Goal: Navigation & Orientation: Find specific page/section

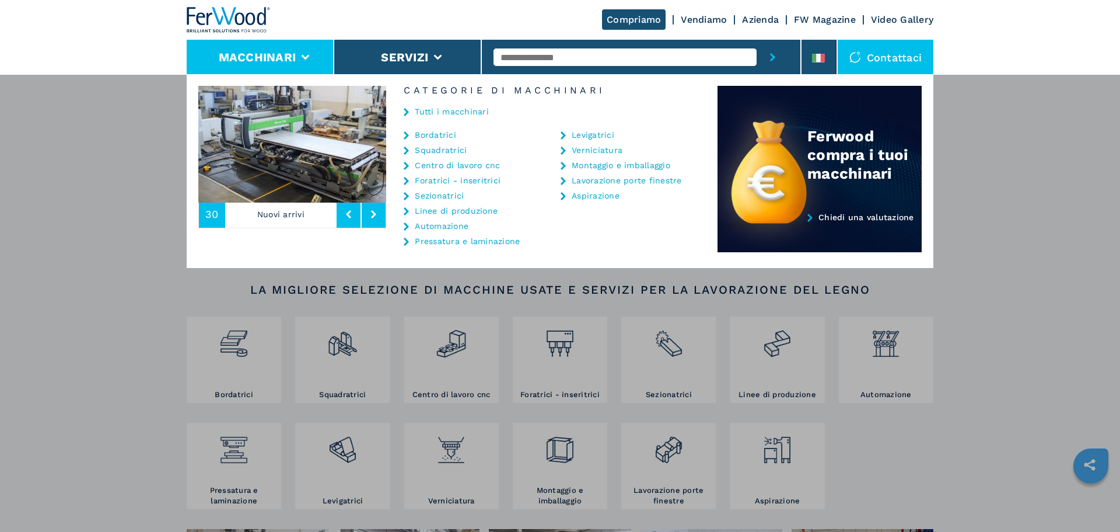
click at [371, 211] on button at bounding box center [374, 214] width 24 height 27
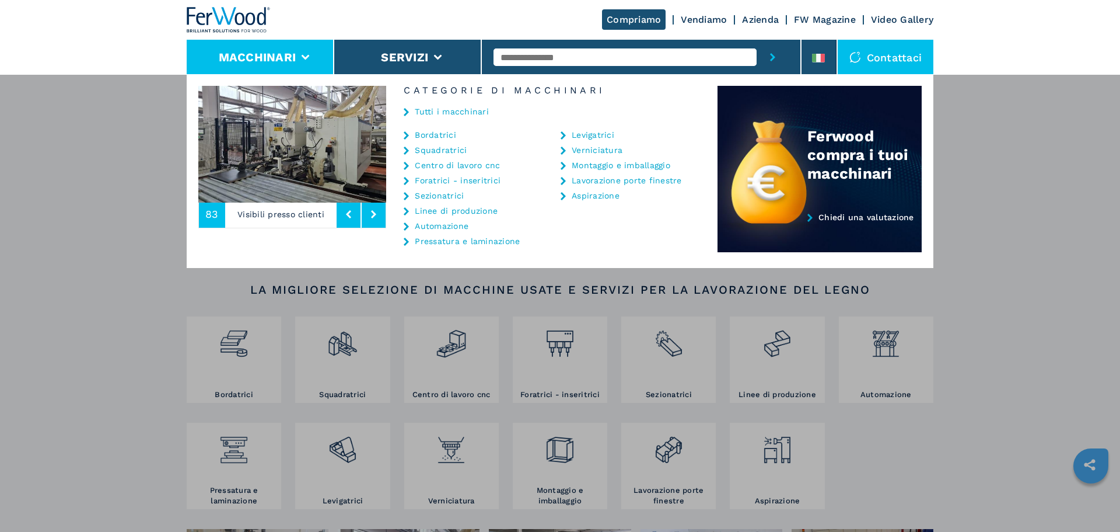
click at [371, 211] on button at bounding box center [374, 214] width 24 height 27
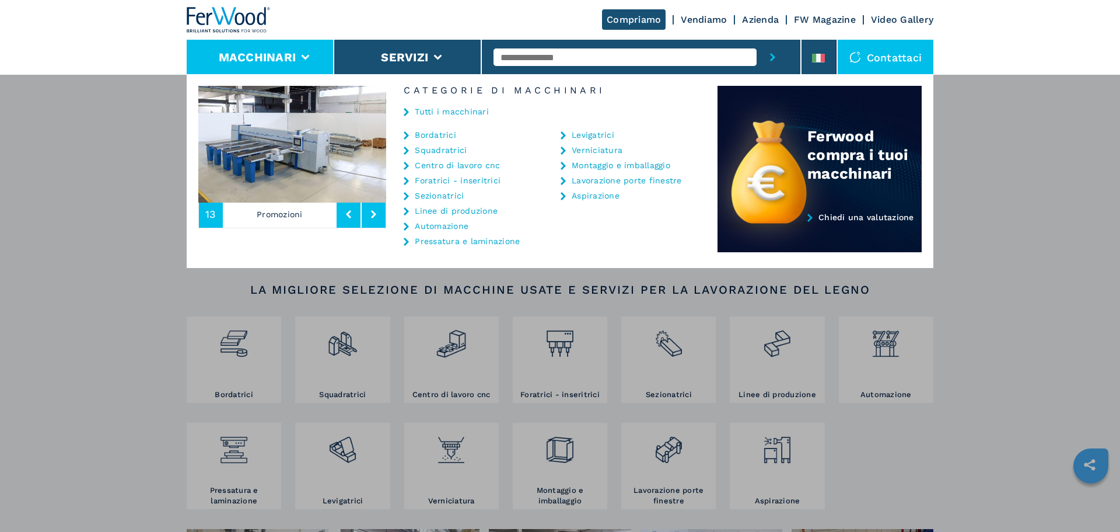
click at [371, 211] on button at bounding box center [374, 214] width 24 height 27
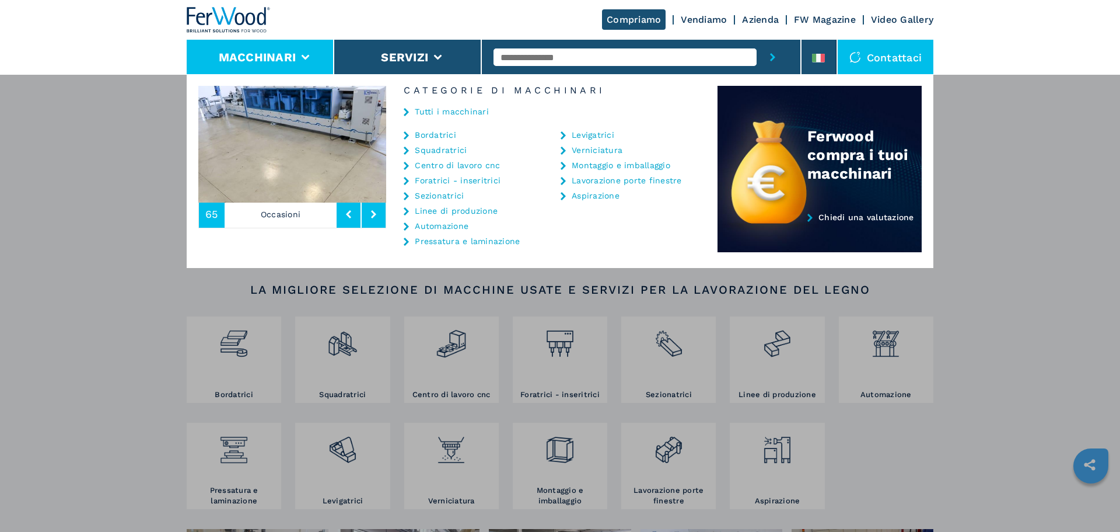
click at [371, 211] on button at bounding box center [374, 214] width 24 height 27
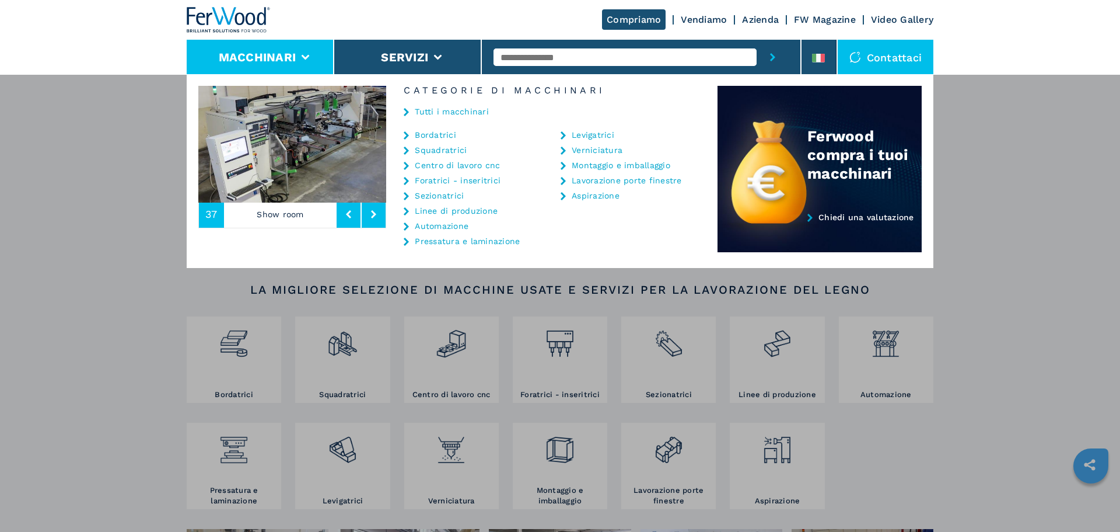
click at [215, 218] on span "37" at bounding box center [211, 214] width 12 height 11
click at [240, 182] on img at bounding box center [292, 144] width 188 height 117
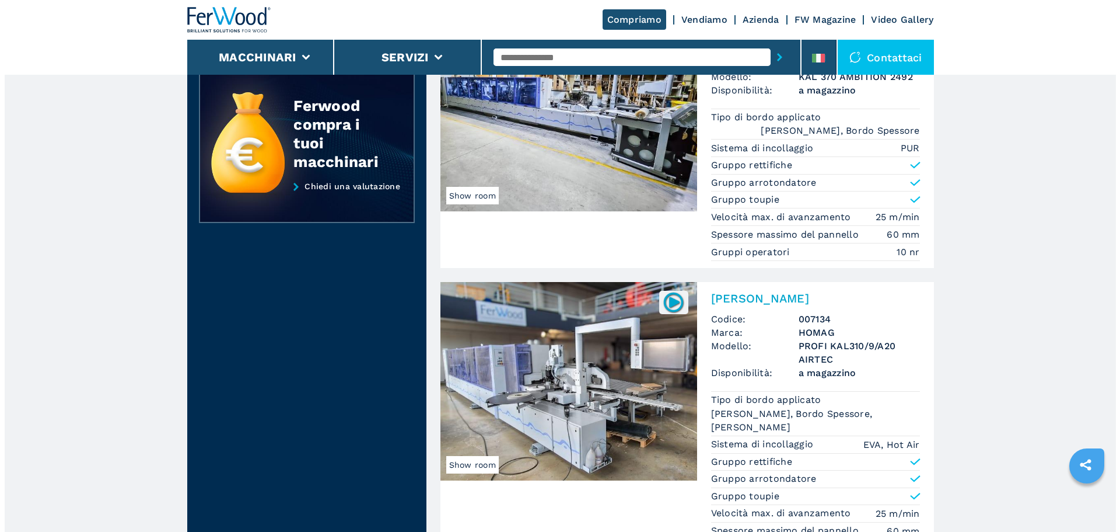
scroll to position [117, 0]
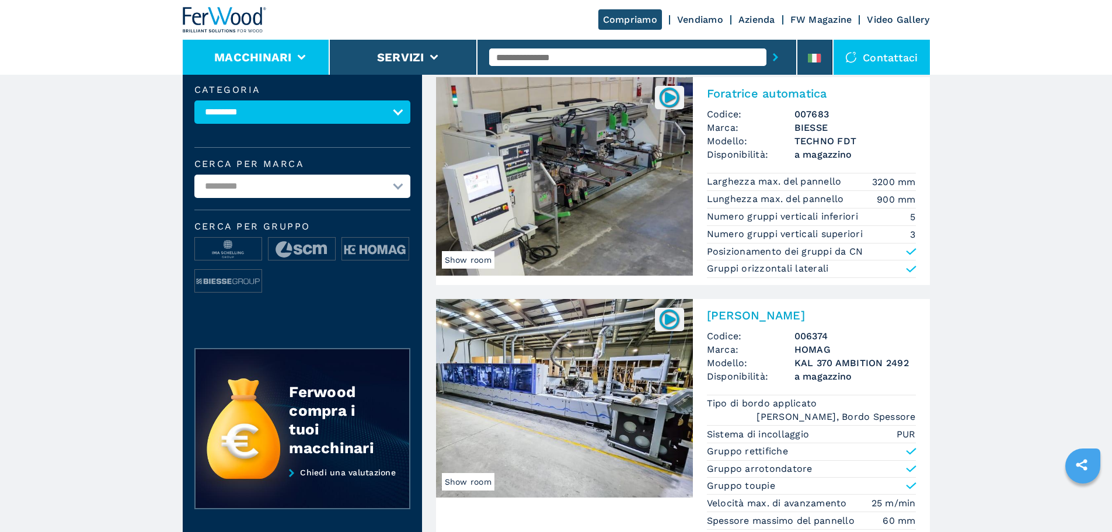
click at [279, 56] on button "Macchinari" at bounding box center [253, 57] width 78 height 14
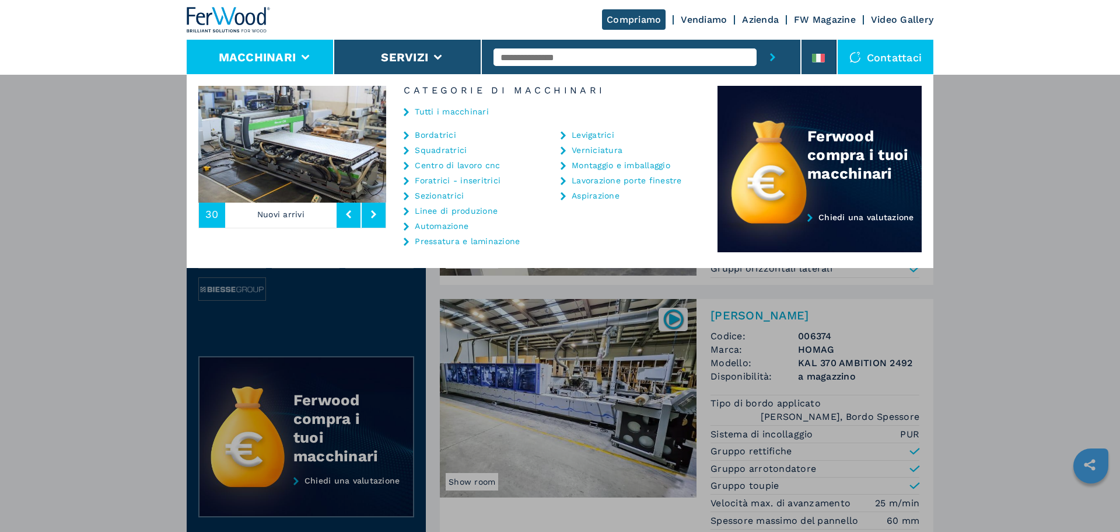
click at [386, 216] on button at bounding box center [374, 214] width 24 height 27
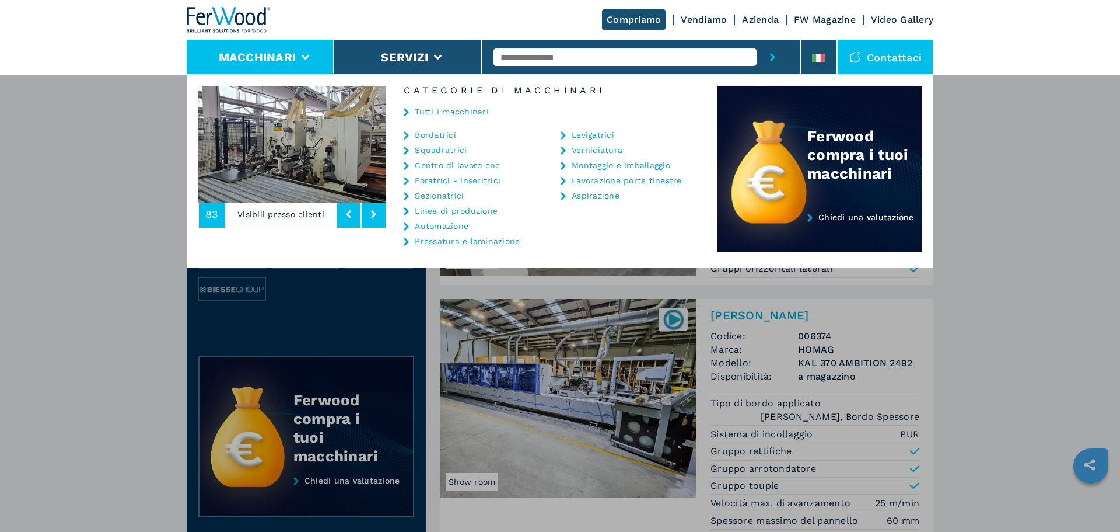
click at [386, 216] on button at bounding box center [374, 214] width 24 height 27
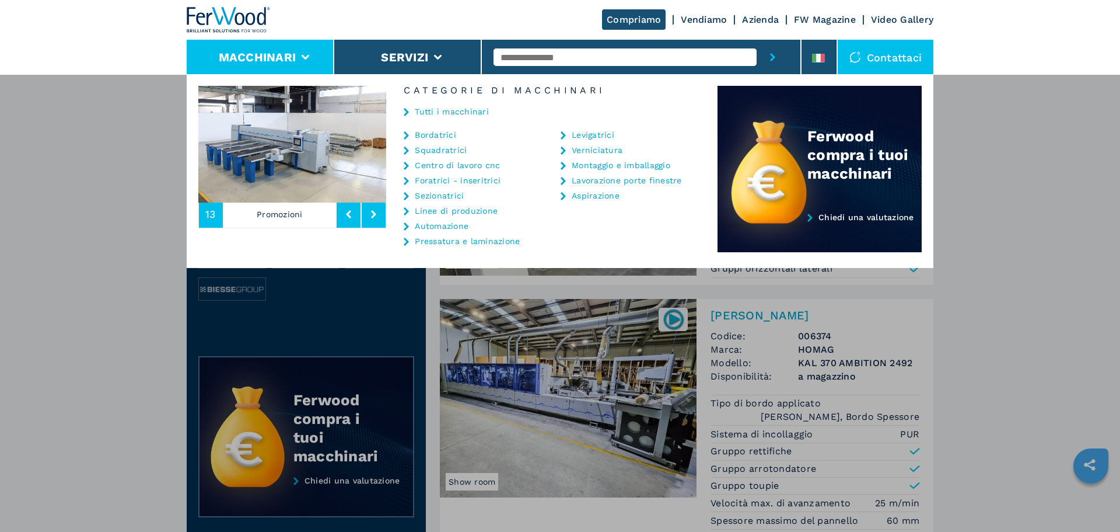
click at [386, 216] on button at bounding box center [374, 214] width 24 height 27
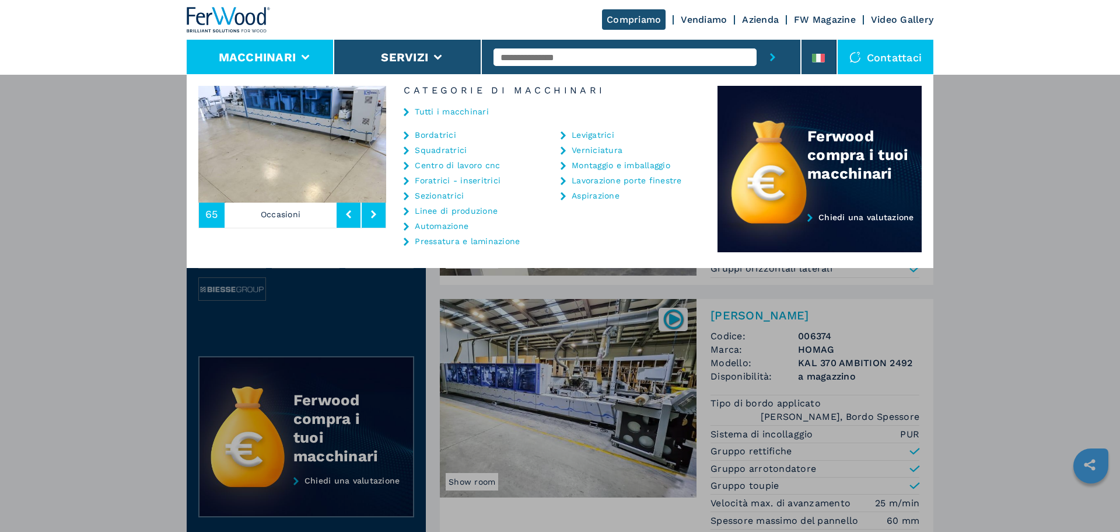
click at [386, 216] on button at bounding box center [374, 214] width 24 height 27
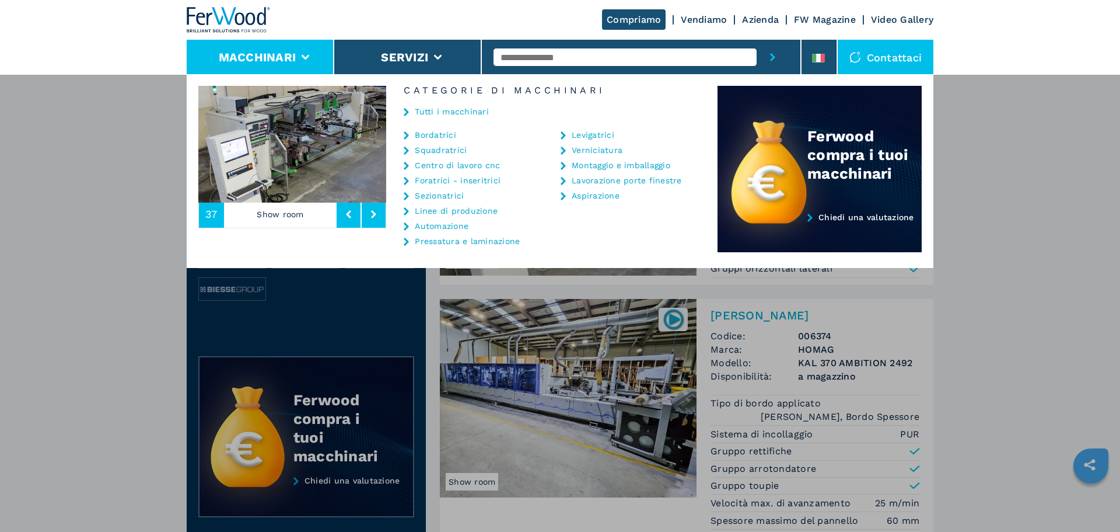
click at [386, 216] on button at bounding box center [374, 214] width 24 height 27
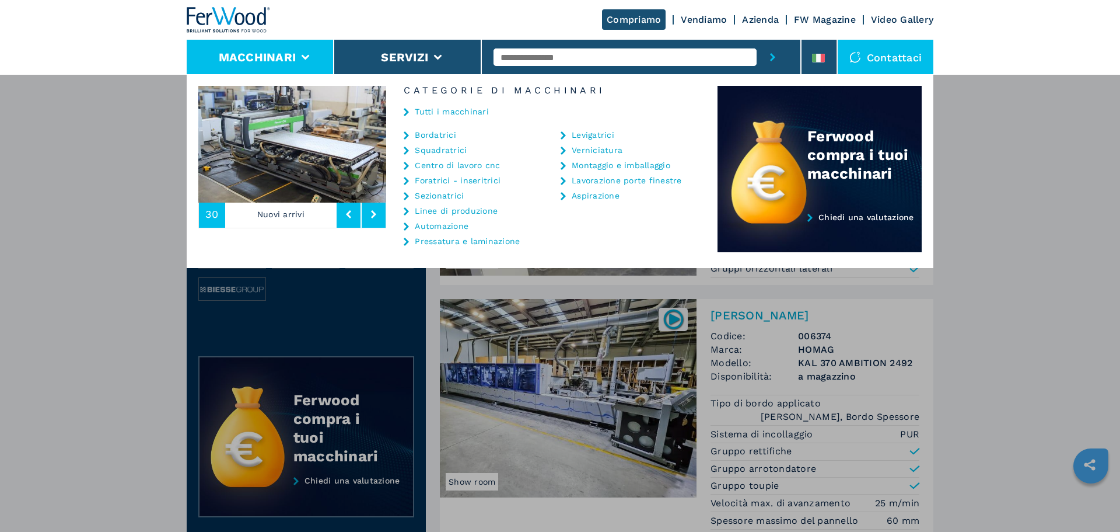
click at [382, 216] on button at bounding box center [374, 214] width 24 height 27
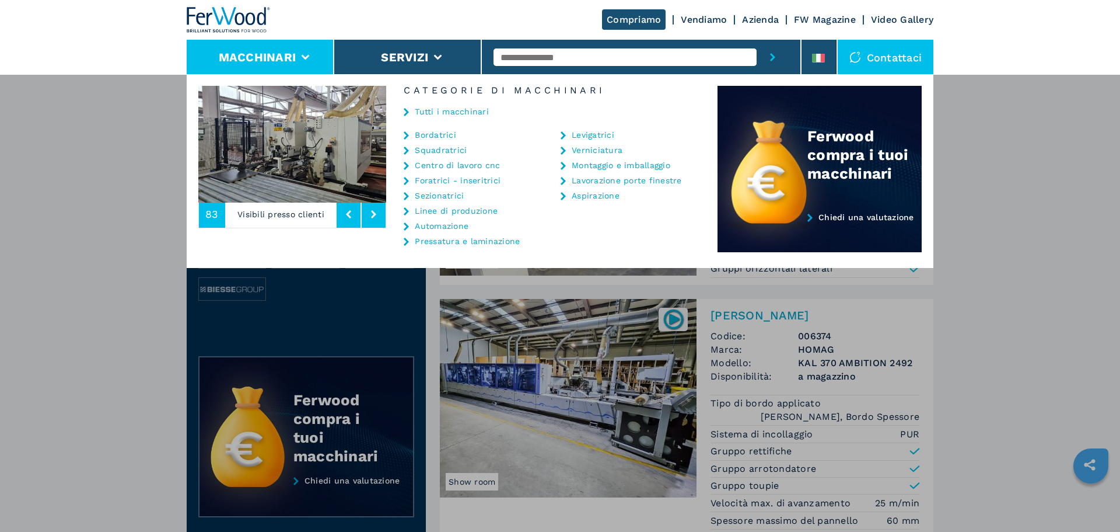
click at [337, 167] on img at bounding box center [292, 144] width 188 height 117
click at [333, 131] on img at bounding box center [292, 144] width 188 height 117
click at [351, 221] on button at bounding box center [349, 214] width 24 height 27
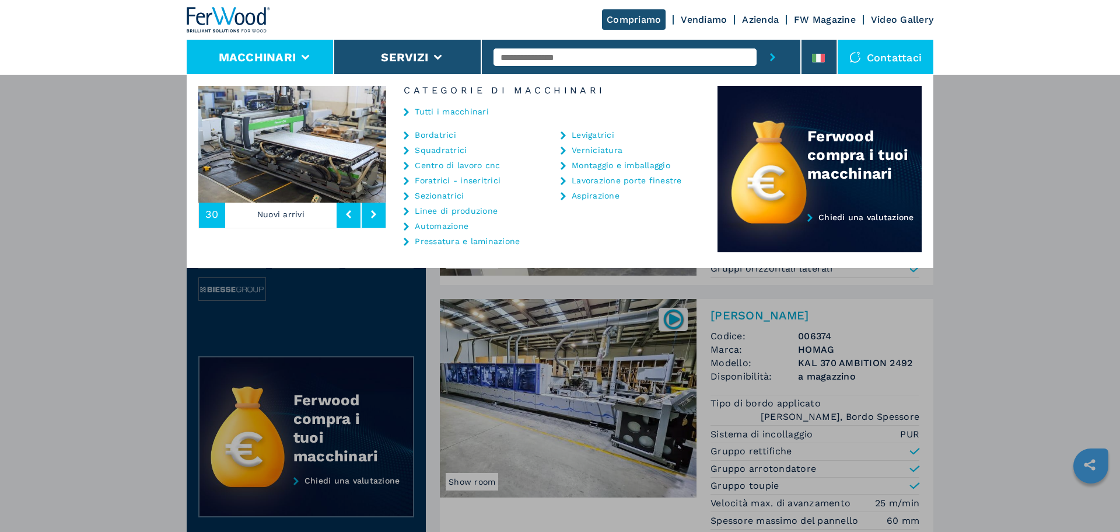
click at [222, 125] on img at bounding box center [292, 144] width 188 height 117
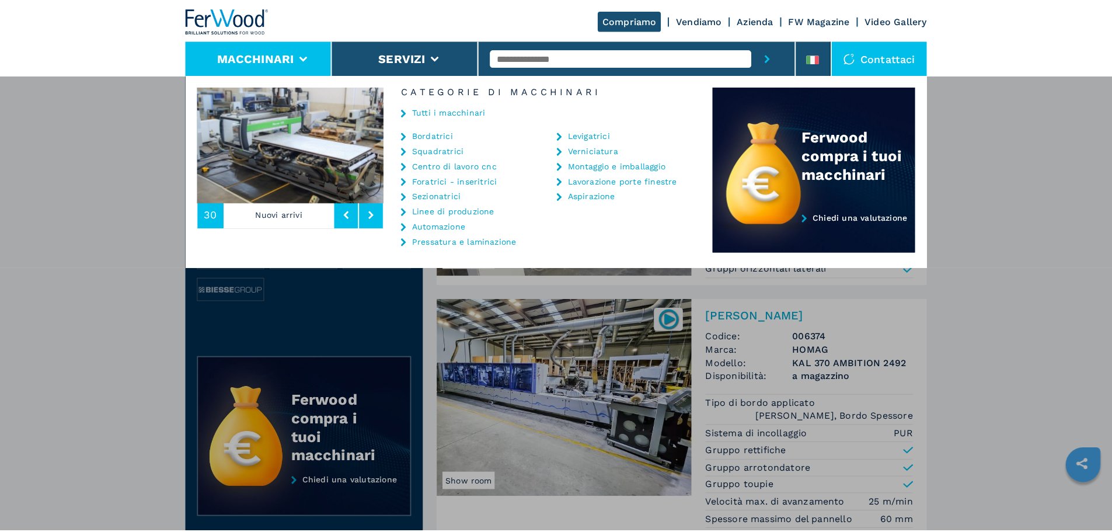
scroll to position [0, 0]
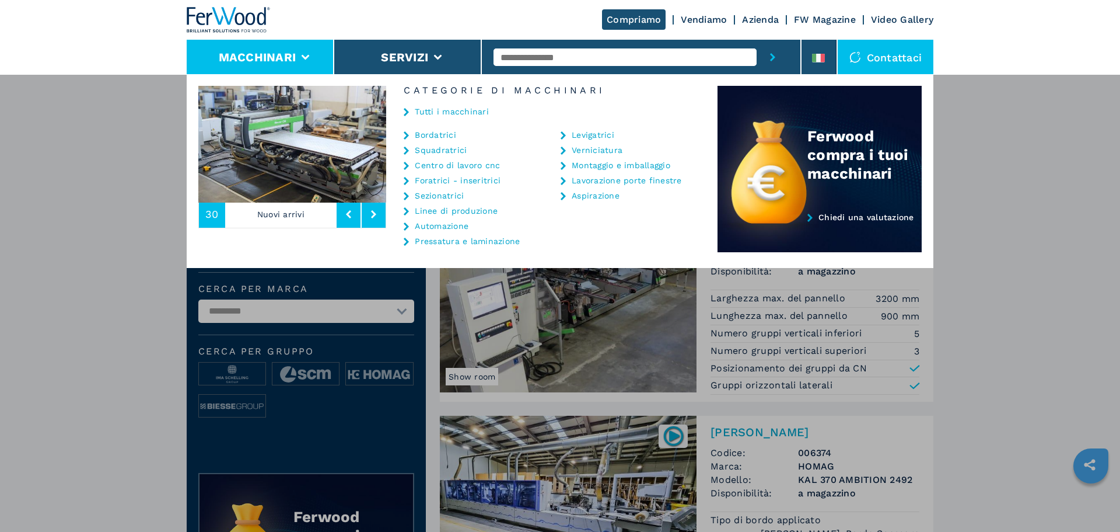
click at [546, 323] on div "Macchinari Bordatrici Squadratrici Centro di lavoro cnc Foratrici - inseritrici…" at bounding box center [560, 340] width 1120 height 532
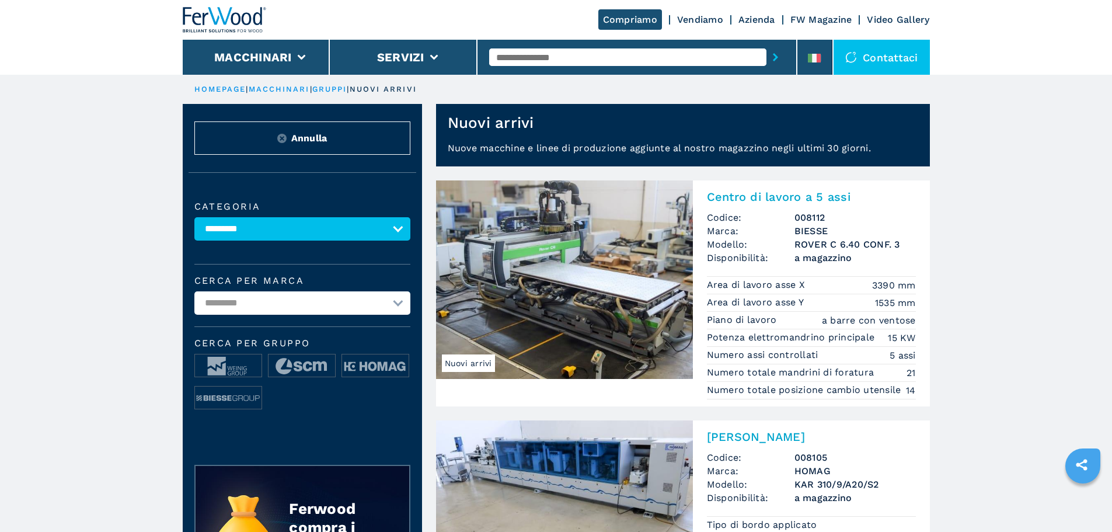
click at [473, 265] on img at bounding box center [564, 279] width 257 height 198
click at [778, 196] on h2 "Centro di lavoro a 5 assi" at bounding box center [811, 197] width 209 height 14
click at [629, 53] on input "text" at bounding box center [627, 57] width 277 height 18
type input "******"
click at [628, 82] on div "008112" at bounding box center [627, 76] width 277 height 21
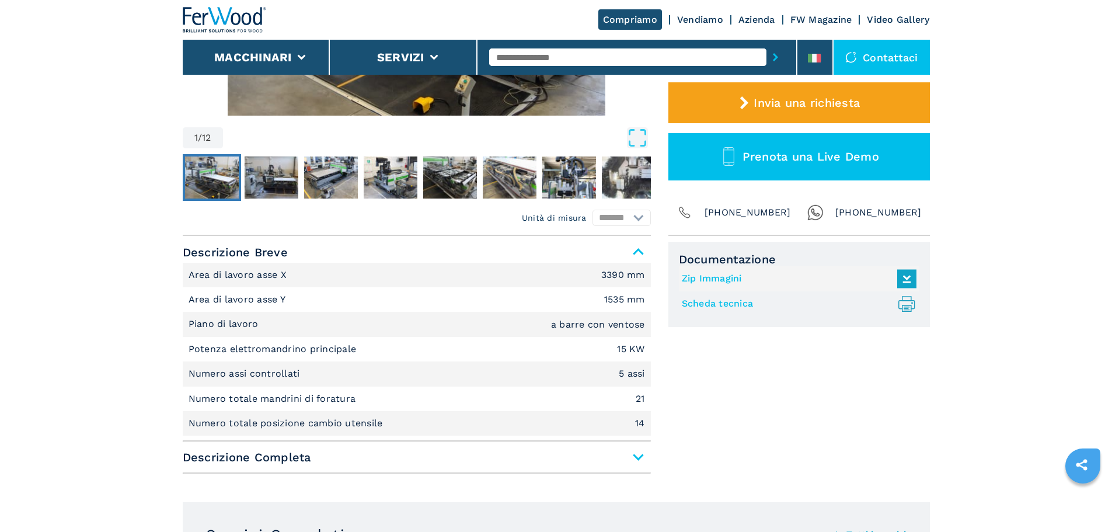
scroll to position [350, 0]
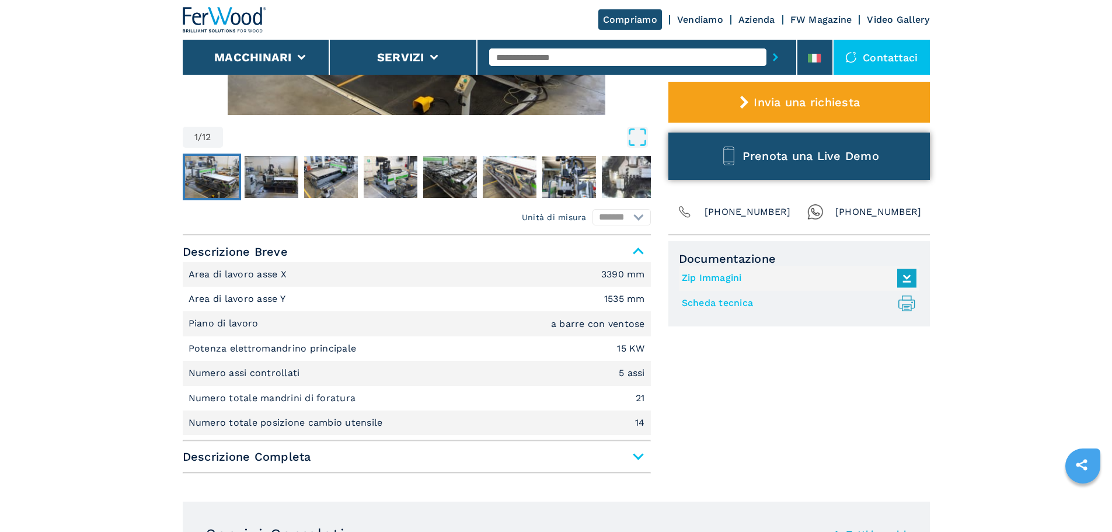
click at [703, 167] on button "Prenota una Live Demo" at bounding box center [798, 155] width 261 height 47
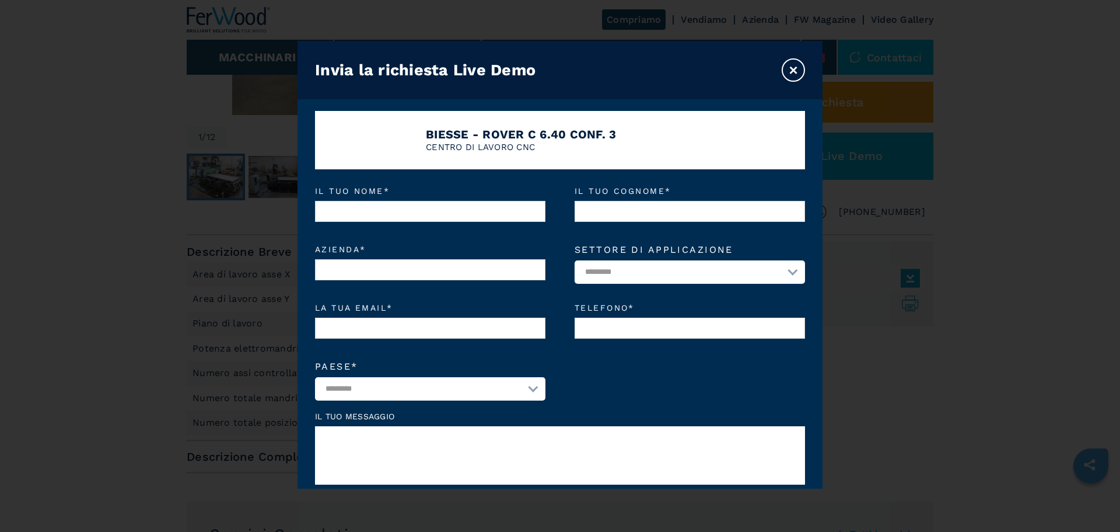
click at [784, 65] on button "×" at bounding box center [793, 69] width 23 height 23
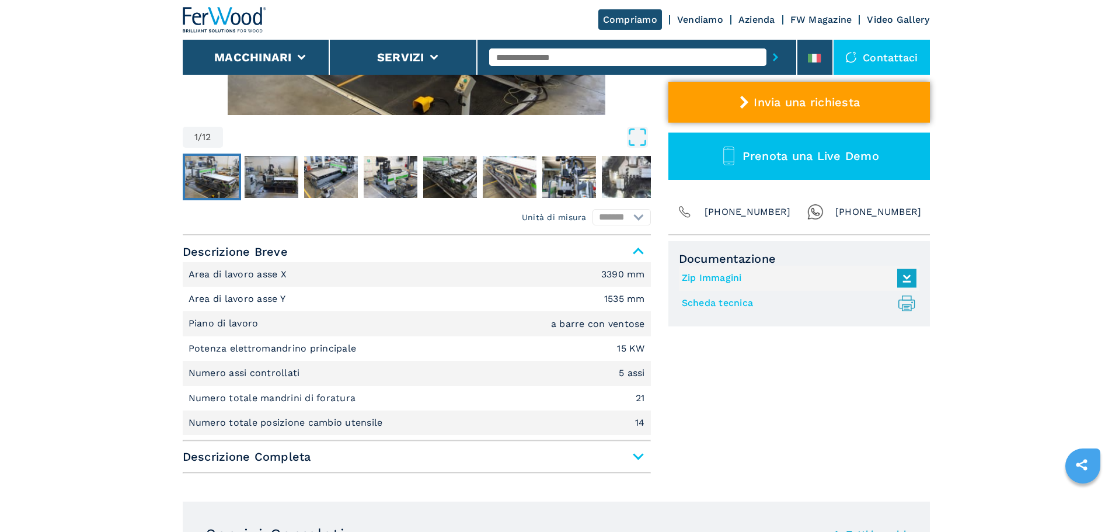
click at [796, 96] on span "Invia una richiesta" at bounding box center [806, 102] width 106 height 14
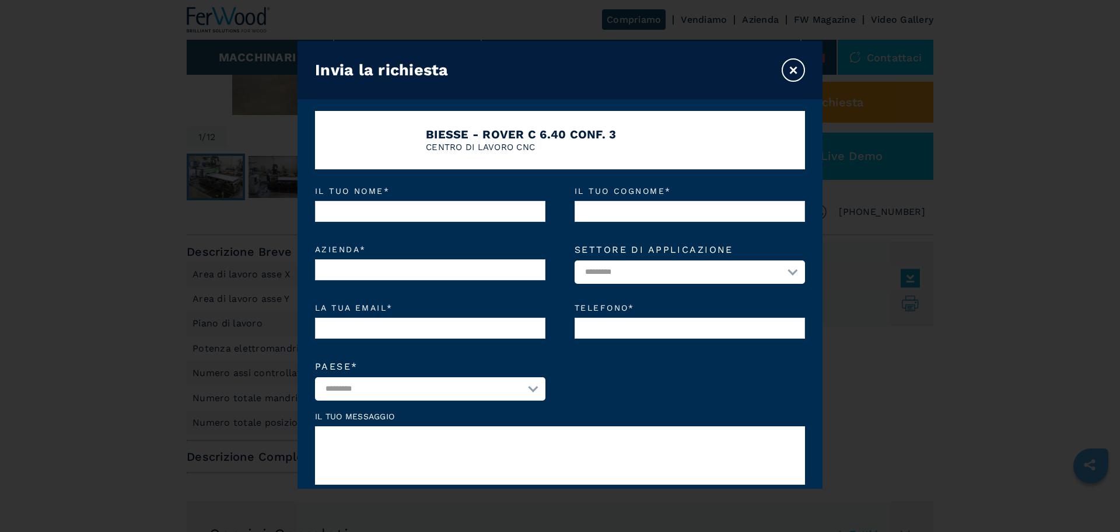
click at [790, 68] on button "×" at bounding box center [793, 69] width 23 height 23
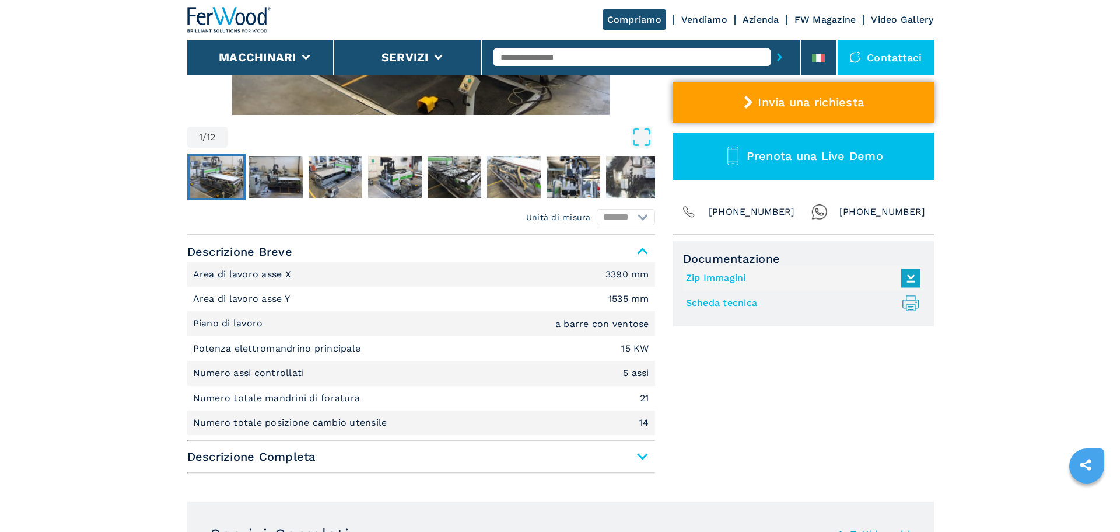
scroll to position [233, 0]
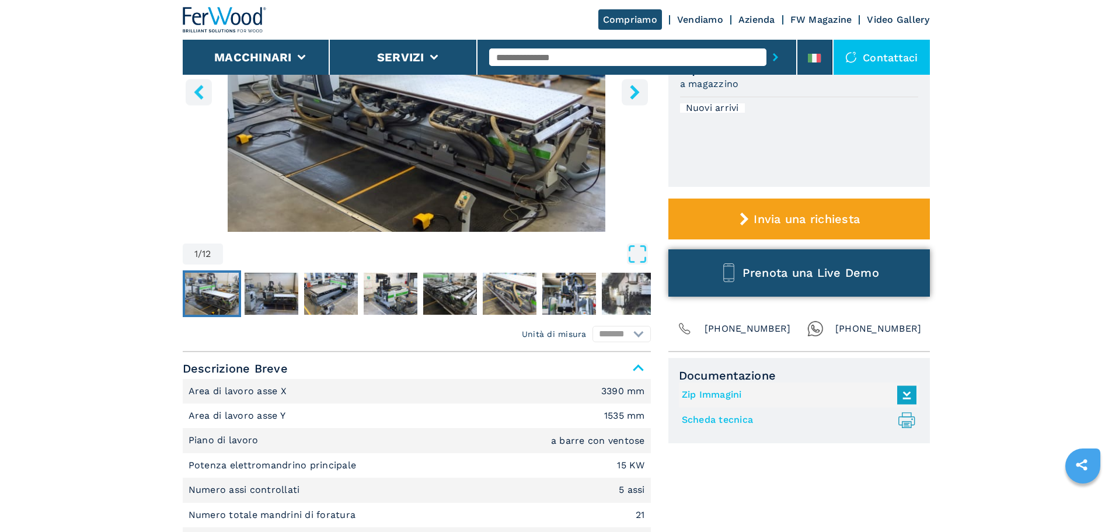
click at [794, 267] on span "Prenota una Live Demo" at bounding box center [810, 272] width 137 height 14
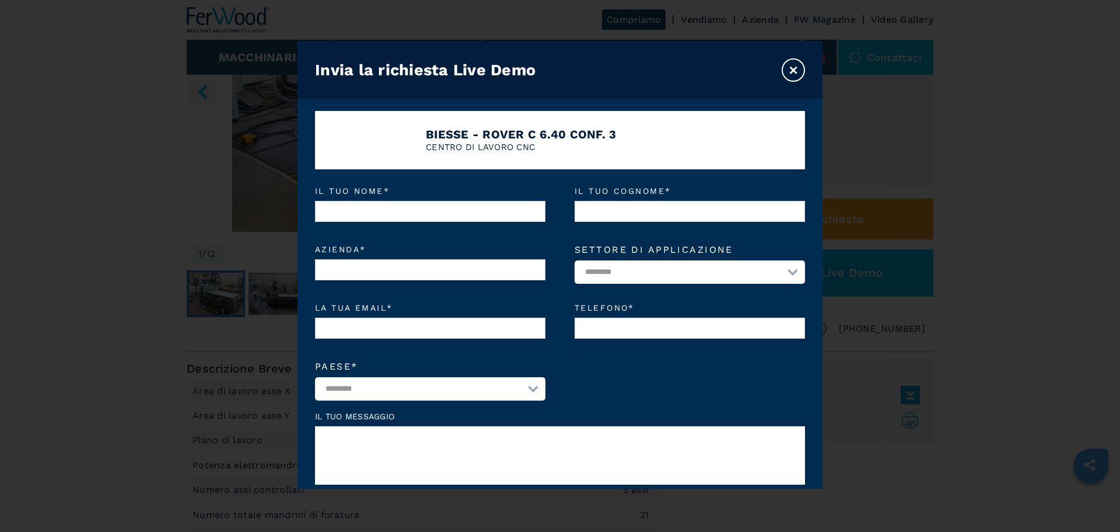
click at [782, 66] on button "×" at bounding box center [793, 69] width 23 height 23
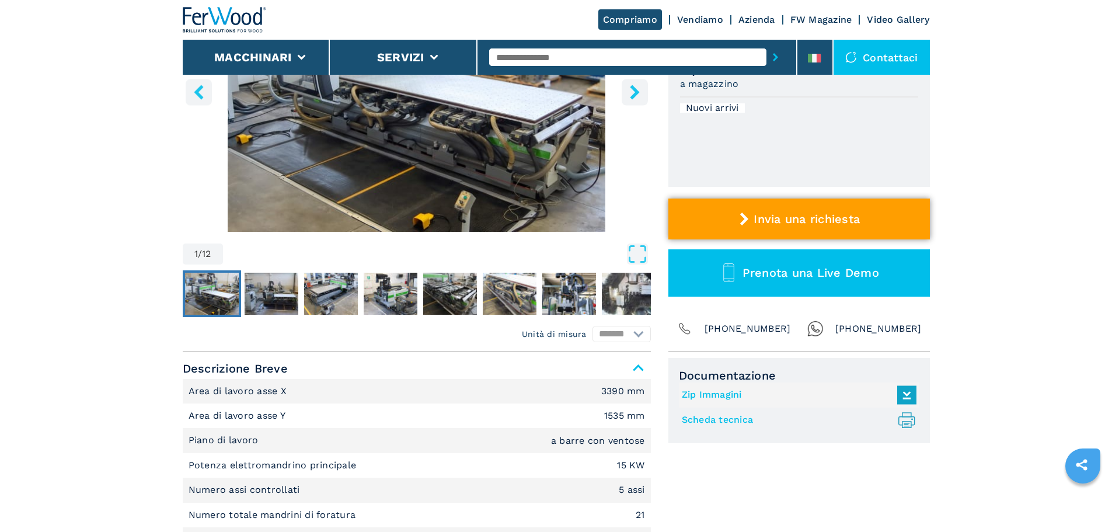
click at [782, 228] on button "Invia una richiesta" at bounding box center [798, 218] width 261 height 41
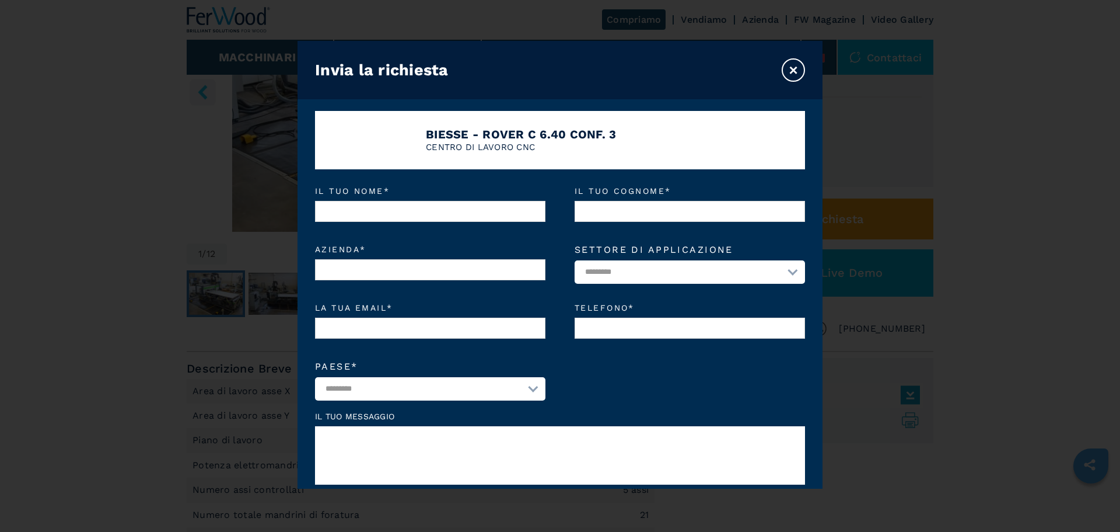
click at [789, 76] on button "×" at bounding box center [793, 69] width 23 height 23
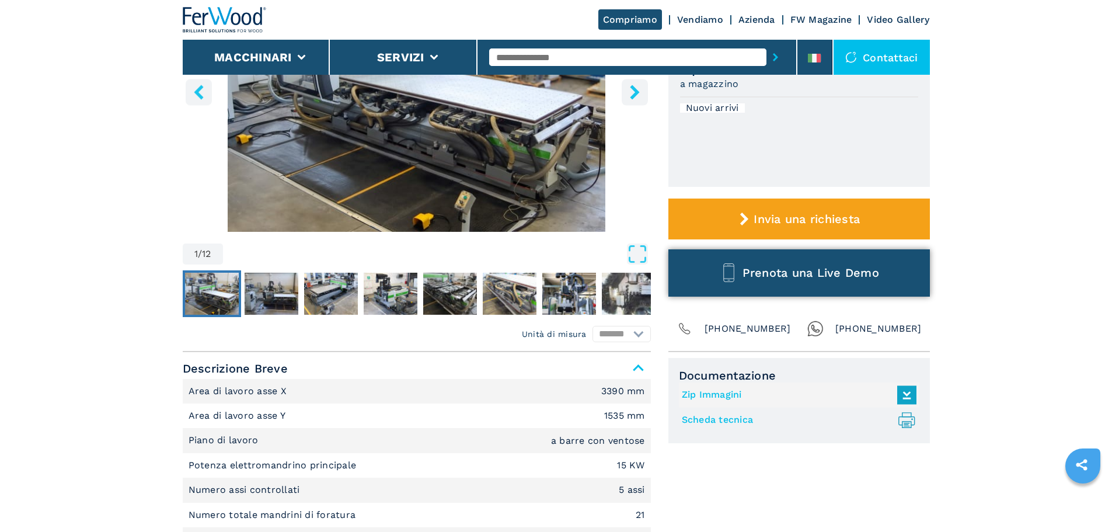
click at [785, 295] on button "Prenota una Live Demo" at bounding box center [798, 272] width 261 height 47
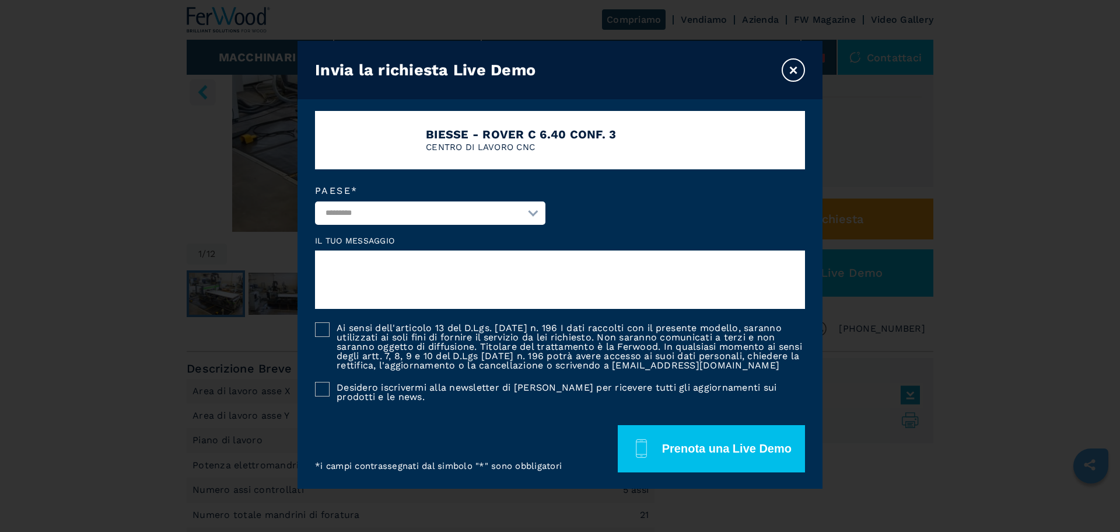
scroll to position [188, 0]
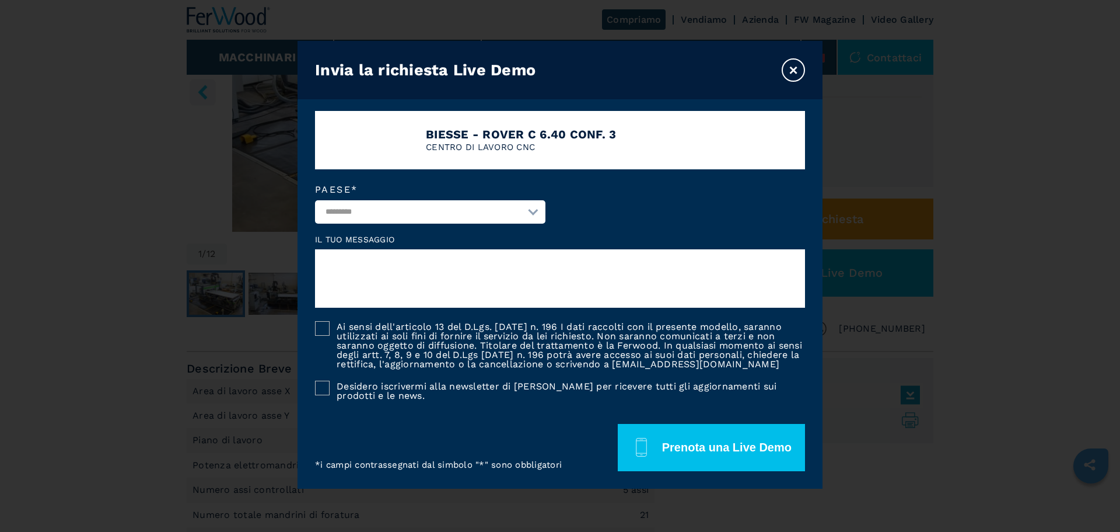
click at [782, 68] on button "×" at bounding box center [793, 69] width 23 height 23
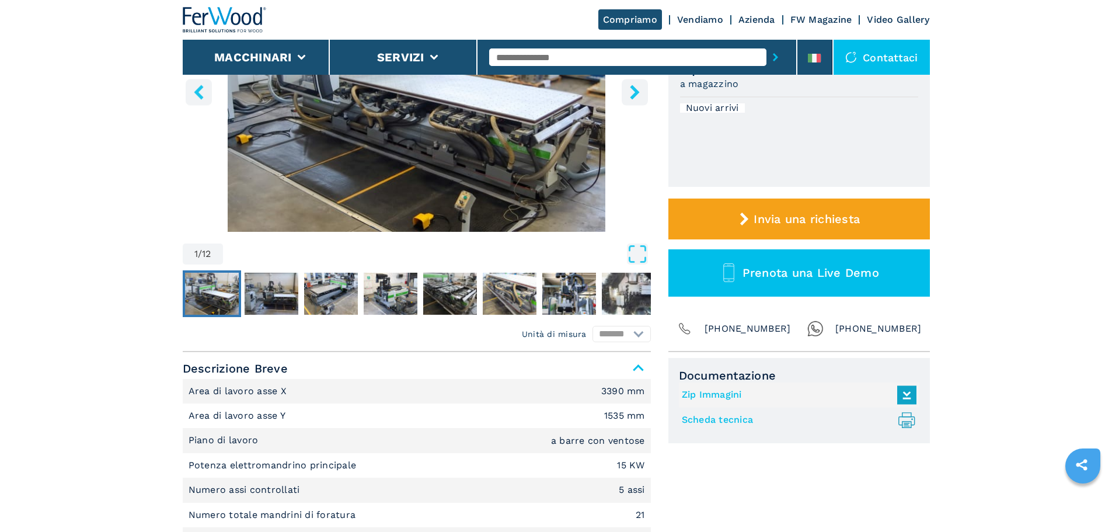
click at [851, 60] on img at bounding box center [851, 57] width 12 height 12
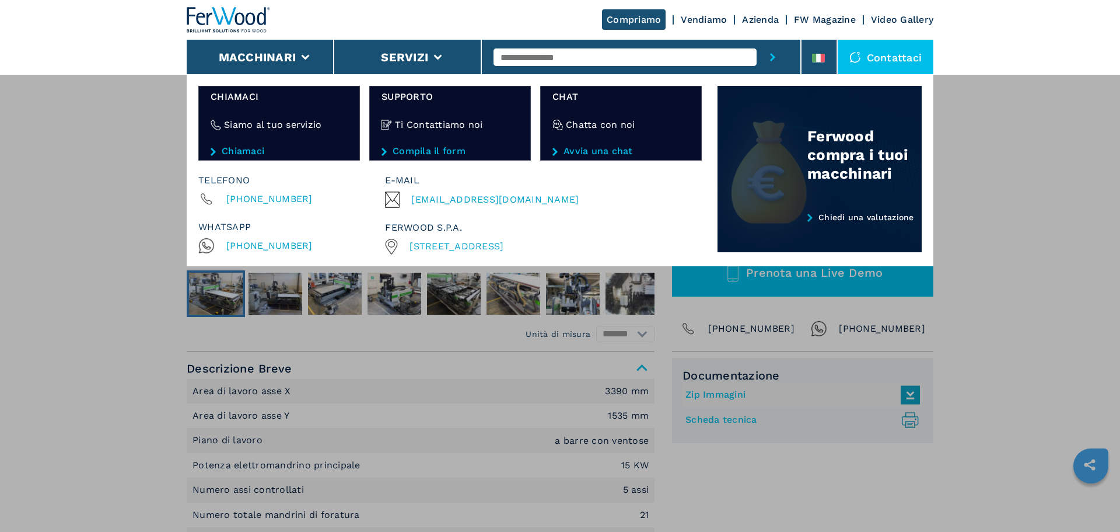
click at [759, 201] on img at bounding box center [820, 169] width 204 height 166
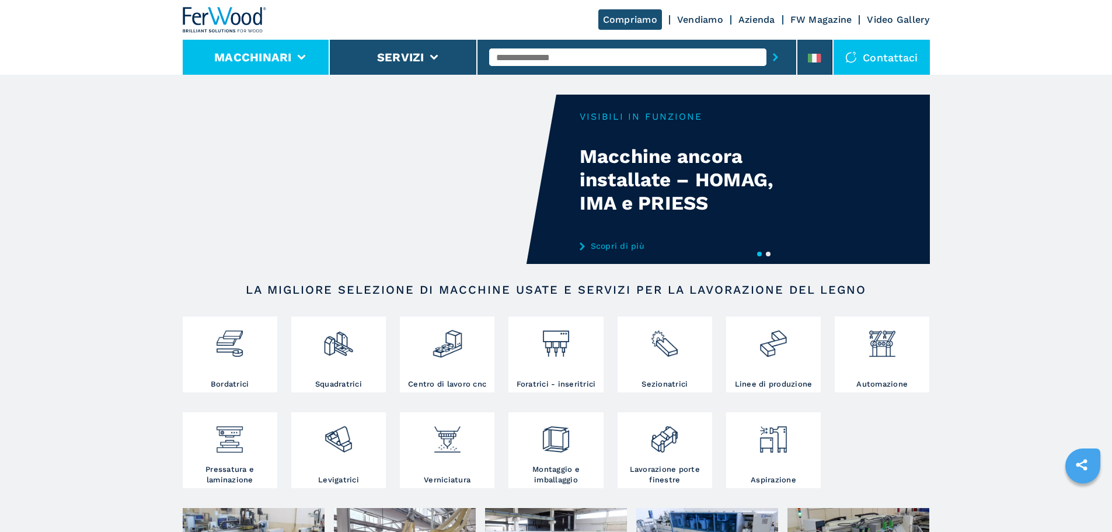
click at [306, 52] on li "Macchinari" at bounding box center [257, 57] width 148 height 35
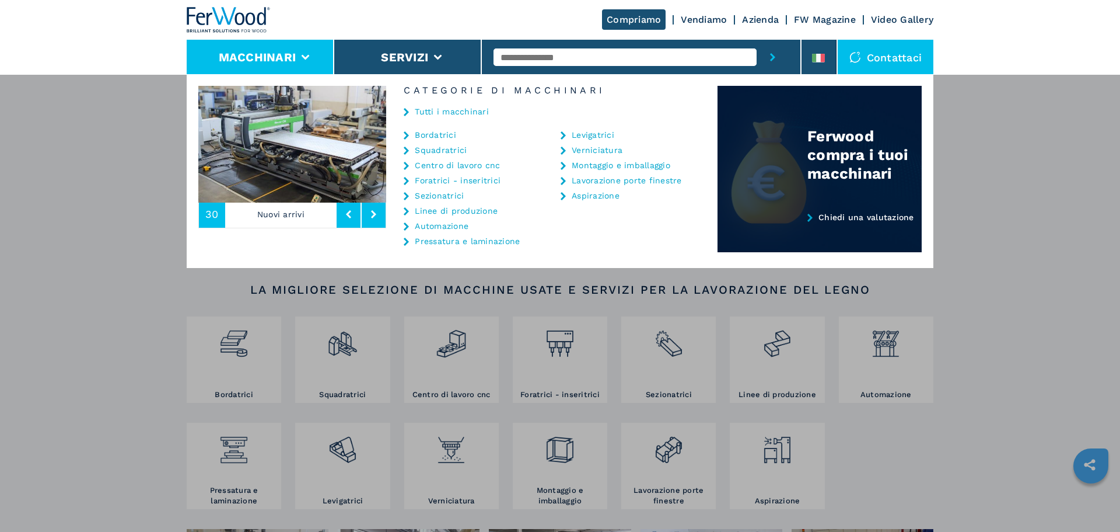
click at [784, 169] on div "Ferwood compra i tuoi macchinari" at bounding box center [820, 134] width 204 height 97
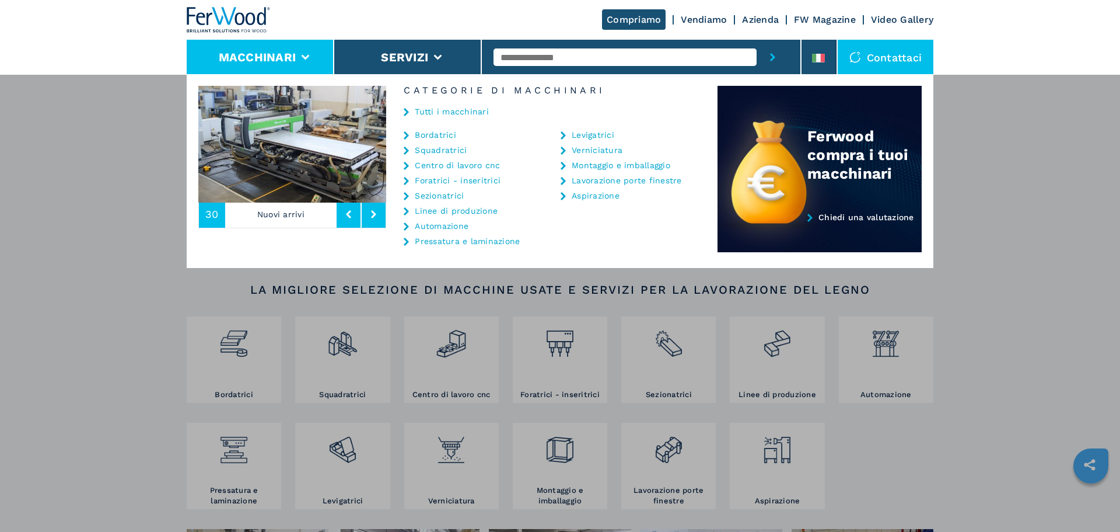
click at [630, 30] on div "Compriamo Vendiamo Azienda FW Magazine Video Gallery" at bounding box center [560, 20] width 747 height 40
click at [631, 21] on link "Compriamo" at bounding box center [634, 19] width 64 height 20
click at [833, 57] on li at bounding box center [819, 57] width 35 height 35
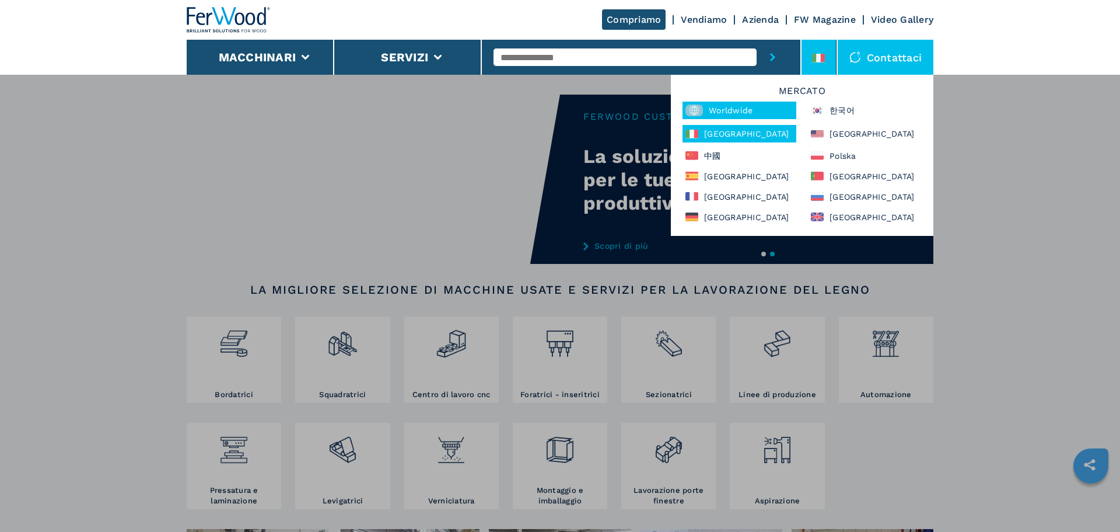
click at [782, 110] on div "Worldwide" at bounding box center [740, 111] width 114 height 18
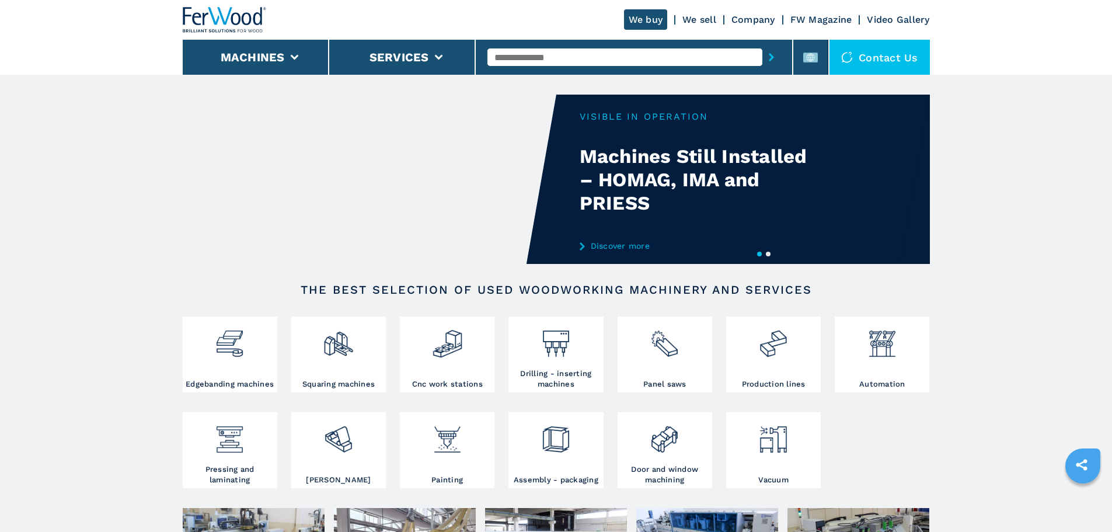
click at [663, 23] on link "We buy" at bounding box center [646, 19] width 44 height 20
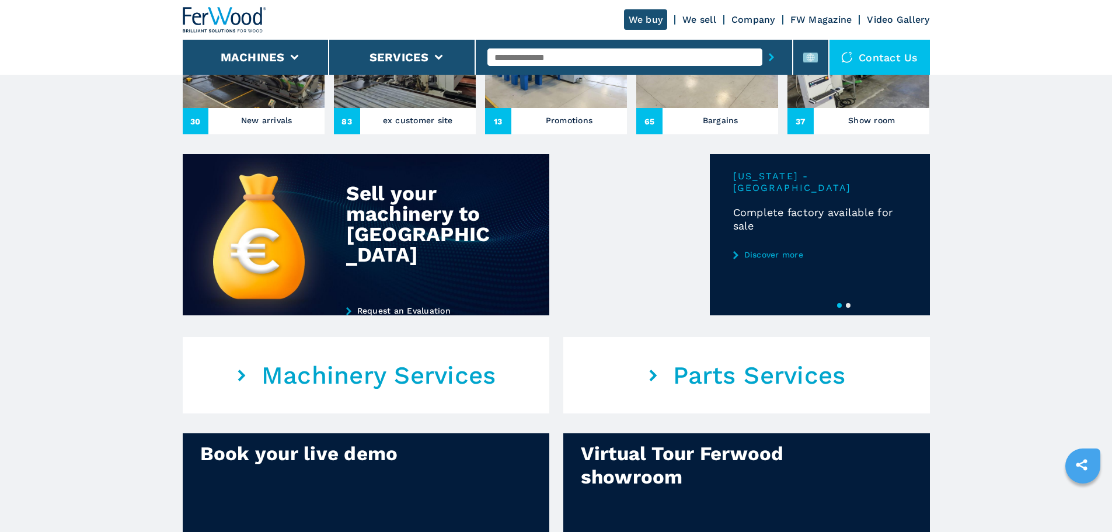
scroll to position [525, 0]
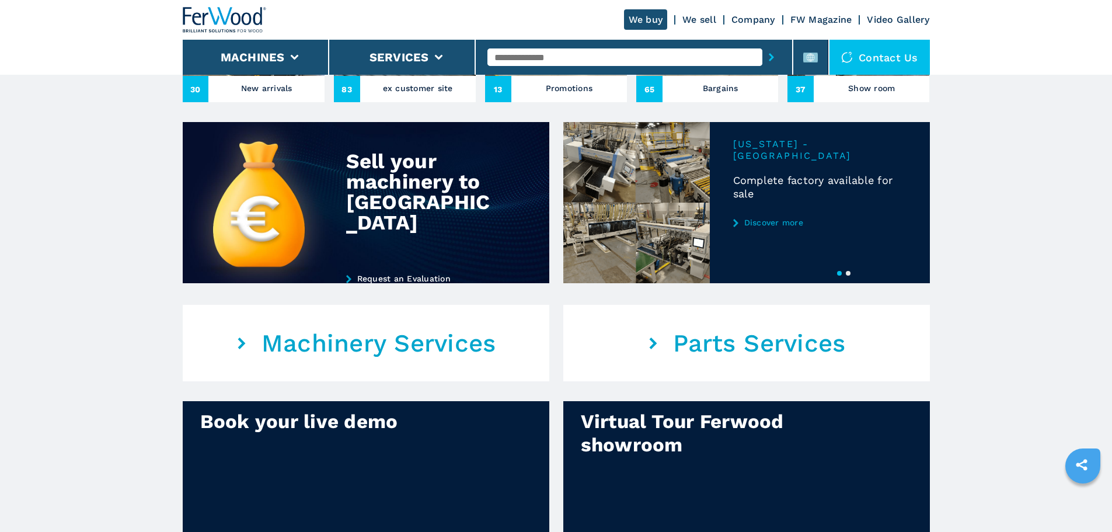
click at [341, 149] on img at bounding box center [366, 202] width 366 height 161
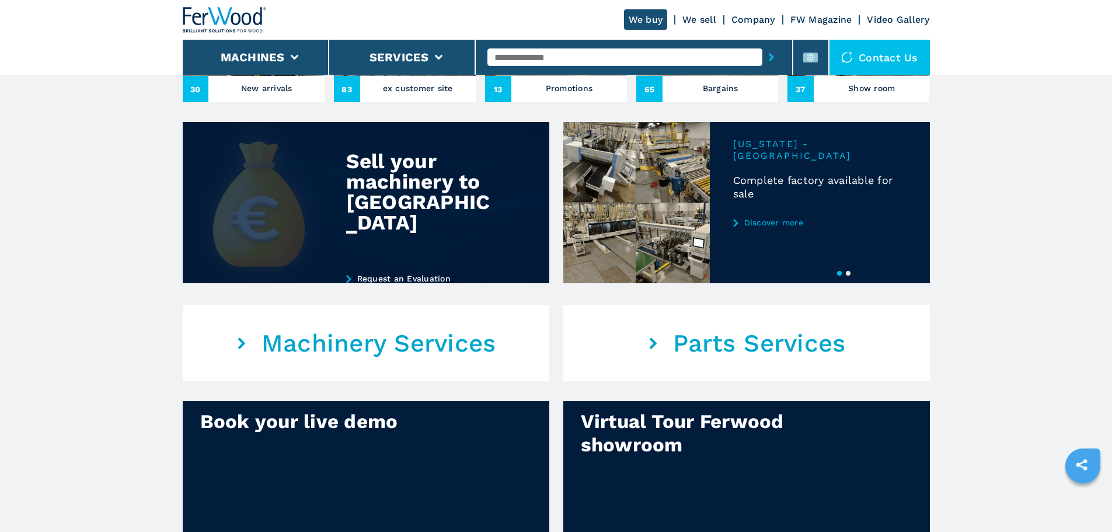
click at [431, 240] on img at bounding box center [366, 202] width 366 height 161
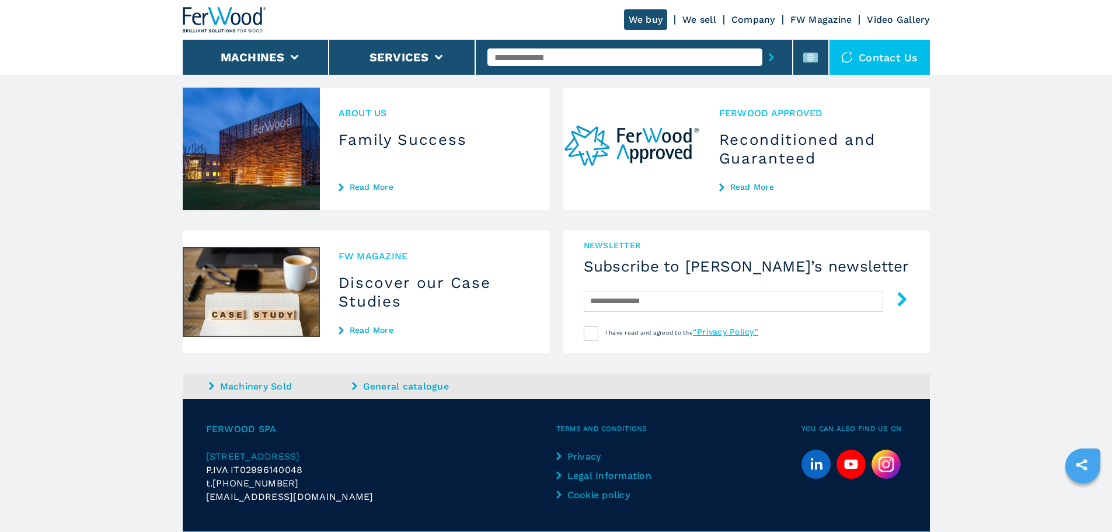
scroll to position [1077, 0]
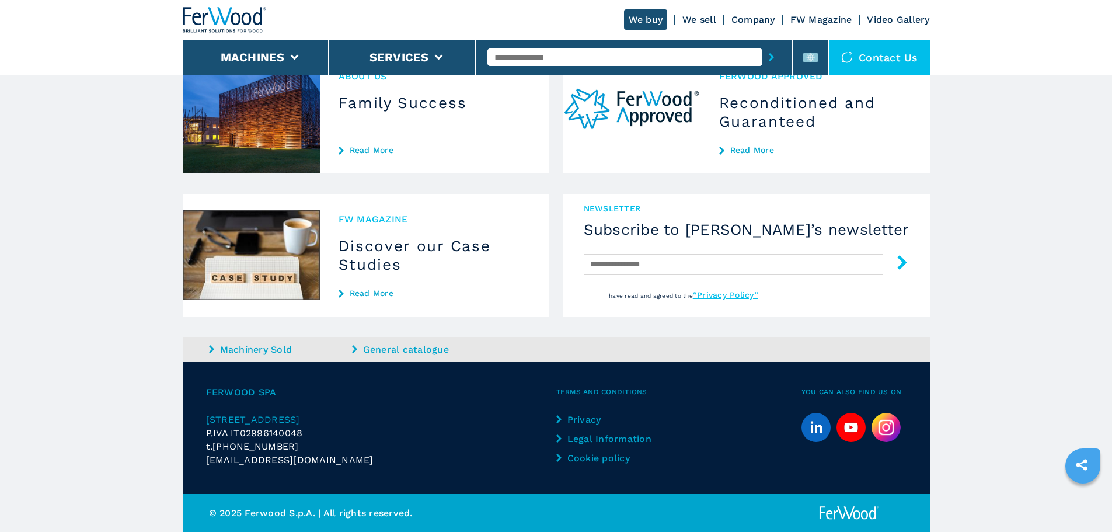
click at [595, 306] on div "newsletter Subscribe to Ferwood’s newsletter I have read and agreed to the “Pri…" at bounding box center [746, 255] width 366 height 123
click at [286, 277] on img at bounding box center [251, 255] width 137 height 123
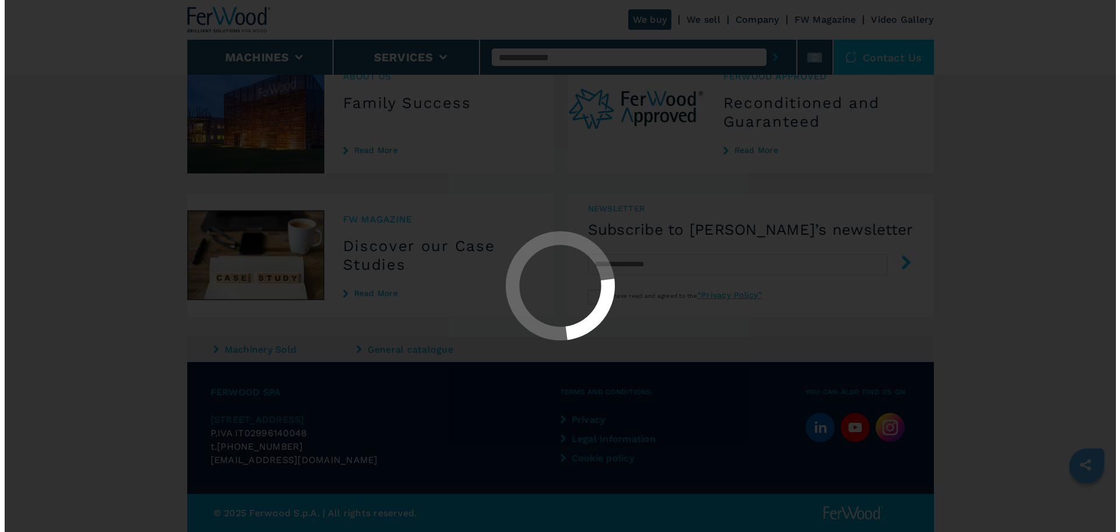
scroll to position [0, 0]
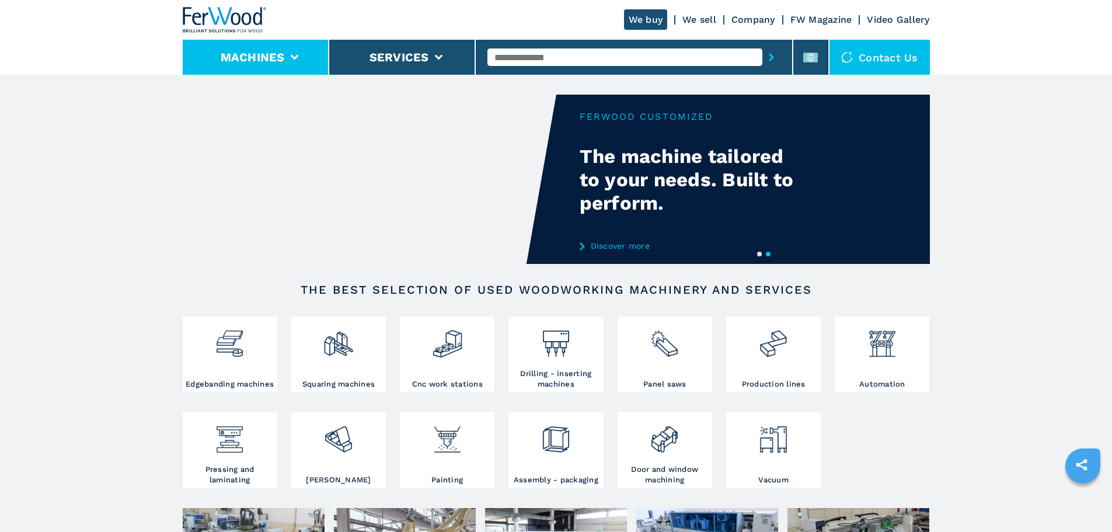
click at [261, 68] on li "Machines" at bounding box center [256, 57] width 146 height 35
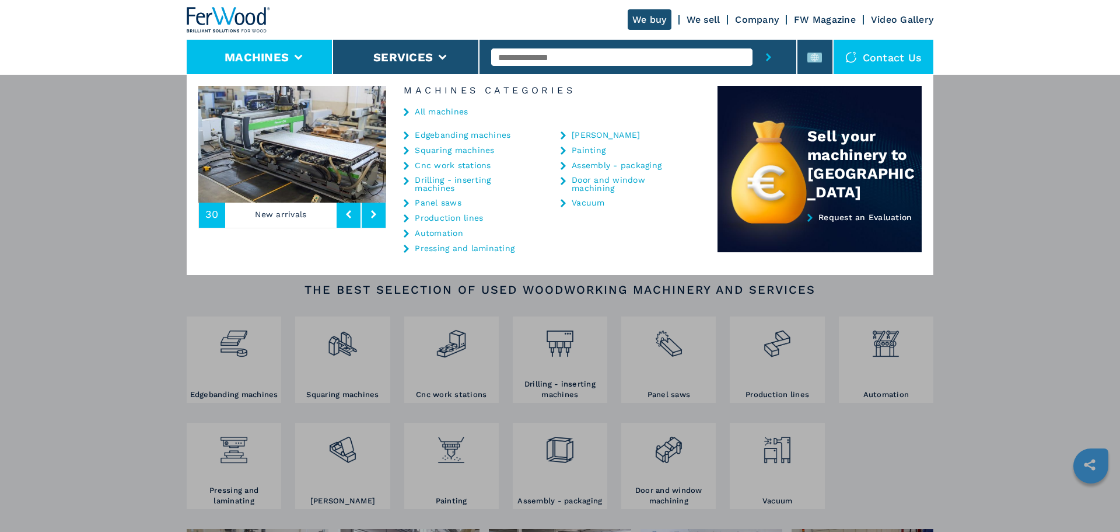
click at [452, 114] on link "All machines" at bounding box center [441, 111] width 53 height 8
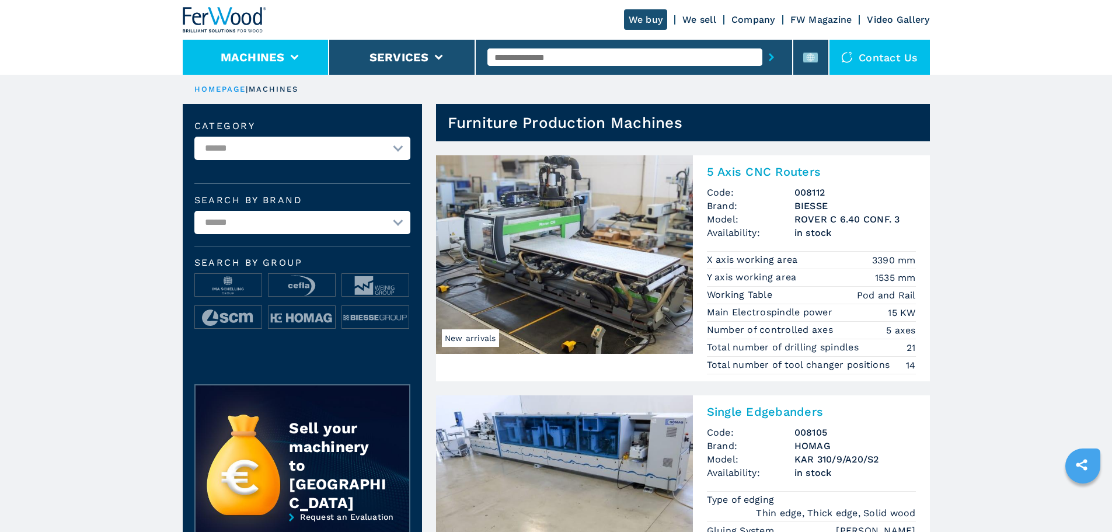
click at [292, 61] on li "Machines" at bounding box center [256, 57] width 146 height 35
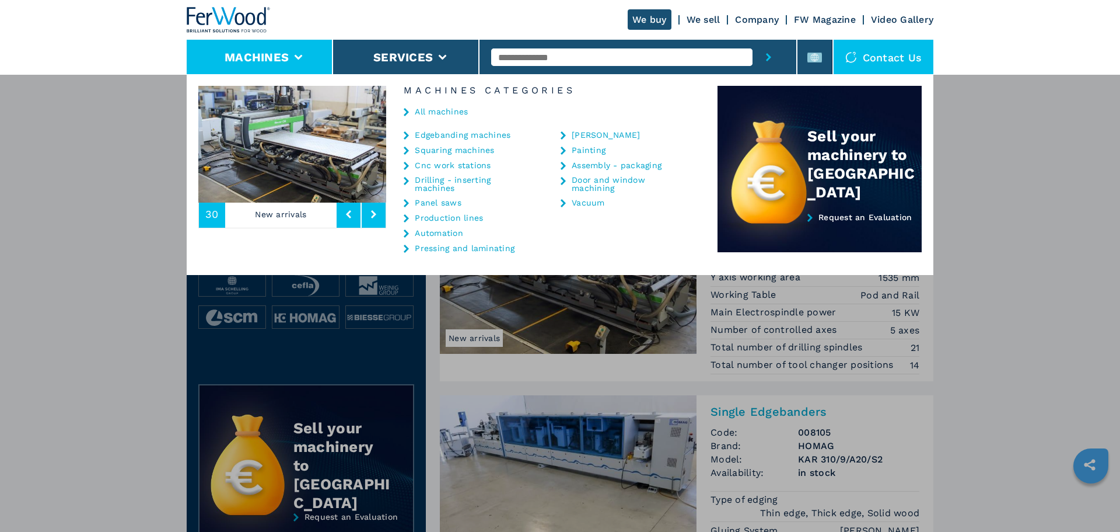
click at [640, 19] on link "We buy" at bounding box center [650, 19] width 44 height 20
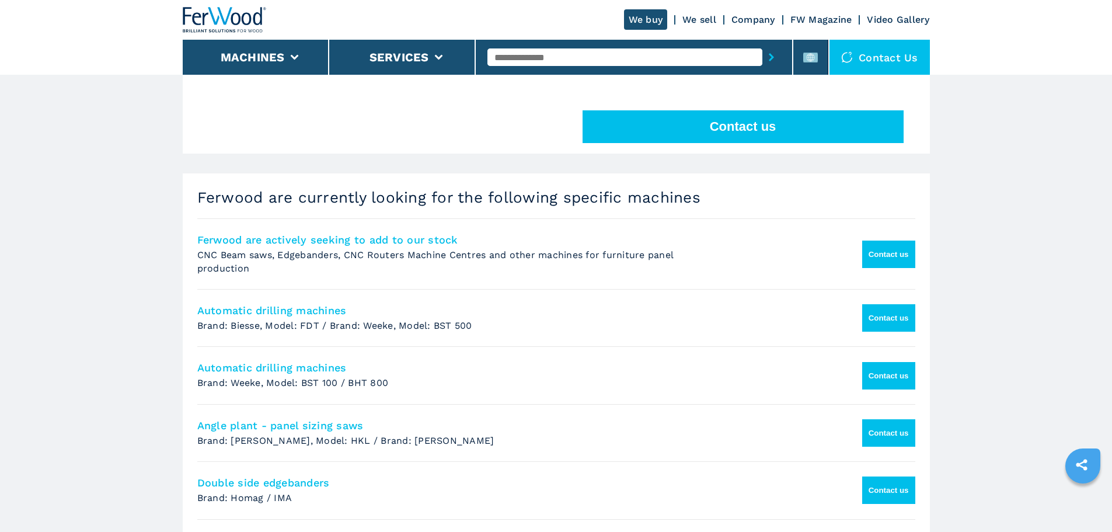
scroll to position [467, 0]
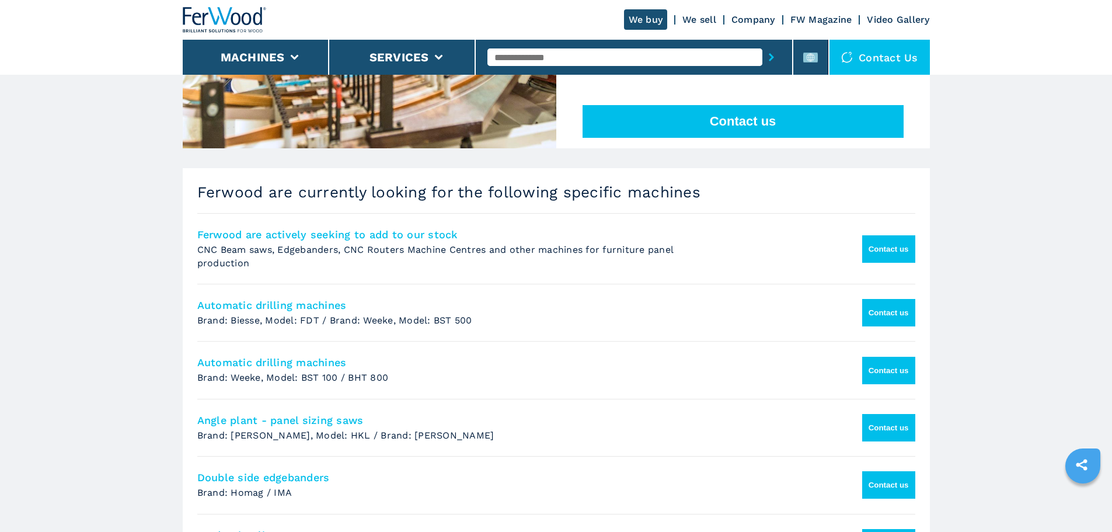
click at [907, 249] on button "Contact us" at bounding box center [888, 248] width 53 height 27
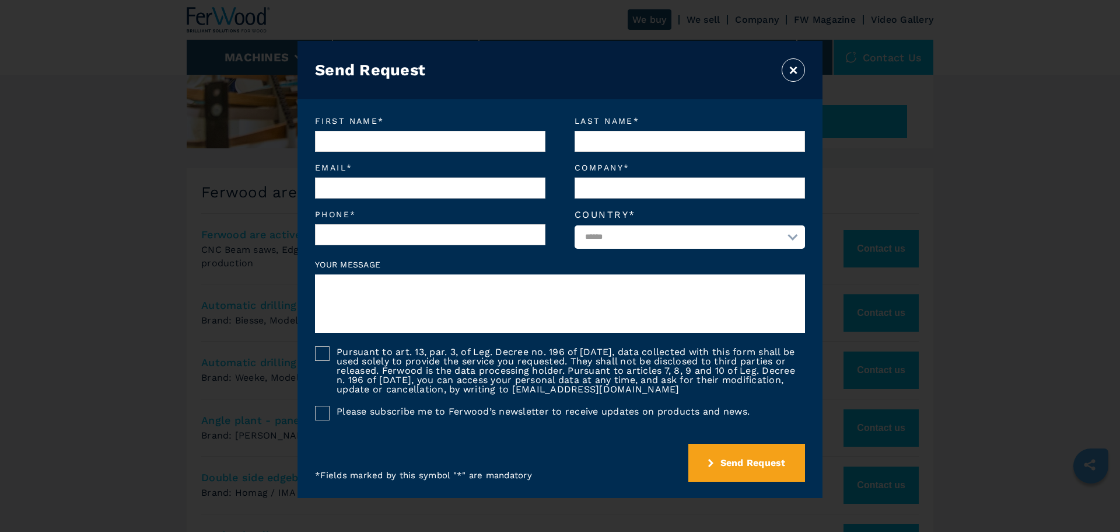
click at [794, 76] on button "×" at bounding box center [793, 69] width 23 height 23
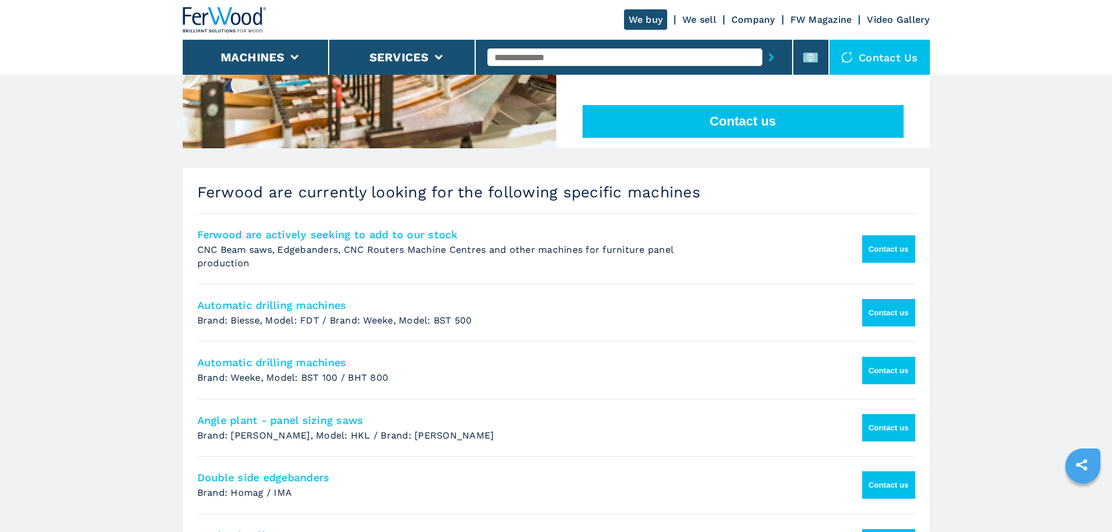
click at [862, 359] on button "Contact us" at bounding box center [888, 370] width 53 height 27
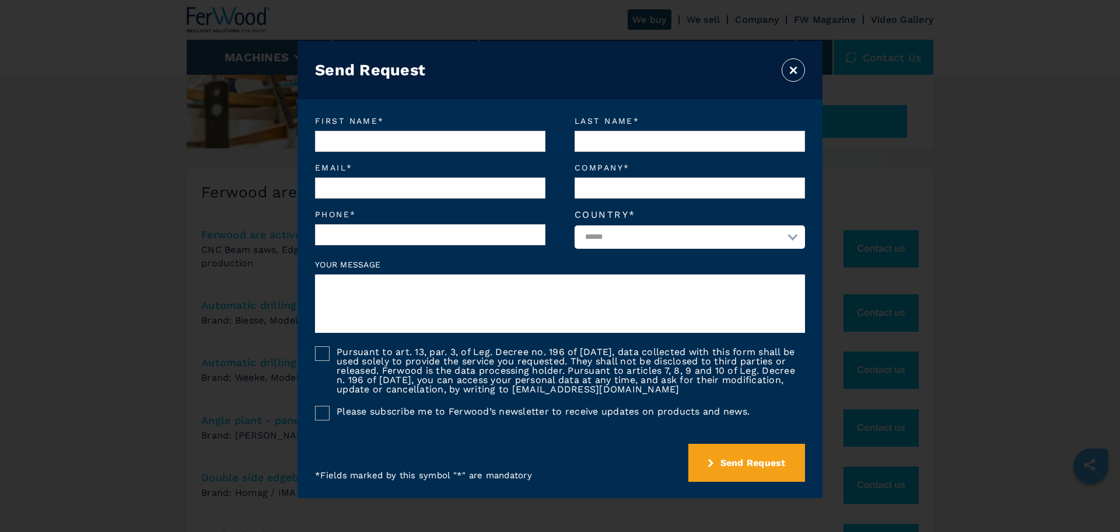
click at [799, 76] on button "×" at bounding box center [793, 69] width 23 height 23
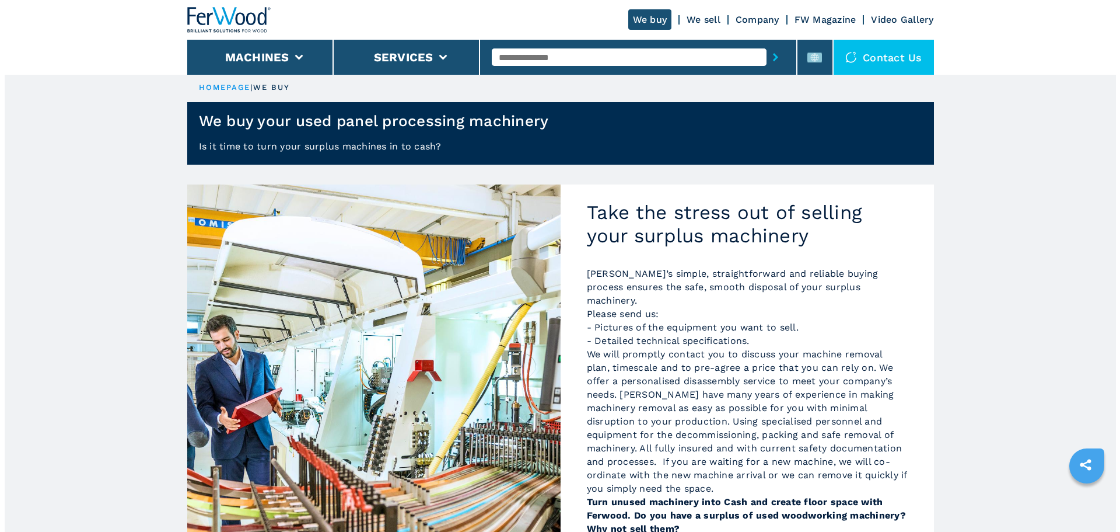
scroll to position [0, 0]
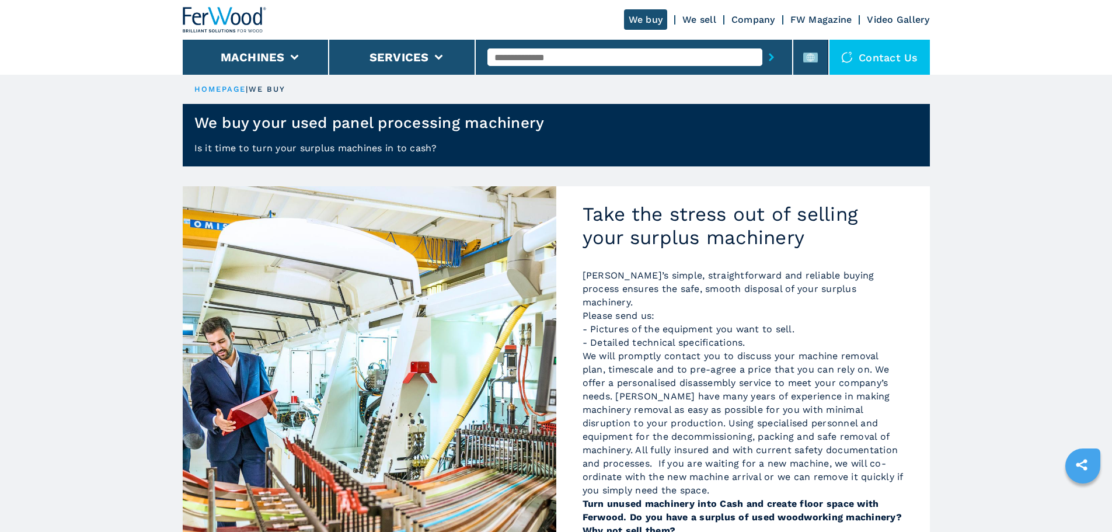
click at [870, 50] on div "Contact us" at bounding box center [879, 57] width 100 height 35
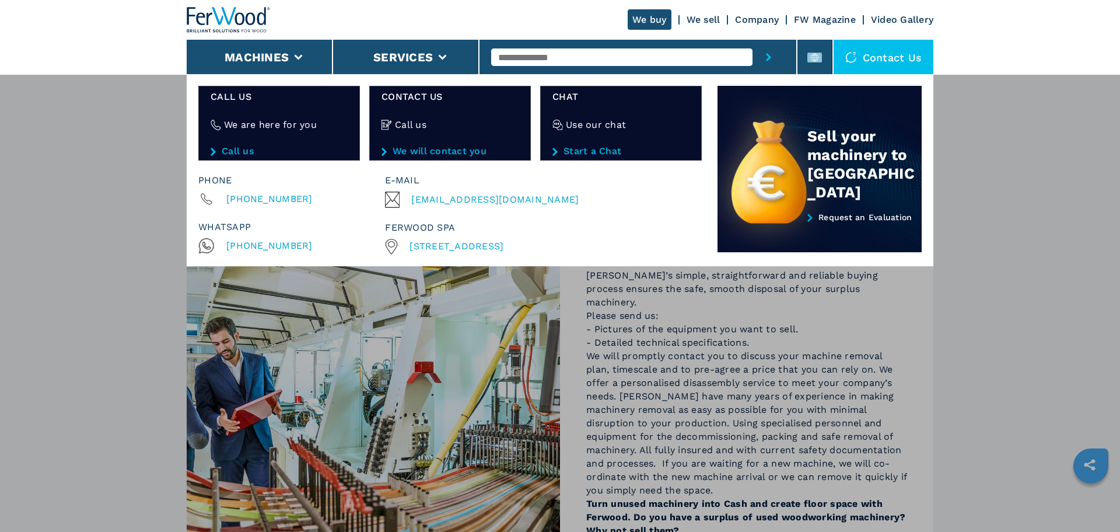
click at [870, 50] on div "Contact us" at bounding box center [884, 57] width 100 height 35
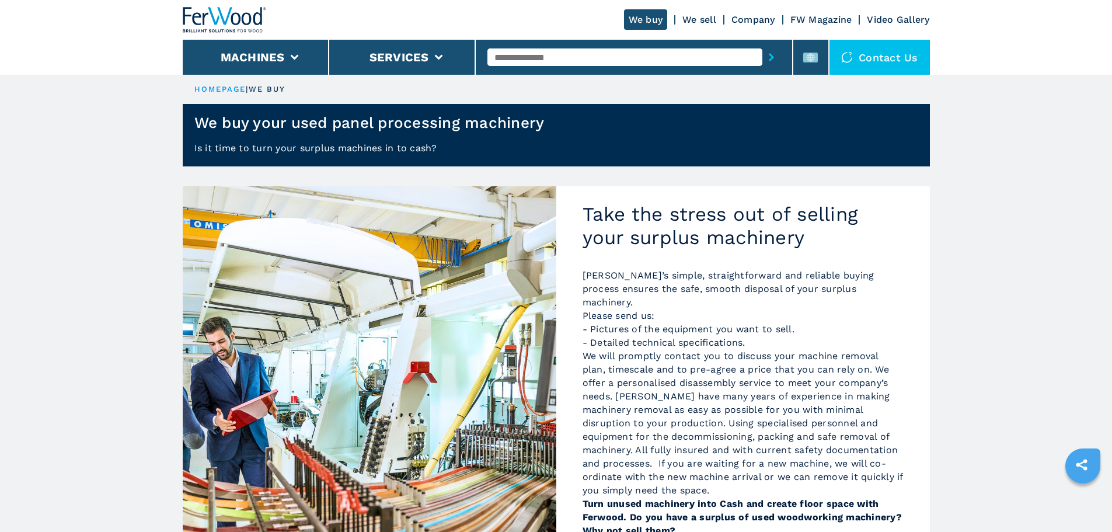
click at [920, 52] on div "Contact us" at bounding box center [879, 57] width 100 height 35
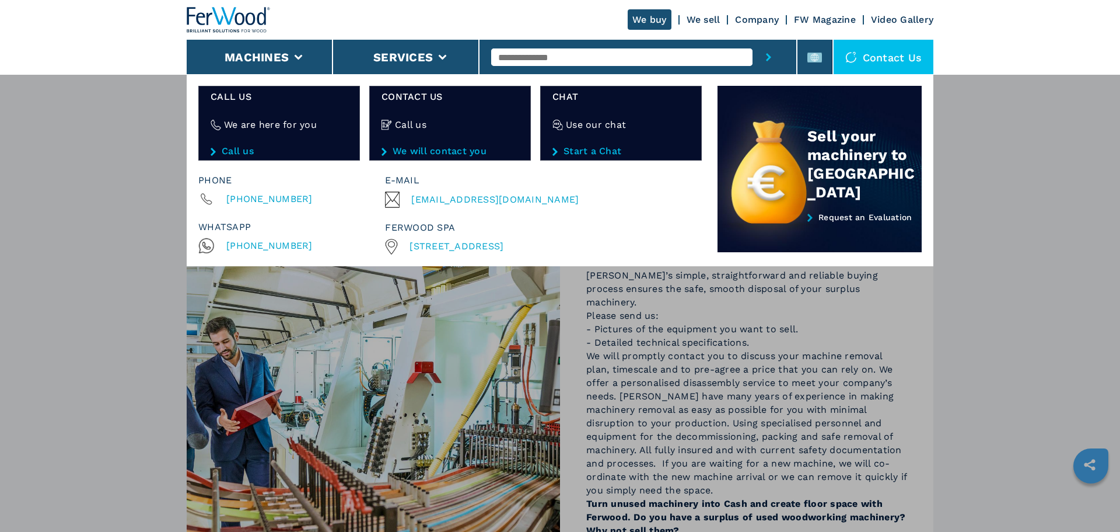
click at [920, 52] on div "Contact us" at bounding box center [884, 57] width 100 height 35
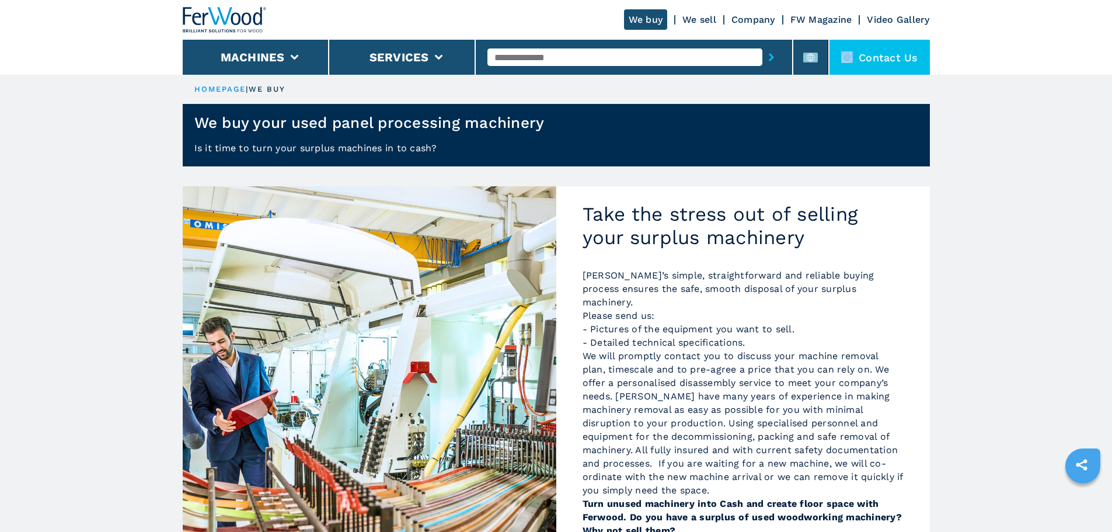
click at [920, 52] on div "Contact us" at bounding box center [879, 57] width 100 height 35
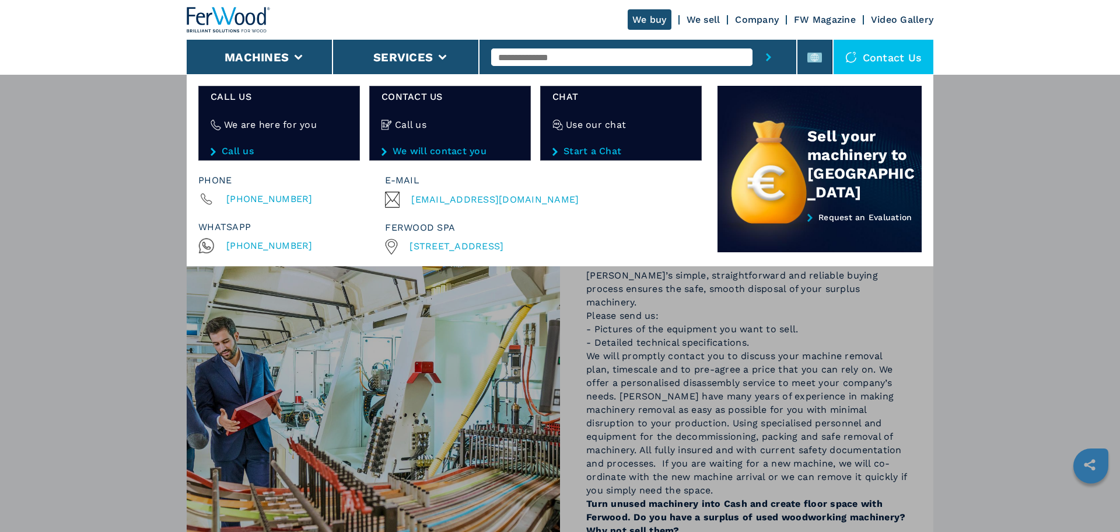
click at [876, 64] on div "Contact us" at bounding box center [884, 57] width 100 height 35
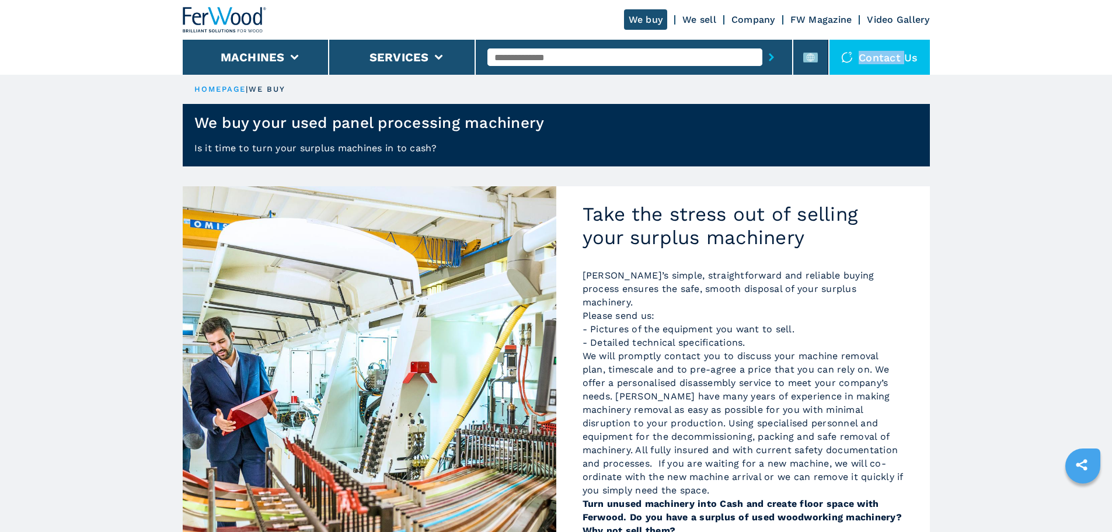
click at [876, 64] on div "Contact us" at bounding box center [879, 57] width 100 height 35
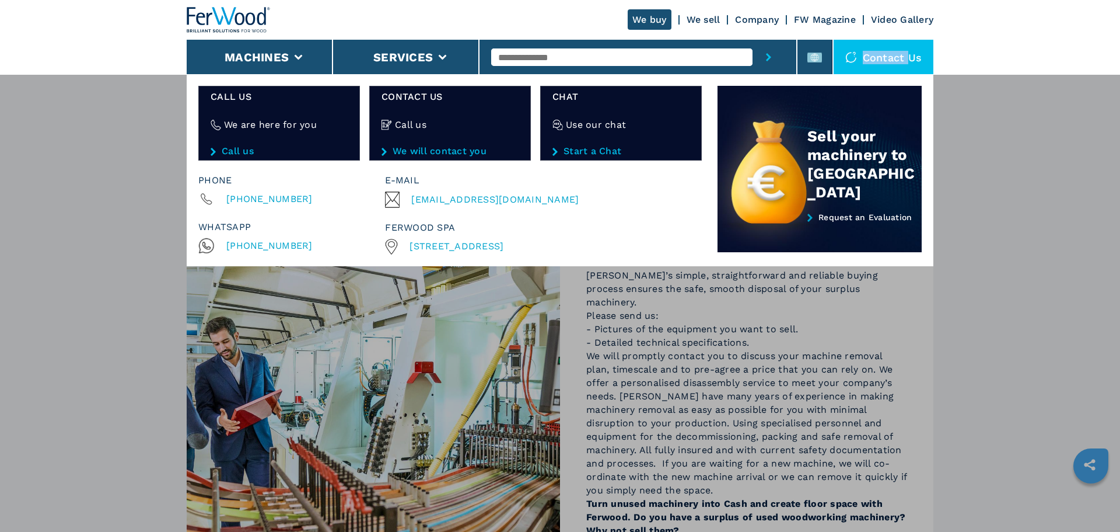
click at [876, 64] on div "Contact us" at bounding box center [884, 57] width 100 height 35
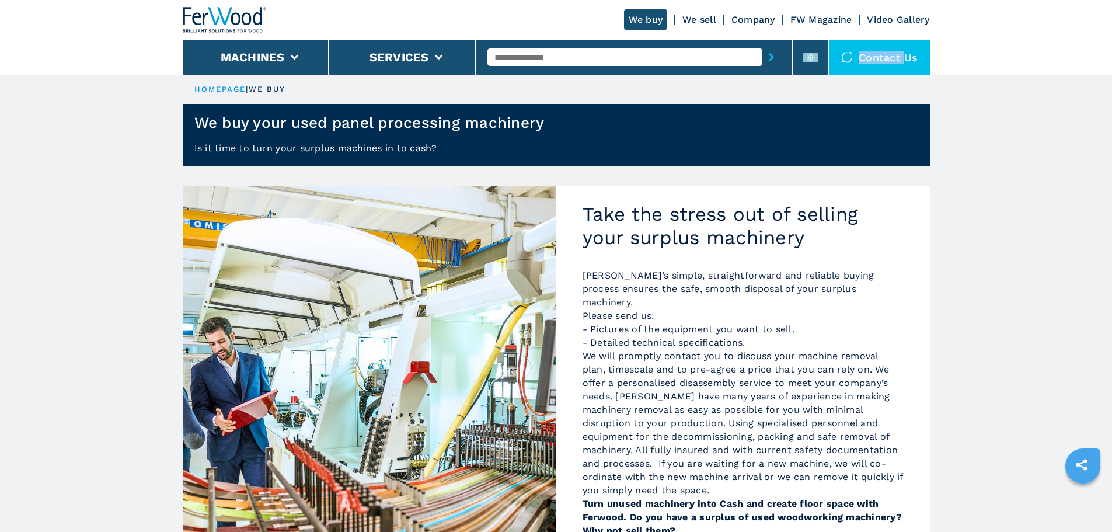
click at [876, 64] on div "Contact us" at bounding box center [879, 57] width 100 height 35
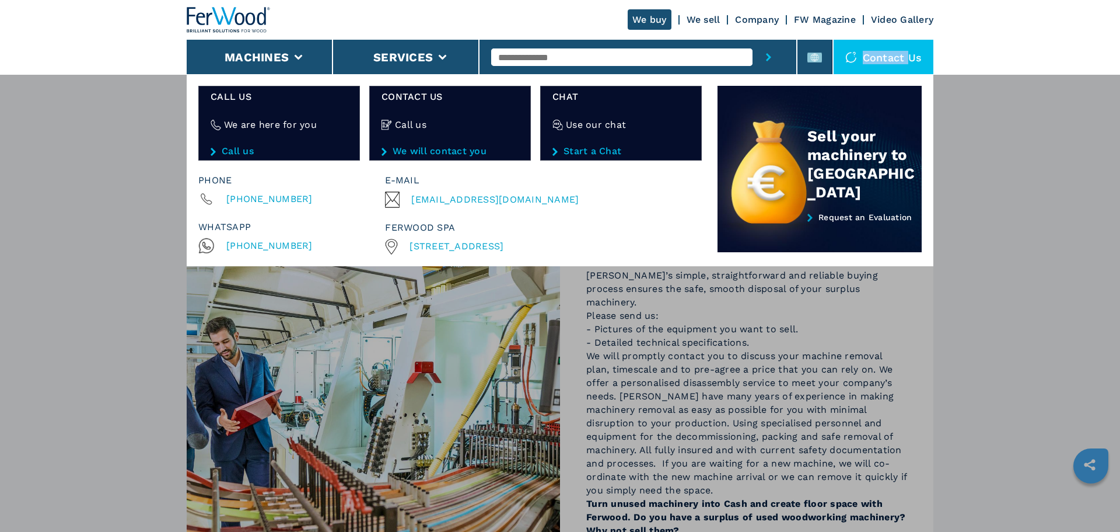
click at [876, 64] on div "Contact us" at bounding box center [884, 57] width 100 height 35
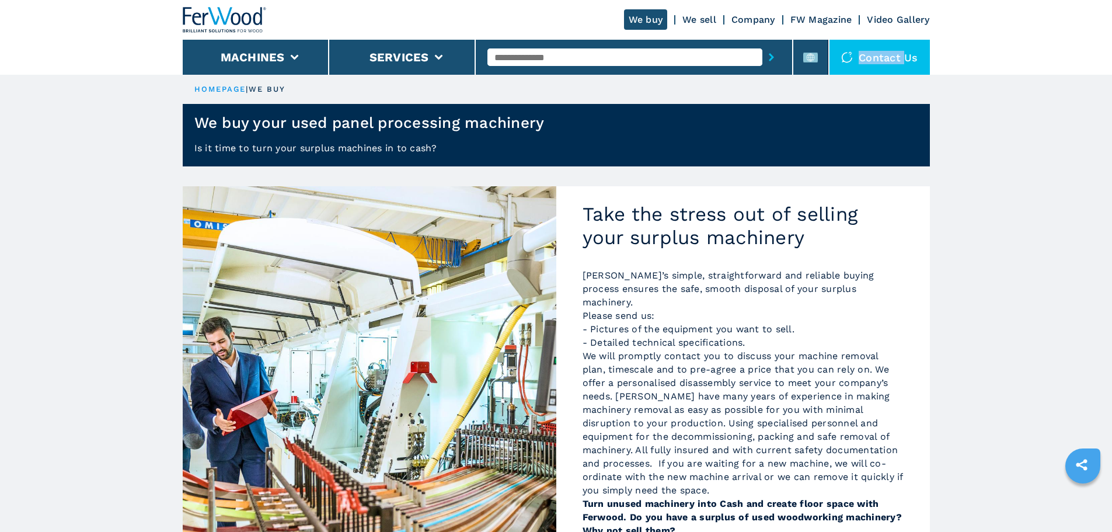
click at [876, 64] on div "Contact us" at bounding box center [879, 57] width 100 height 35
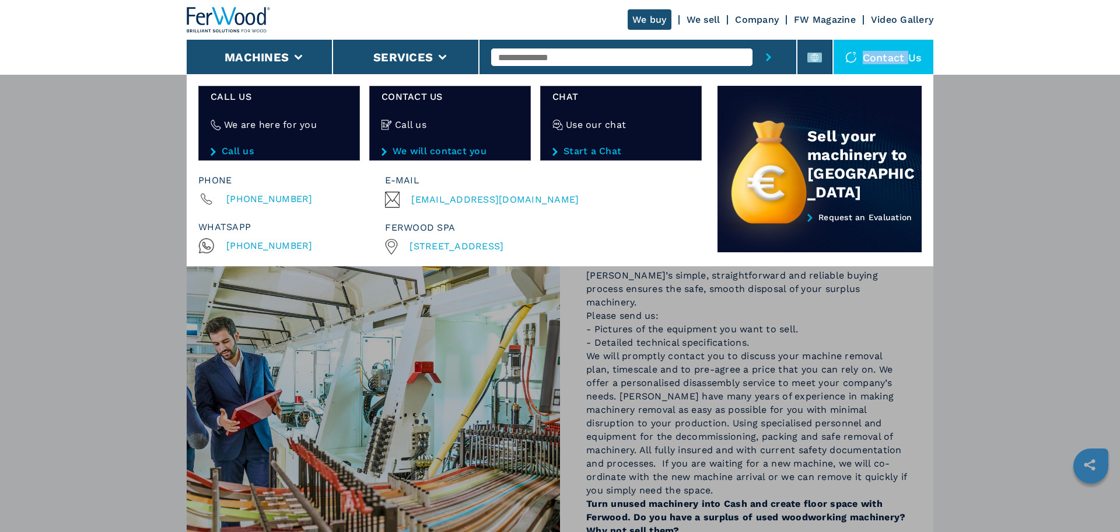
click at [876, 64] on div "Contact us" at bounding box center [884, 57] width 100 height 35
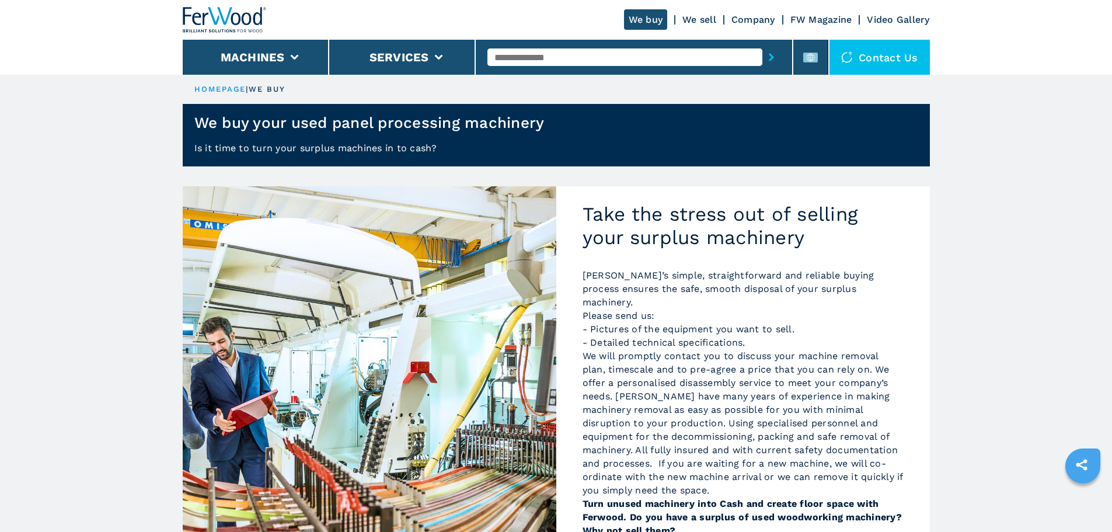
click at [876, 64] on div "Contact us" at bounding box center [879, 57] width 100 height 35
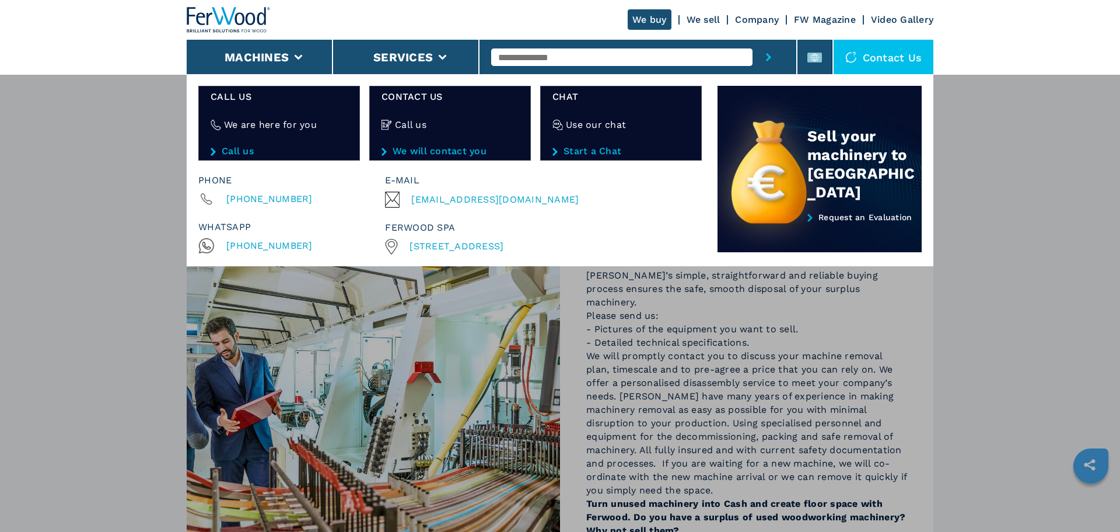
click at [876, 64] on div "Contact us" at bounding box center [884, 57] width 100 height 35
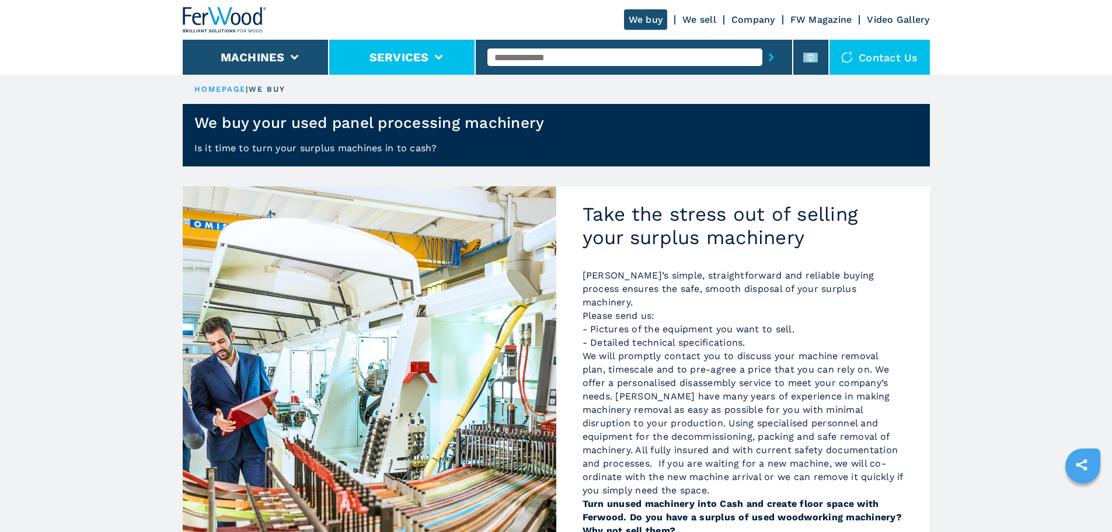
click at [443, 67] on li "Services" at bounding box center [402, 57] width 146 height 35
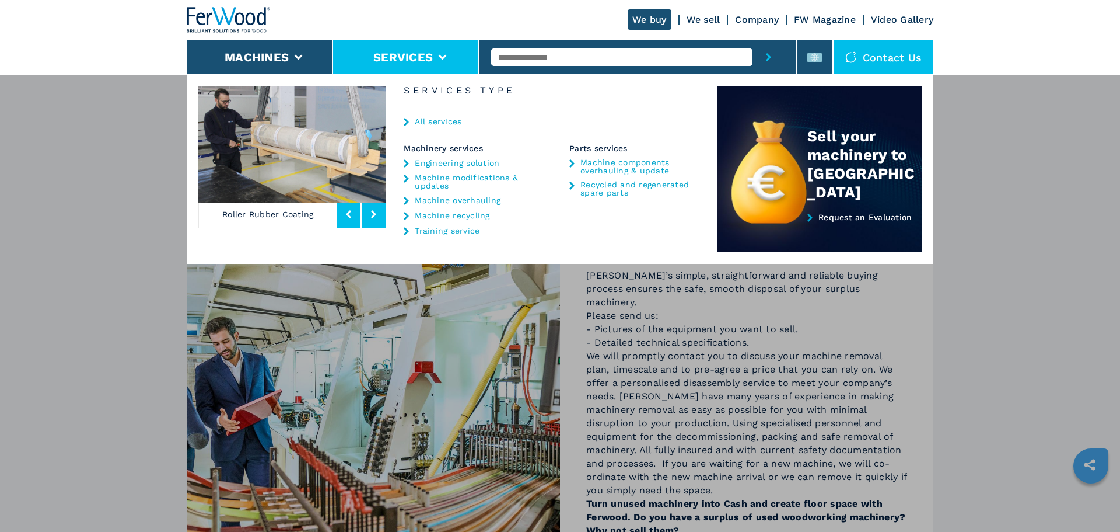
click at [443, 67] on li "Services" at bounding box center [406, 57] width 146 height 35
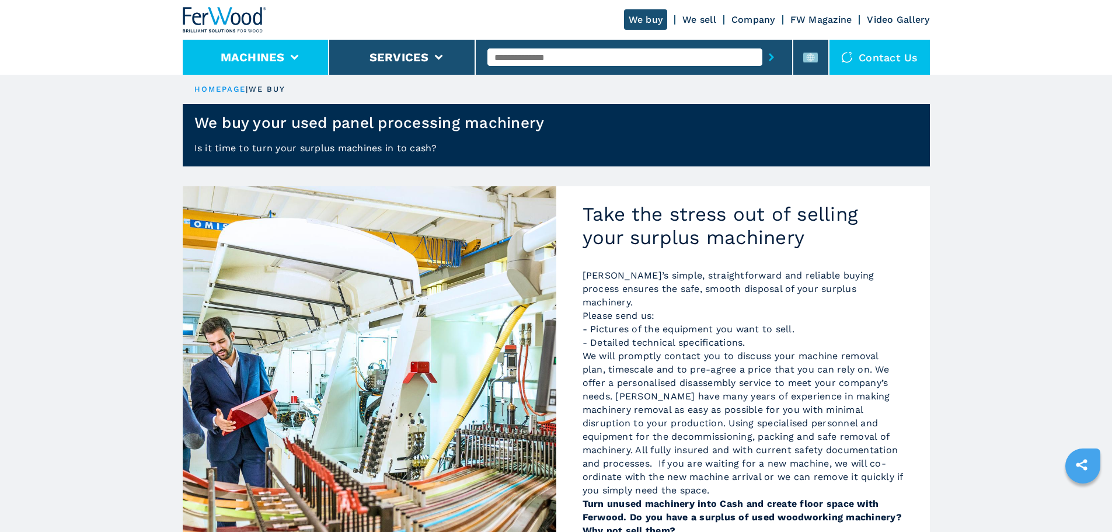
click at [304, 50] on li "Machines" at bounding box center [256, 57] width 146 height 35
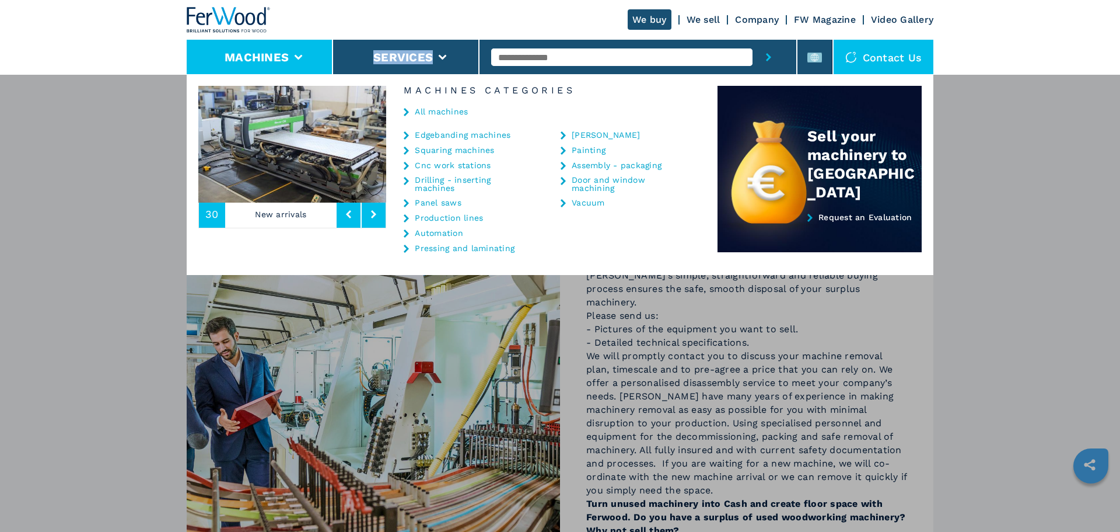
click at [304, 50] on li "Machines" at bounding box center [260, 57] width 146 height 35
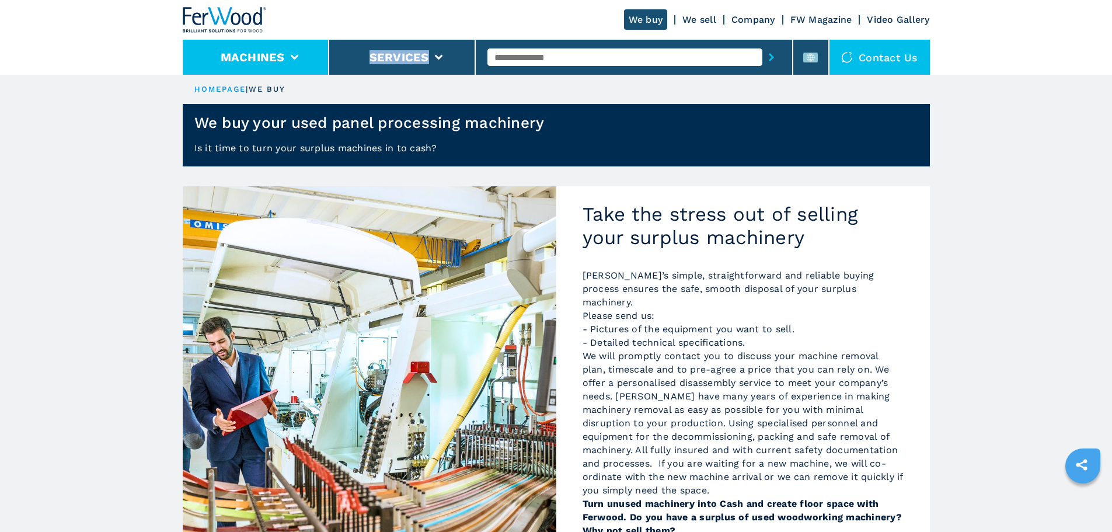
click at [253, 54] on button "Machines" at bounding box center [253, 57] width 64 height 14
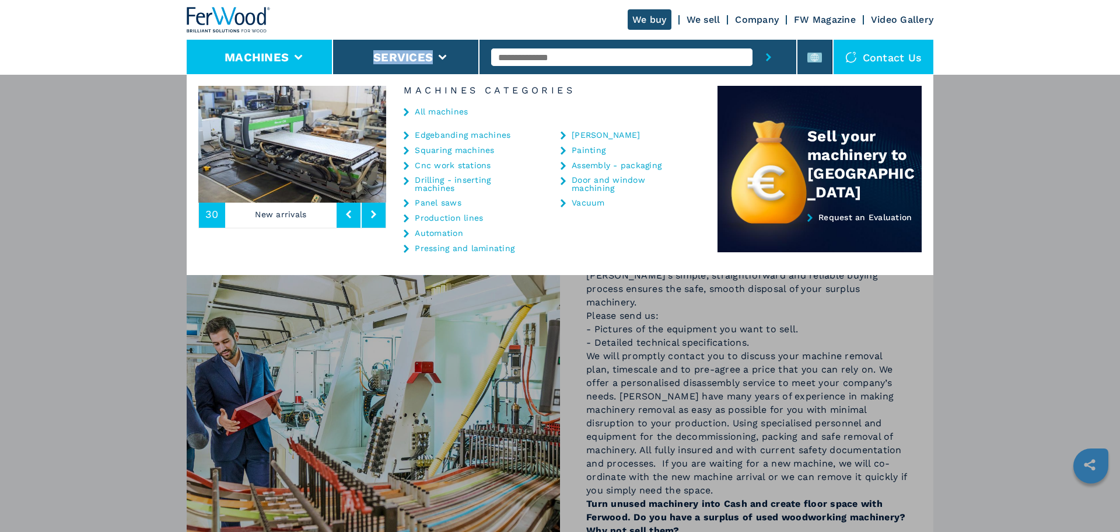
click at [253, 54] on button "Machines" at bounding box center [257, 57] width 64 height 14
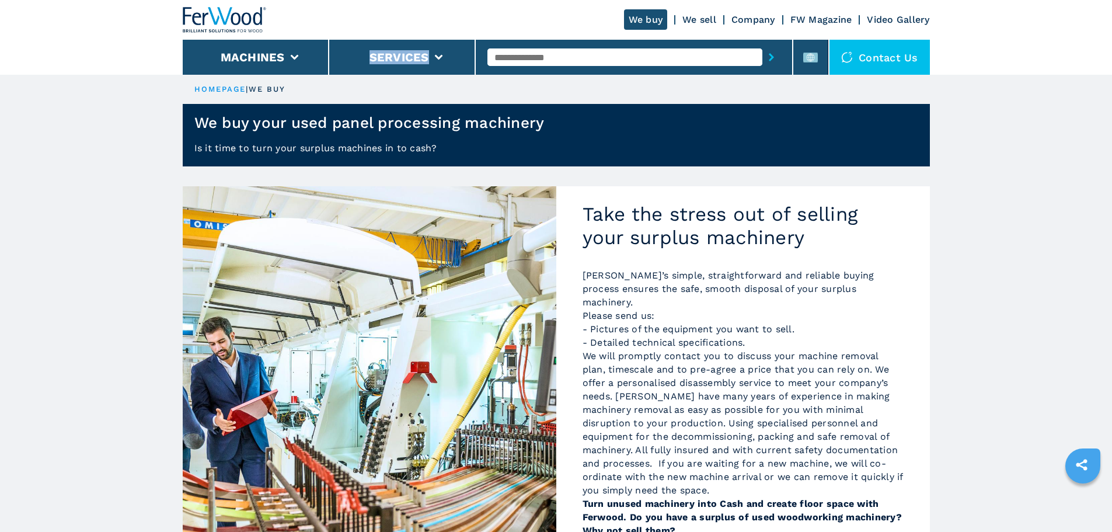
click at [238, 12] on img at bounding box center [225, 20] width 84 height 26
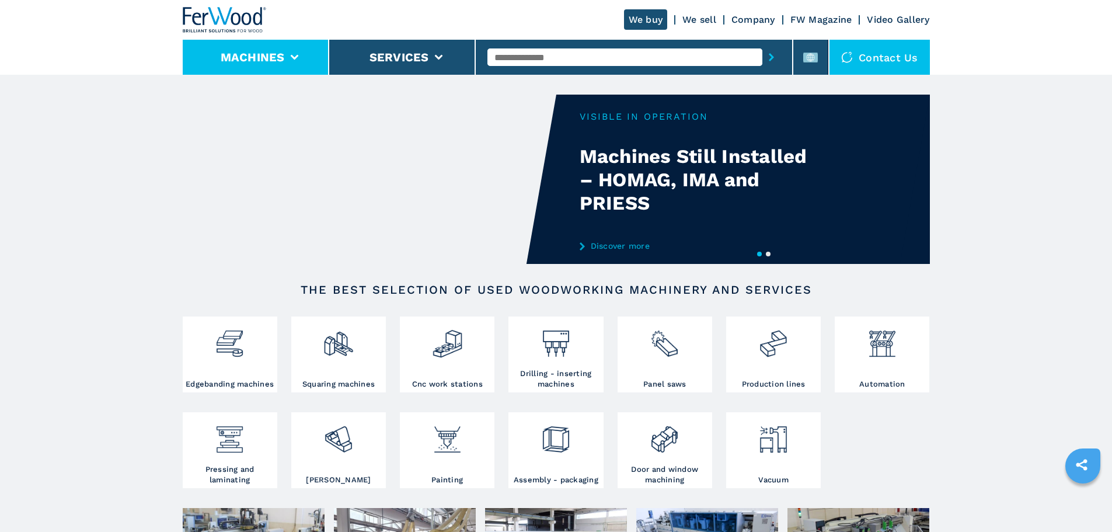
click at [276, 54] on button "Machines" at bounding box center [253, 57] width 64 height 14
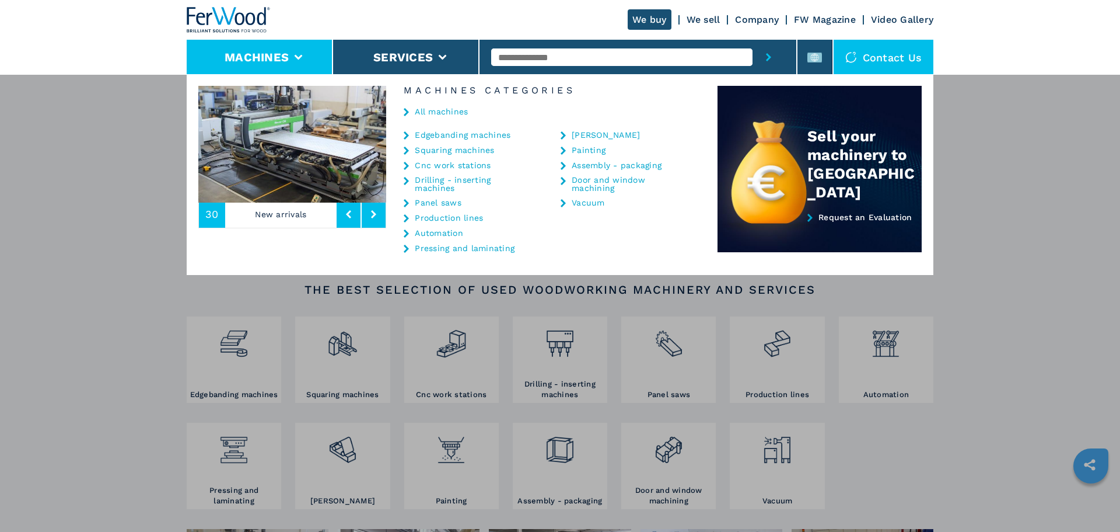
click at [276, 54] on button "Machines" at bounding box center [257, 57] width 64 height 14
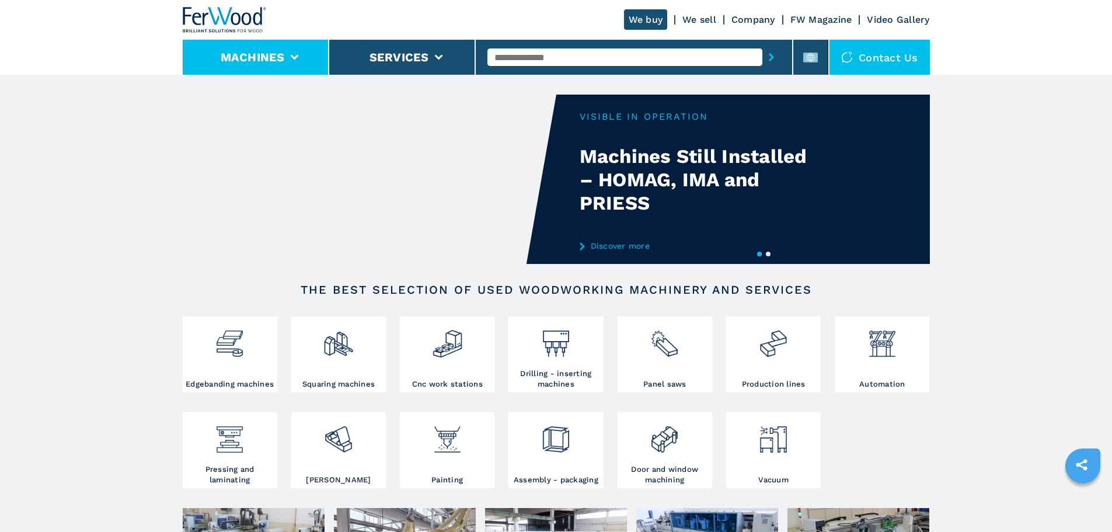
click at [276, 54] on button "Machines" at bounding box center [253, 57] width 64 height 14
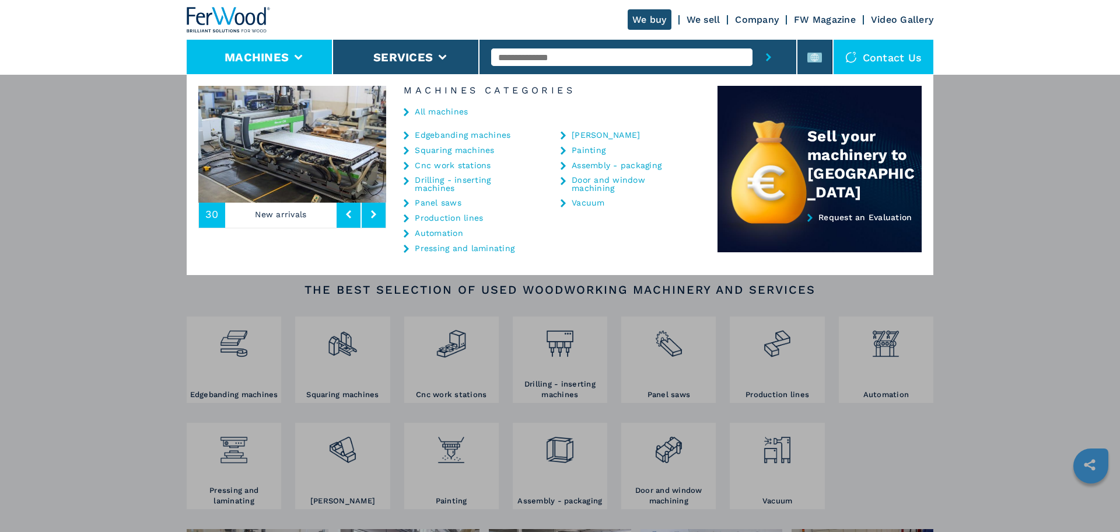
click at [276, 54] on button "Machines" at bounding box center [257, 57] width 64 height 14
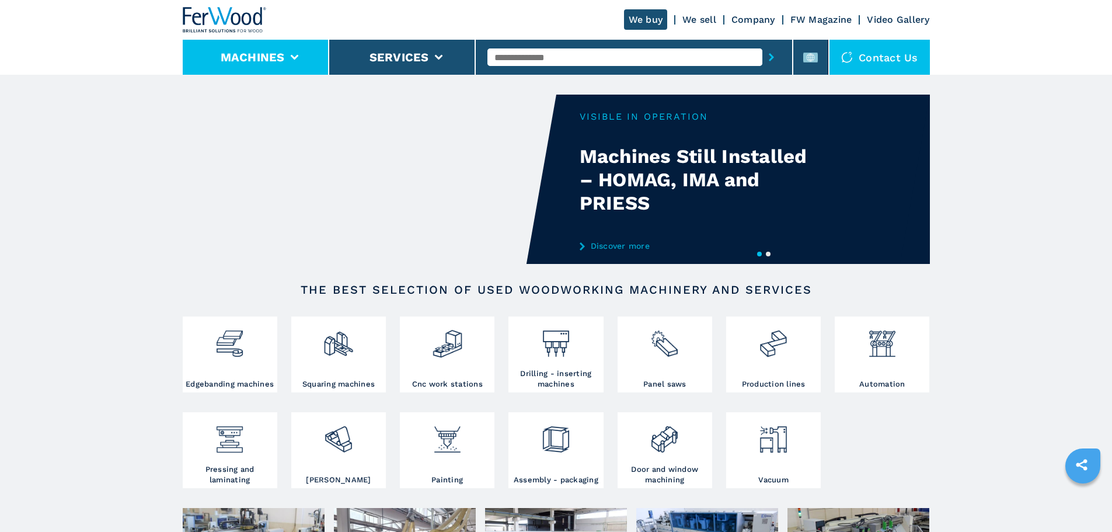
click at [276, 54] on button "Machines" at bounding box center [253, 57] width 64 height 14
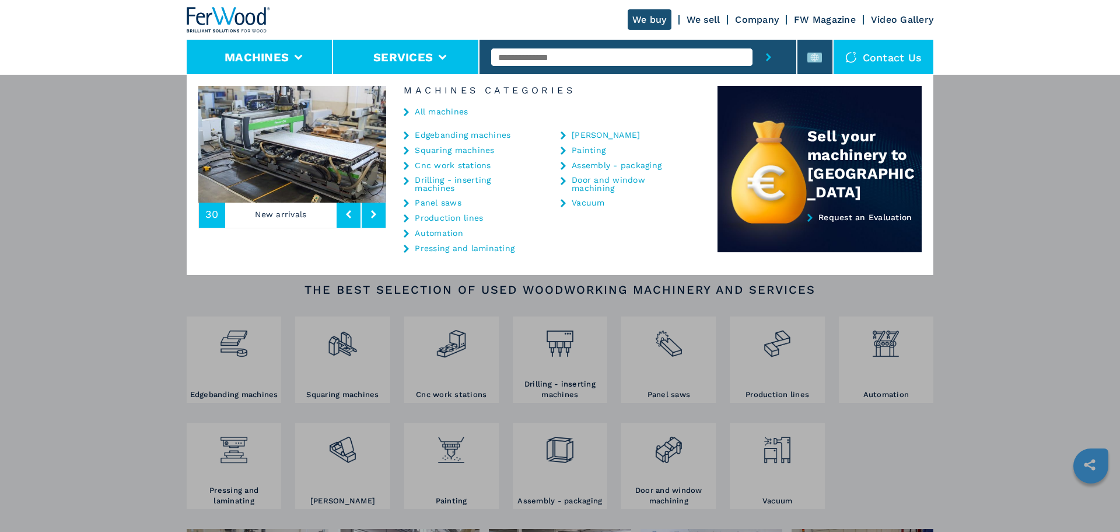
click at [407, 61] on button "Services" at bounding box center [403, 57] width 60 height 14
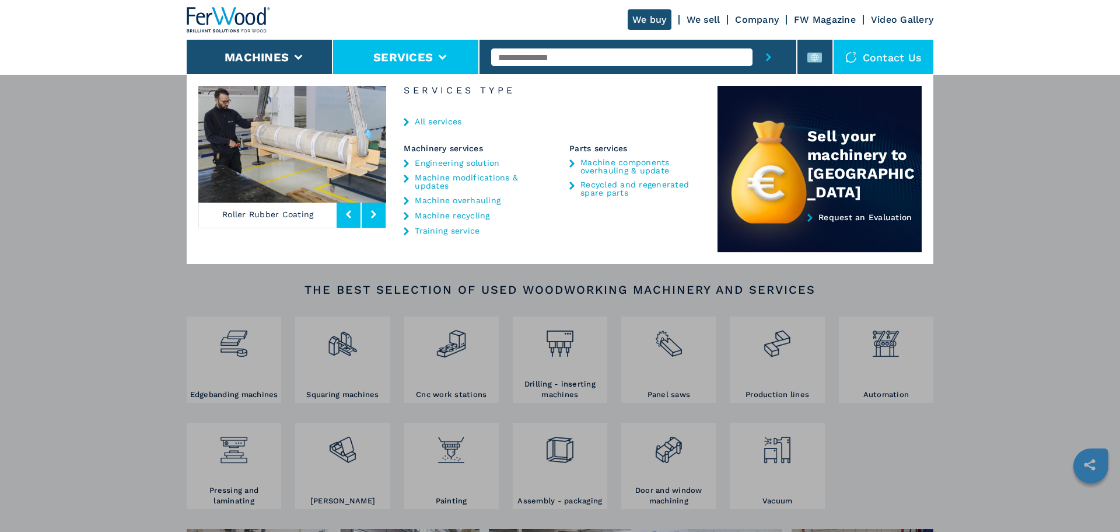
click at [412, 57] on button "Services" at bounding box center [403, 57] width 60 height 14
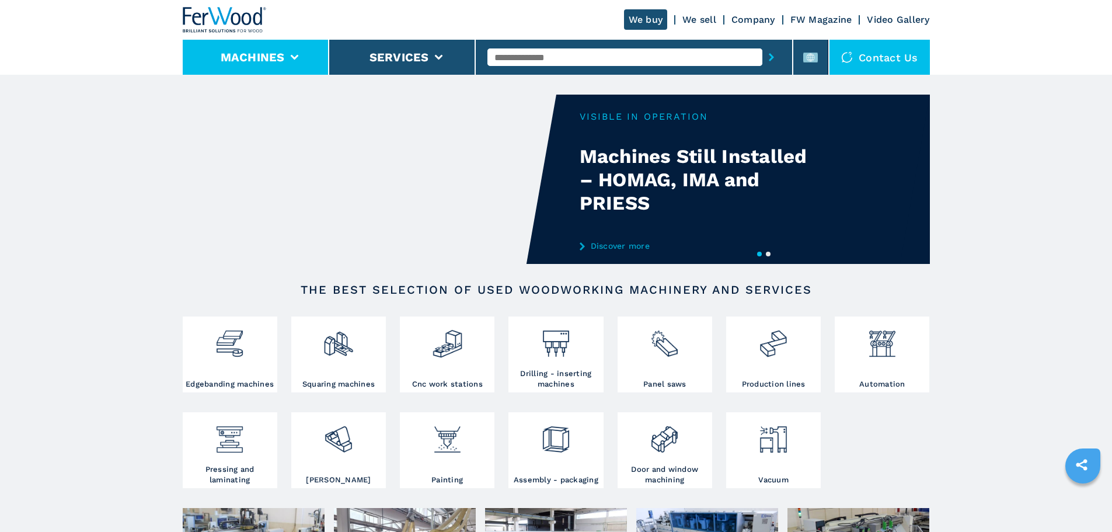
click at [233, 49] on li "Machines" at bounding box center [256, 57] width 146 height 35
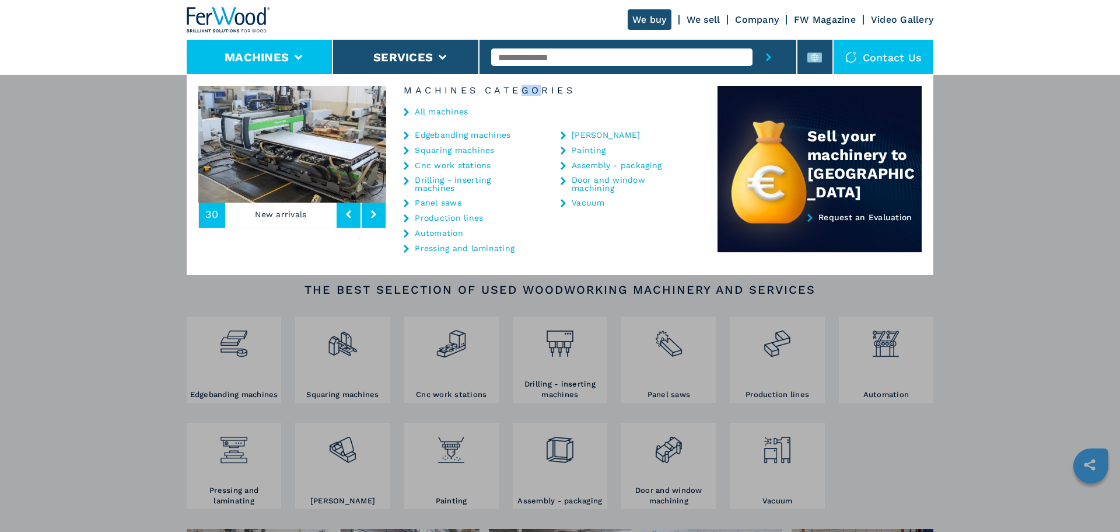
drag, startPoint x: 523, startPoint y: 92, endPoint x: 544, endPoint y: 89, distance: 21.3
click at [544, 89] on h6 "Machines Categories" at bounding box center [551, 90] width 331 height 9
click at [536, 91] on h6 "Machines Categories" at bounding box center [551, 90] width 331 height 9
click at [528, 92] on h6 "Machines Categories" at bounding box center [551, 90] width 331 height 9
click at [538, 89] on h6 "Machines Categories" at bounding box center [551, 90] width 331 height 9
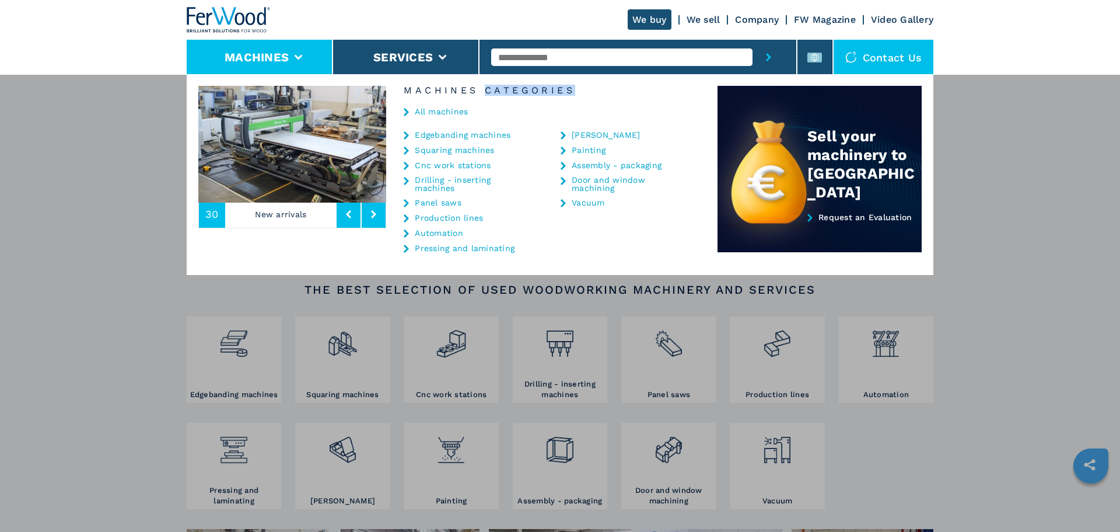
click at [538, 89] on h6 "Machines Categories" at bounding box center [551, 90] width 331 height 9
click at [569, 86] on h6 "Machines Categories" at bounding box center [551, 90] width 331 height 9
drag, startPoint x: 569, startPoint y: 86, endPoint x: 387, endPoint y: 68, distance: 182.9
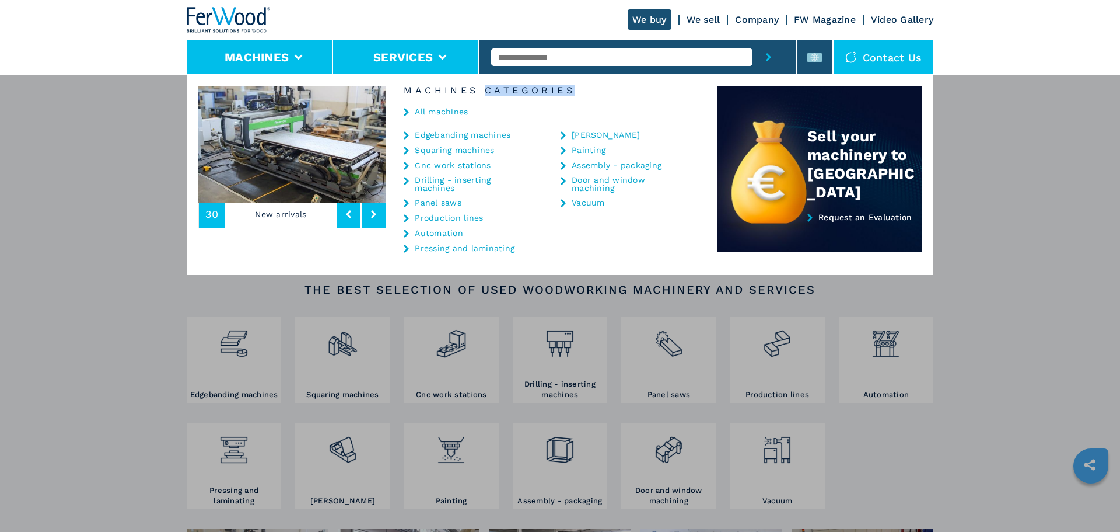
click at [418, 71] on div "We buy We sell Company FW Magazine Video Gallery Machines Services Contact us 3…" at bounding box center [560, 37] width 747 height 75
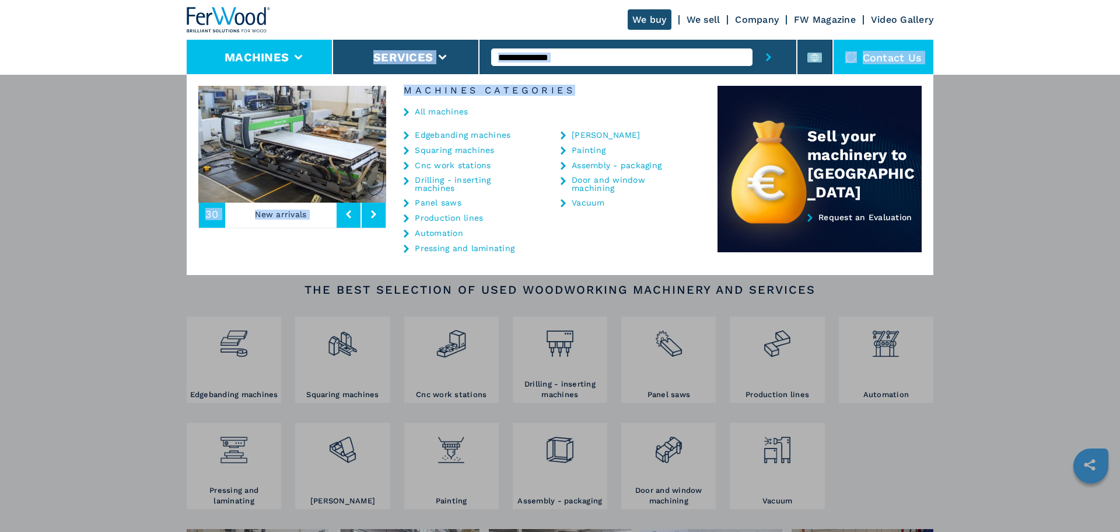
click at [431, 88] on h6 "Machines Categories" at bounding box center [551, 90] width 331 height 9
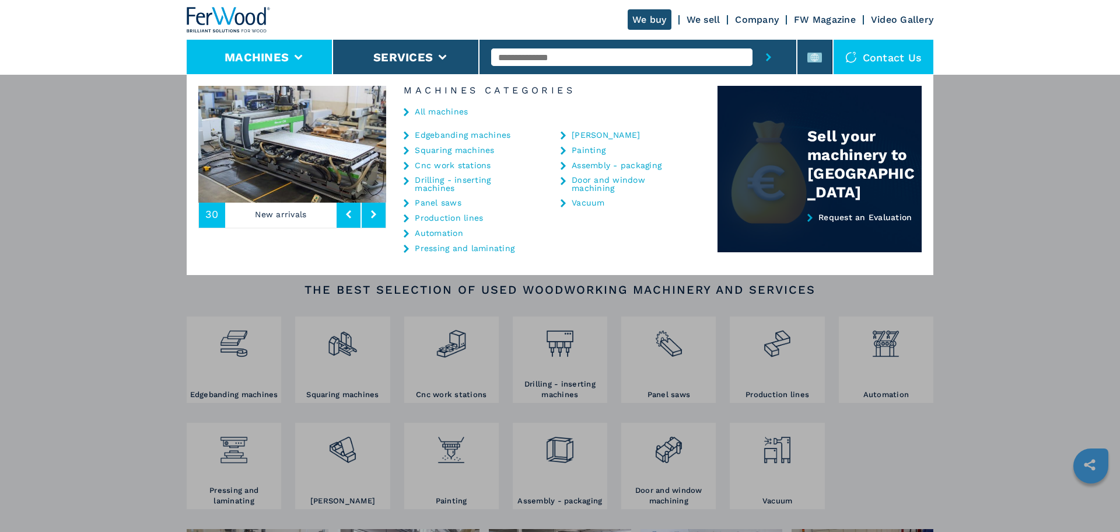
click at [891, 228] on link "Request an Evaluation" at bounding box center [820, 232] width 204 height 40
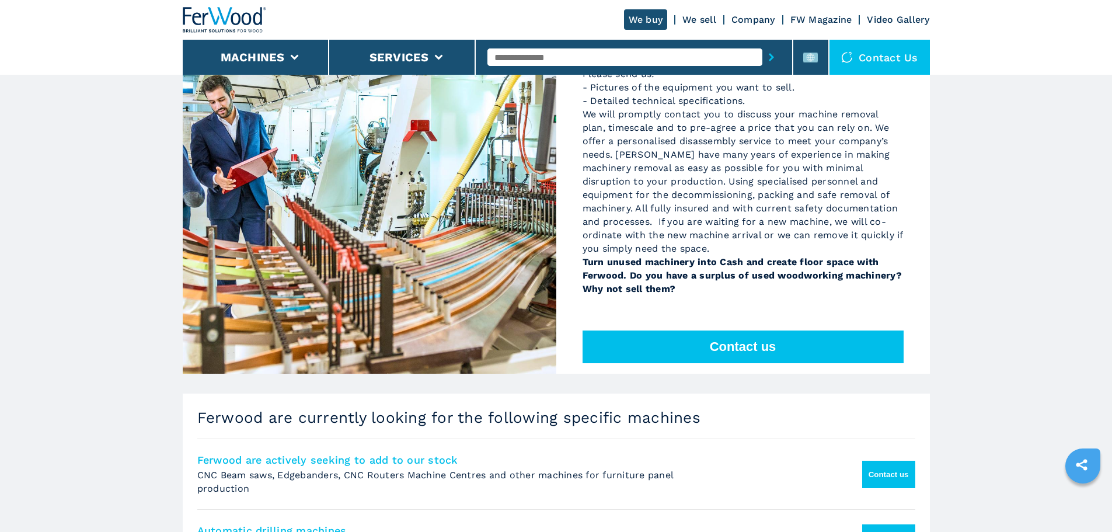
scroll to position [18, 0]
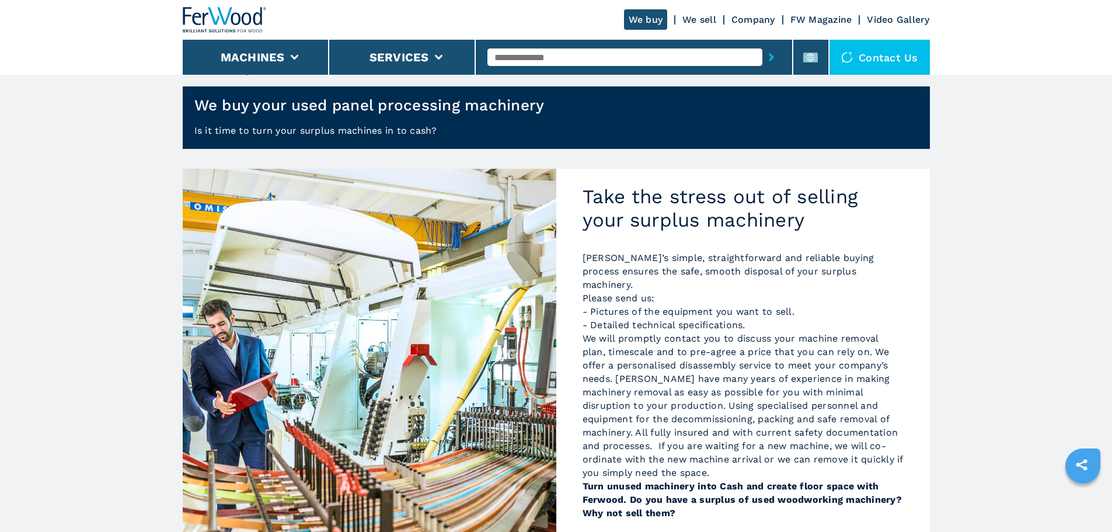
click at [724, 21] on div "We buy We sell Company FW Magazine Video Gallery" at bounding box center [777, 19] width 306 height 9
click at [705, 19] on link "We sell" at bounding box center [699, 19] width 34 height 11
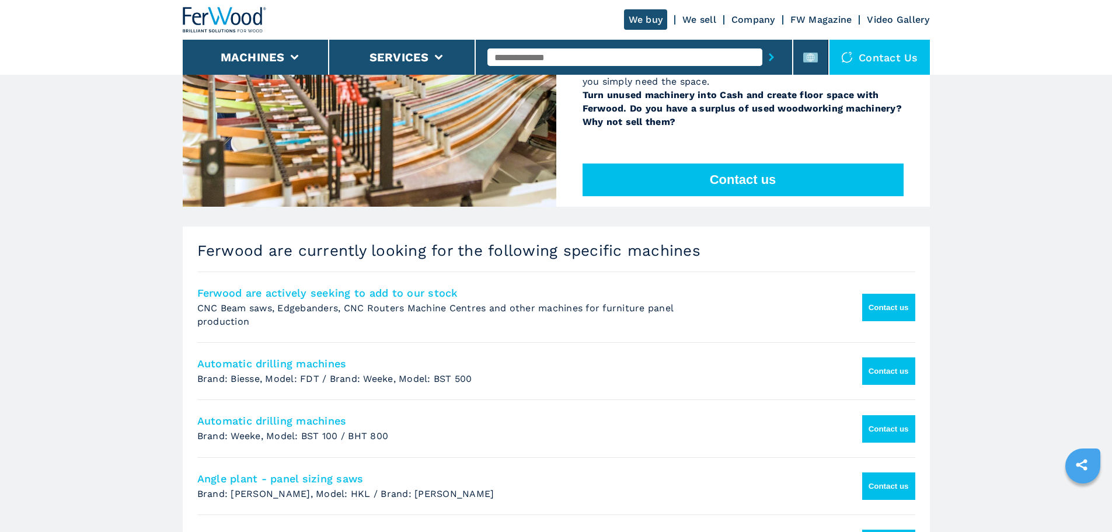
scroll to position [490, 0]
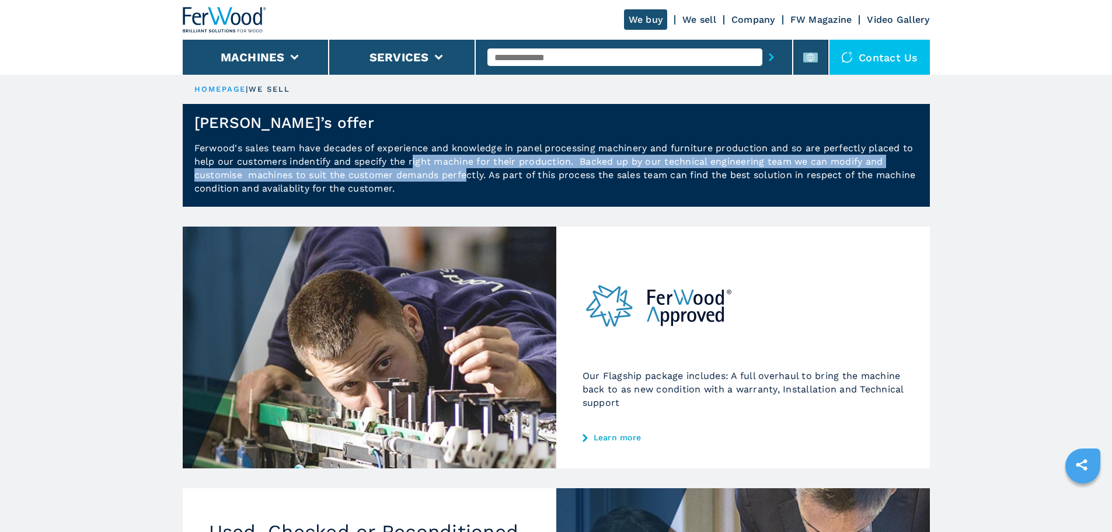
drag, startPoint x: 469, startPoint y: 180, endPoint x: 412, endPoint y: 159, distance: 60.2
click at [412, 159] on p "Ferwood's sales team have decades of experience and knowledge in panel processi…" at bounding box center [556, 173] width 747 height 65
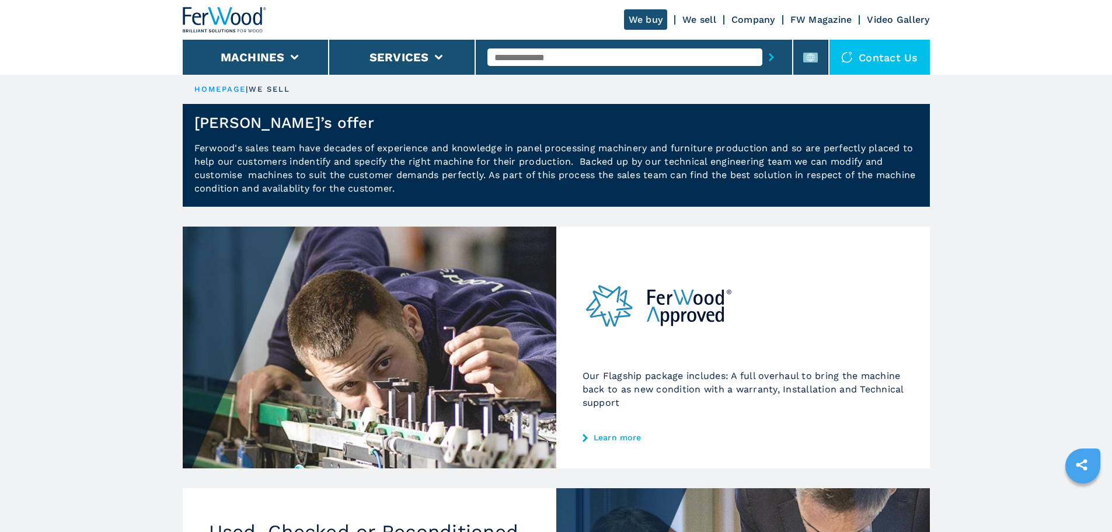
click at [502, 183] on p "Ferwood's sales team have decades of experience and knowledge in panel processi…" at bounding box center [556, 173] width 747 height 65
click at [808, 73] on li at bounding box center [810, 57] width 35 height 35
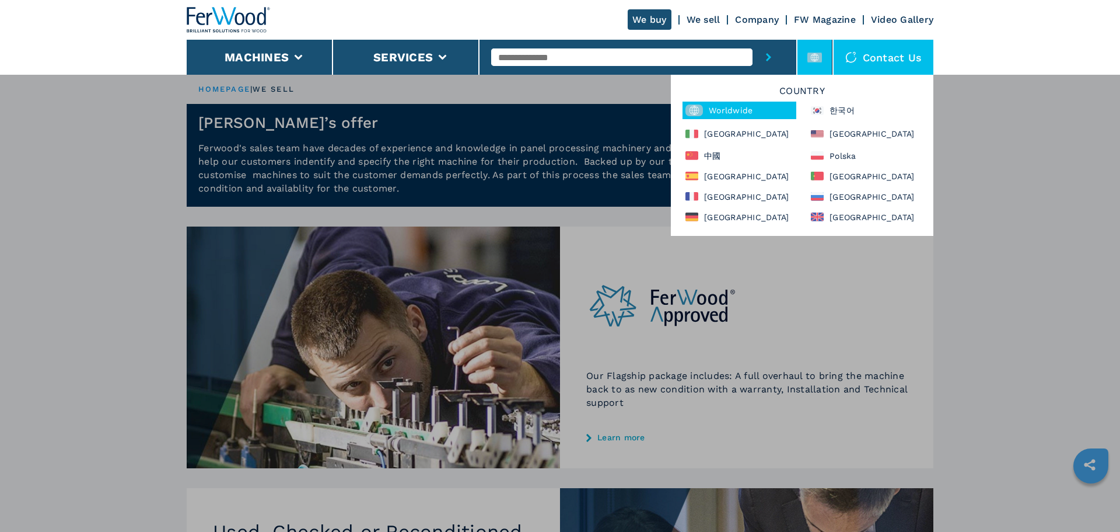
click at [809, 62] on icon at bounding box center [815, 57] width 15 height 15
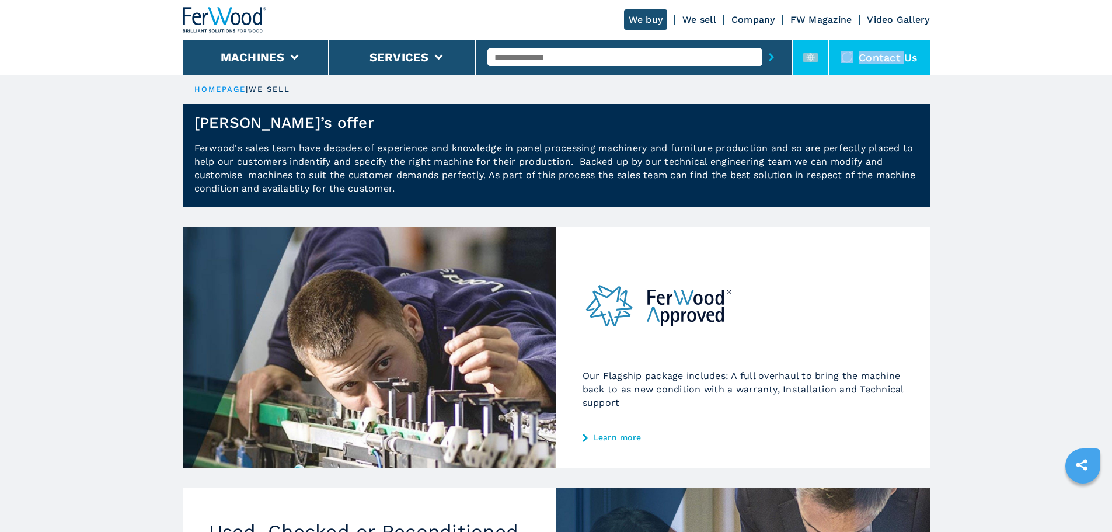
click at [809, 62] on icon at bounding box center [810, 57] width 15 height 15
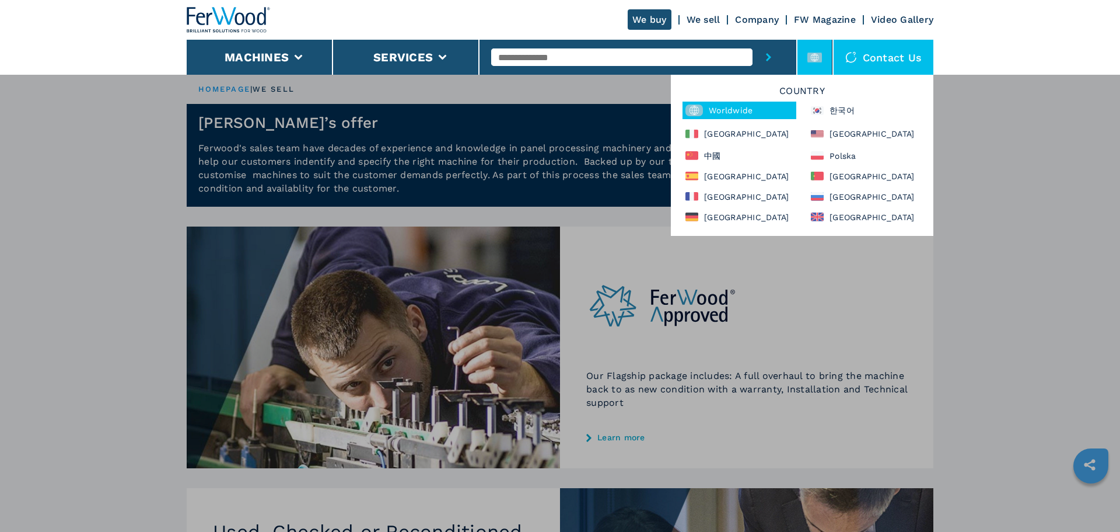
click at [743, 123] on div "Country Worldwide 한국어 Italia North America 中國 Polska España Portugal France Рос…" at bounding box center [802, 155] width 263 height 161
click at [745, 130] on div "Italia" at bounding box center [740, 134] width 114 height 18
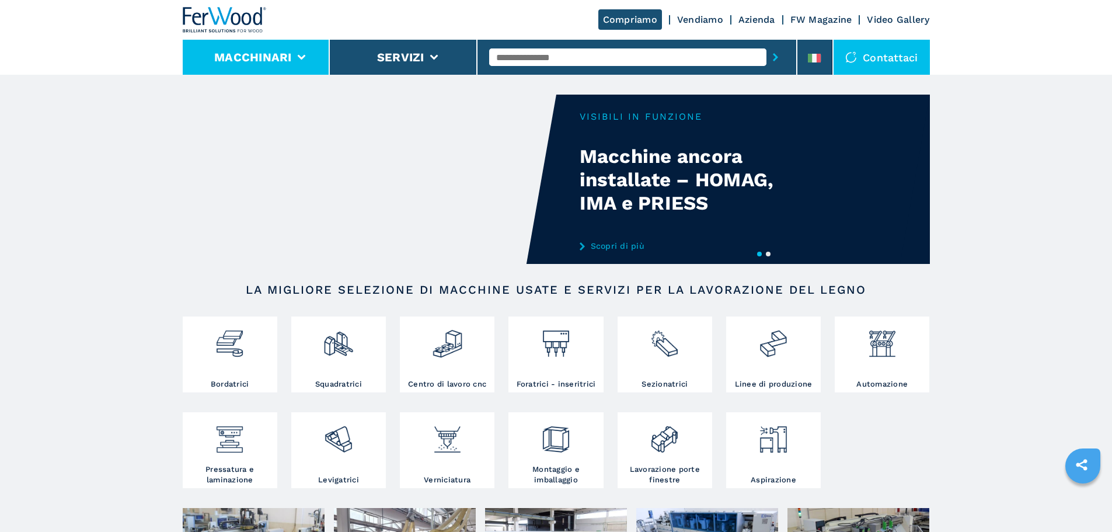
click at [265, 50] on li "Macchinari" at bounding box center [257, 57] width 148 height 35
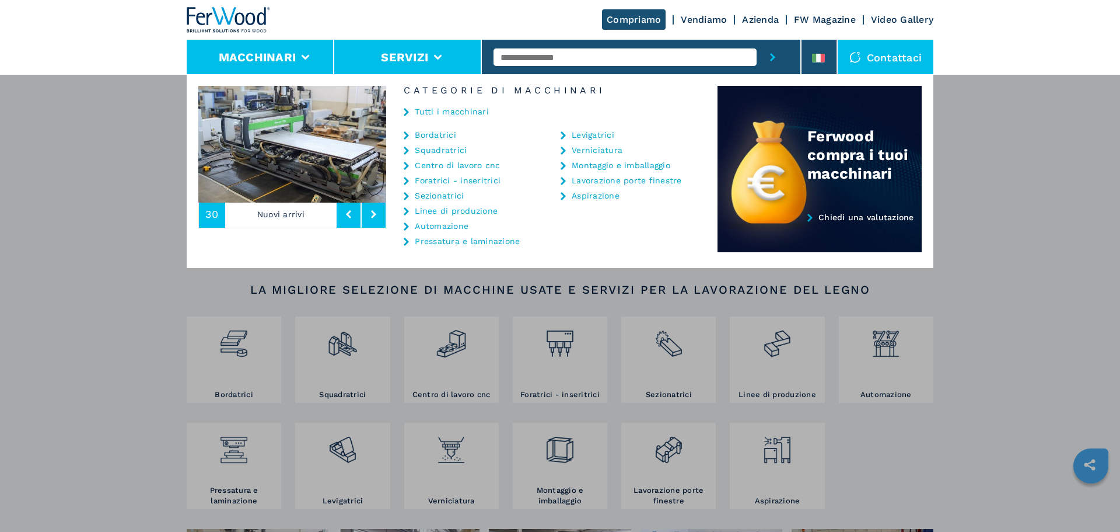
click at [406, 48] on li "Servizi" at bounding box center [408, 57] width 148 height 35
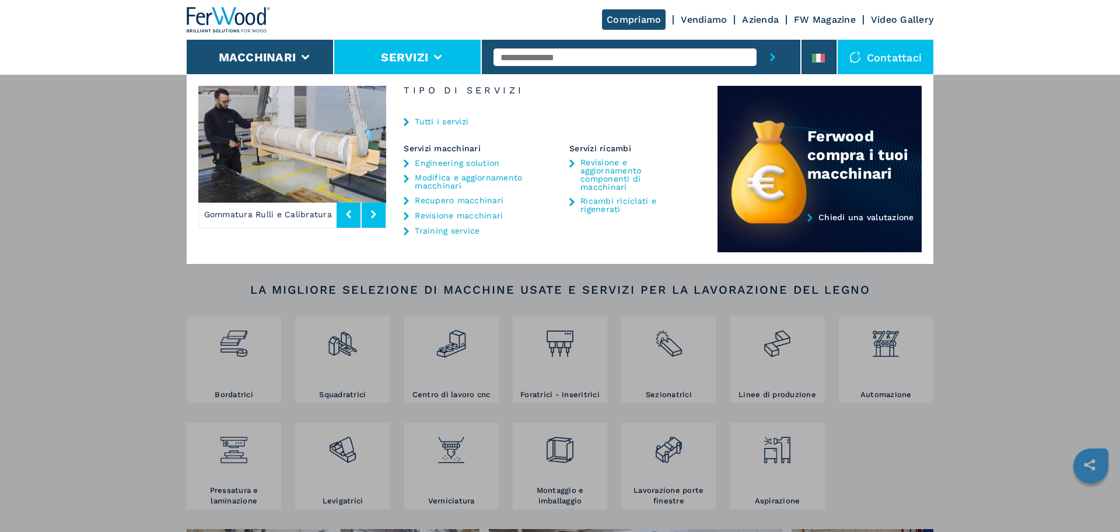
click at [469, 231] on link "Training service" at bounding box center [447, 230] width 65 height 8
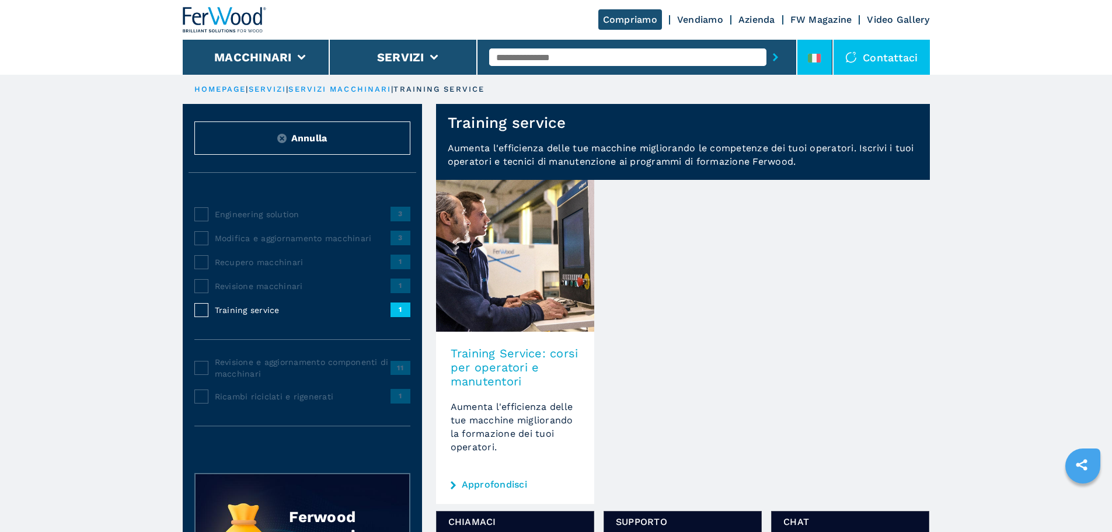
click at [825, 54] on li at bounding box center [814, 57] width 35 height 35
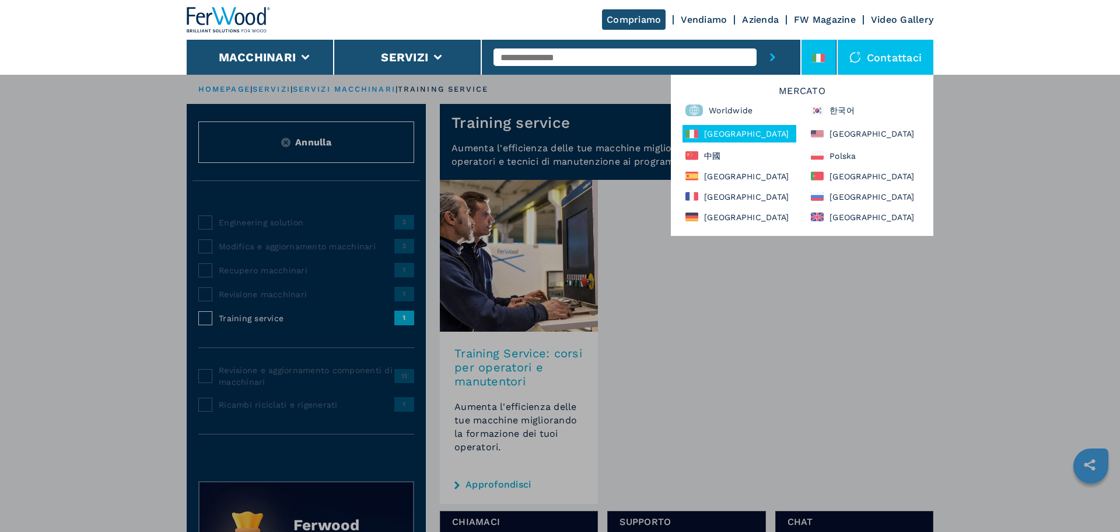
click at [825, 54] on icon at bounding box center [823, 58] width 5 height 9
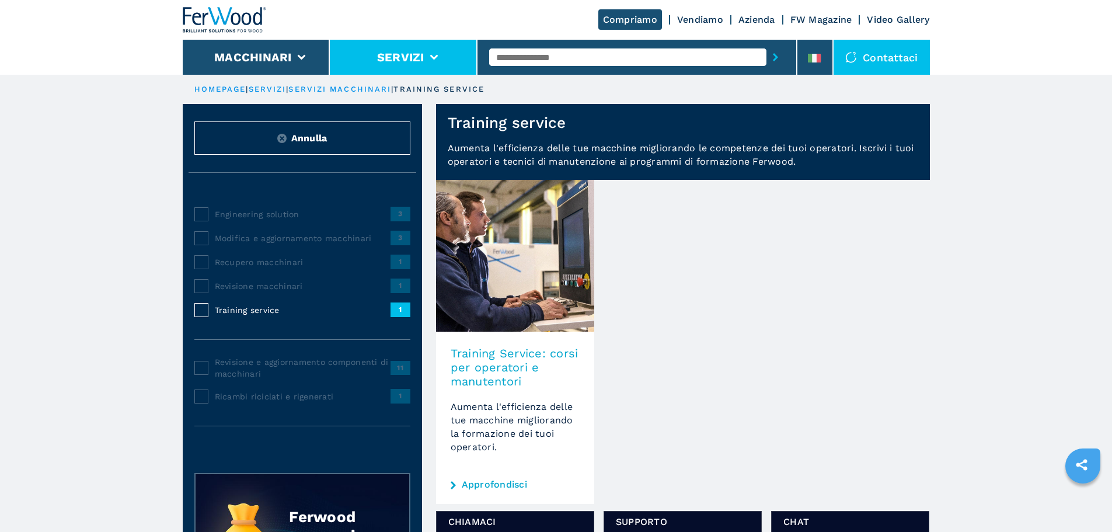
click at [436, 53] on li "Servizi" at bounding box center [404, 57] width 148 height 35
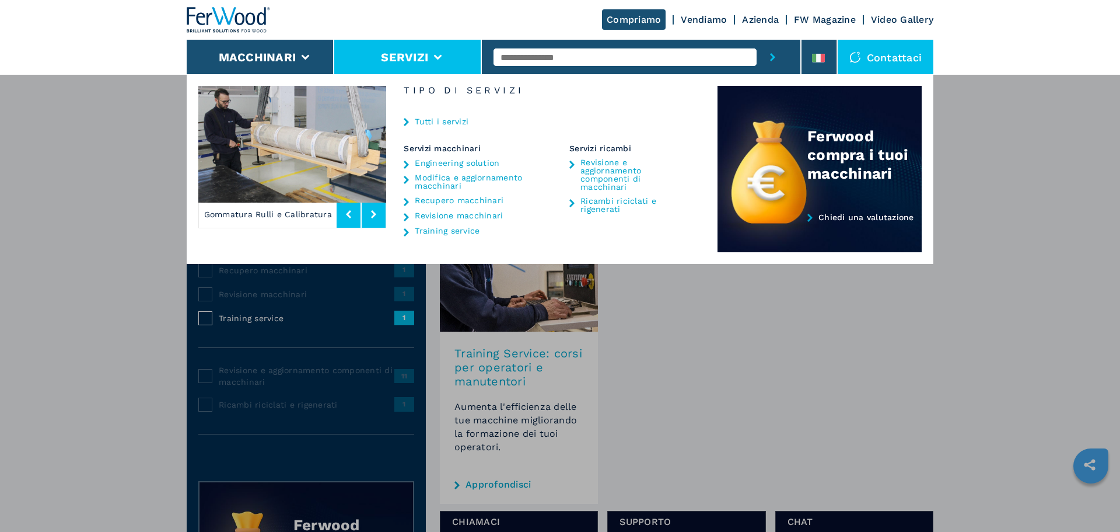
click at [703, 26] on div "Compriamo Vendiamo Azienda FW Magazine Video Gallery" at bounding box center [560, 20] width 747 height 40
click at [712, 23] on link "Vendiamo" at bounding box center [704, 19] width 46 height 11
click at [851, 414] on div "Macchinari Bordatrici Squadratrici Centro di lavoro cnc Foratrici - inseritrici…" at bounding box center [560, 340] width 1120 height 532
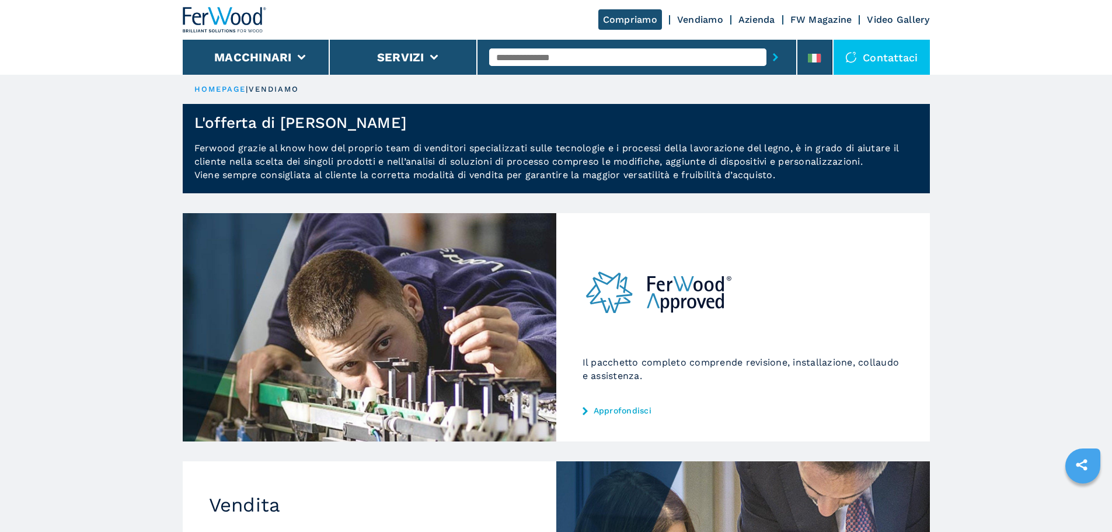
drag, startPoint x: 877, startPoint y: 155, endPoint x: 823, endPoint y: 155, distance: 53.7
click at [823, 155] on p "Ferwood grazie al know how del proprio team di venditori specializzati sulle te…" at bounding box center [556, 167] width 747 height 52
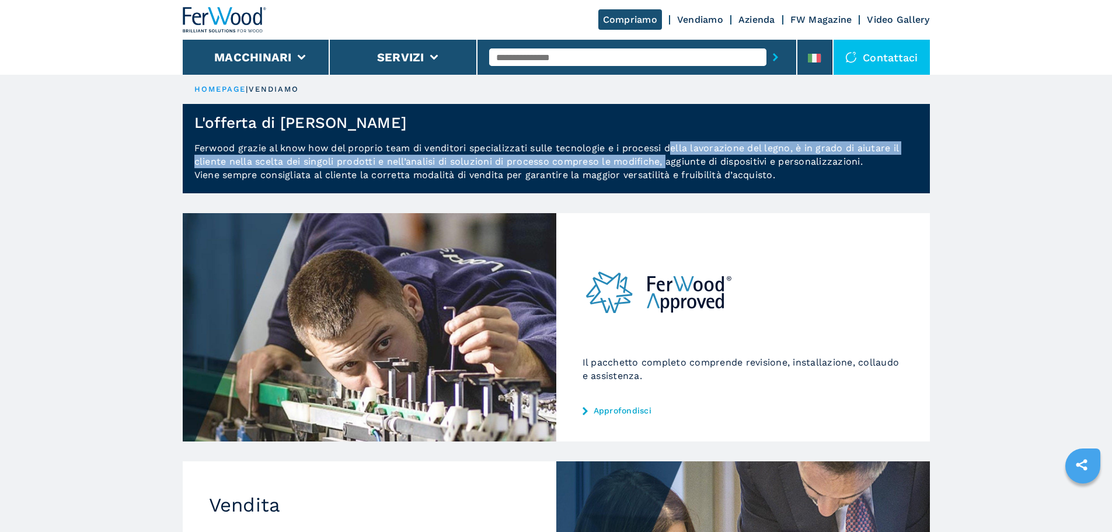
drag, startPoint x: 669, startPoint y: 166, endPoint x: 671, endPoint y: 149, distance: 16.4
click at [671, 149] on p "Ferwood grazie al know how del proprio team di venditori specializzati sulle te…" at bounding box center [556, 167] width 747 height 52
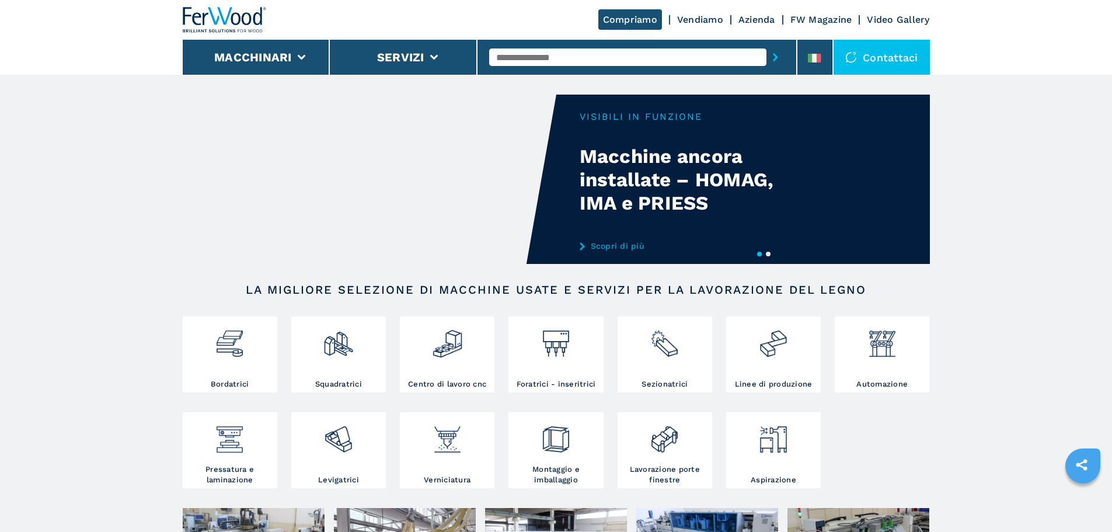
click at [815, 51] on li at bounding box center [814, 57] width 35 height 35
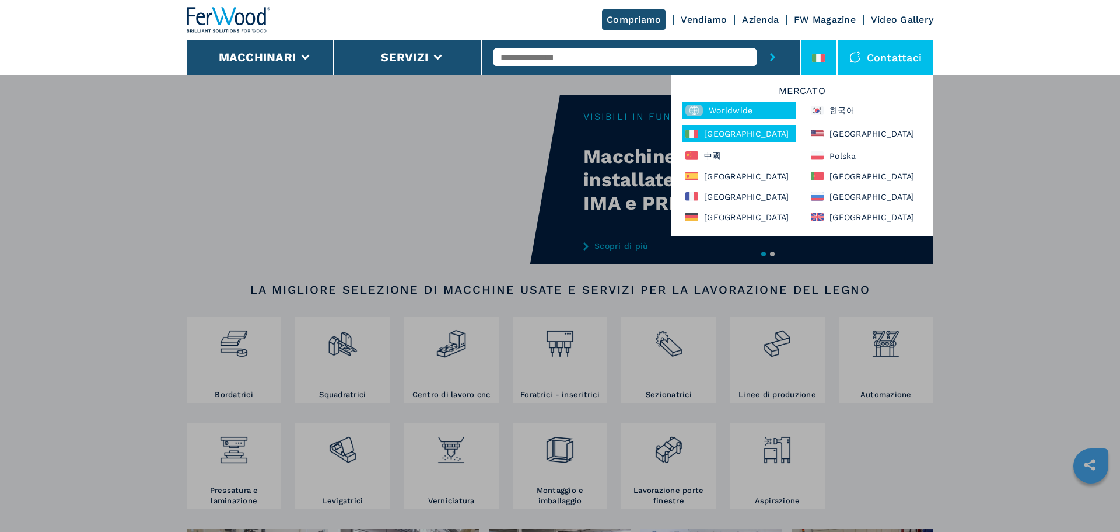
click at [768, 115] on div "Worldwide" at bounding box center [740, 111] width 114 height 18
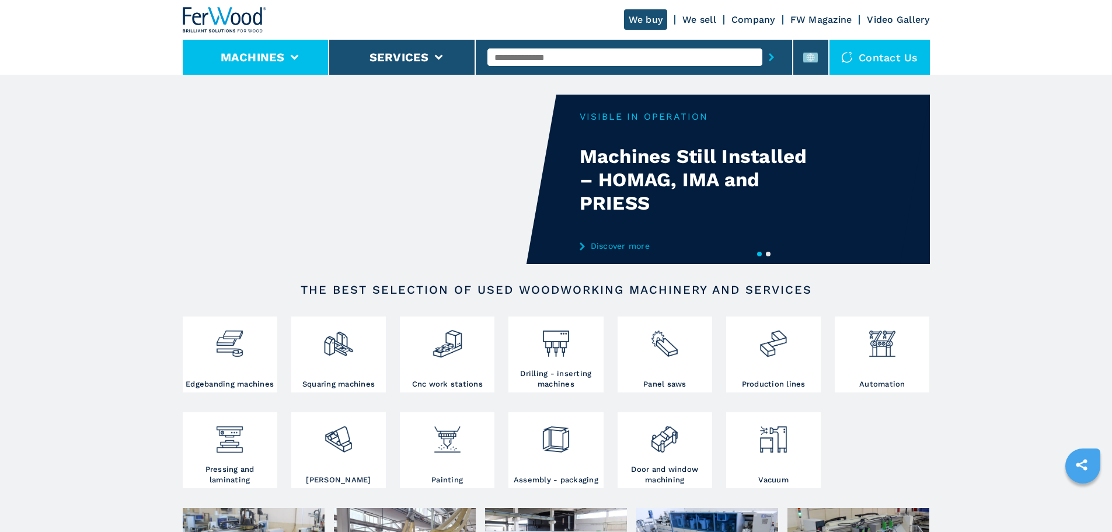
click at [293, 57] on icon at bounding box center [294, 57] width 8 height 5
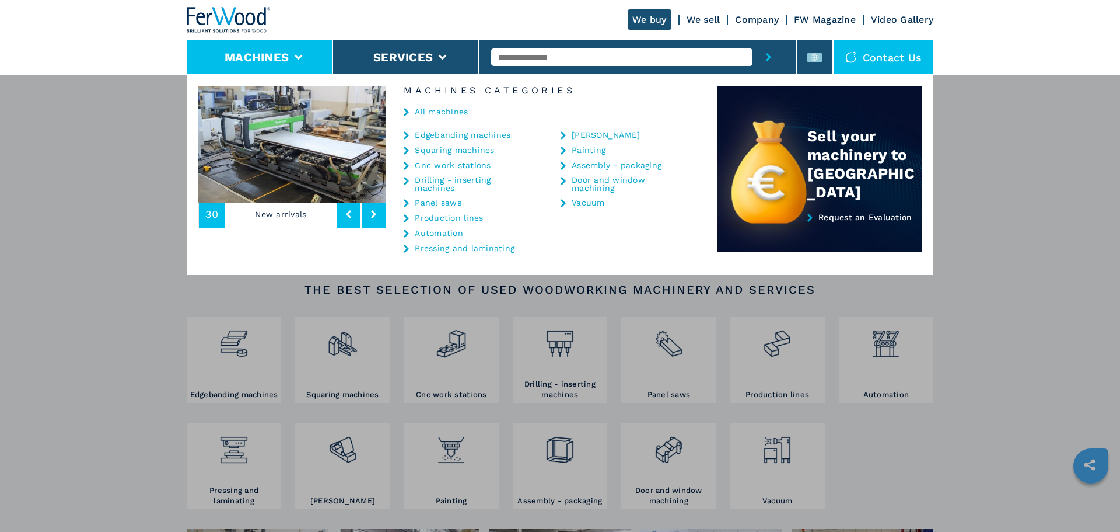
click at [484, 146] on link "Squaring machines" at bounding box center [454, 150] width 79 height 8
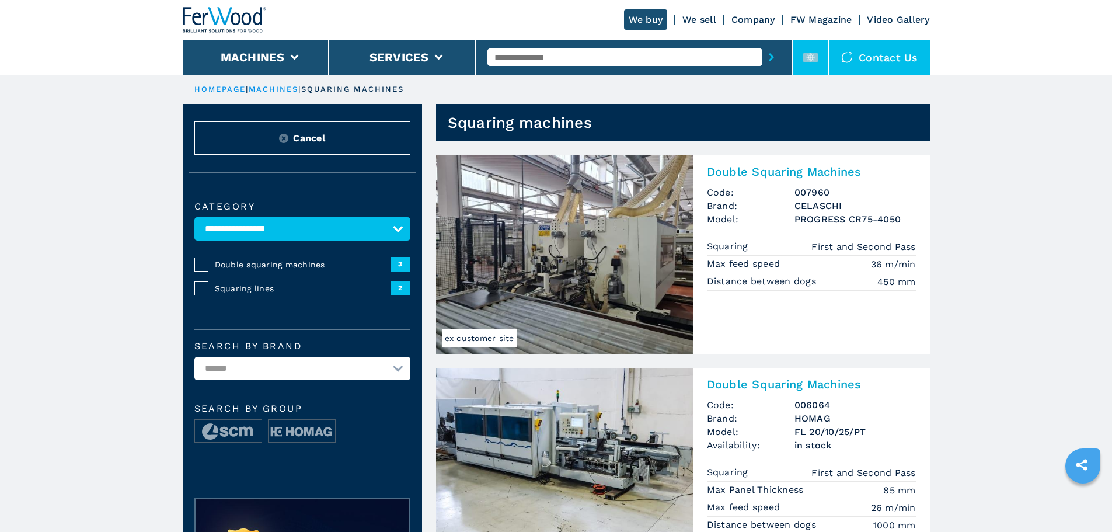
drag, startPoint x: 809, startPoint y: 65, endPoint x: 808, endPoint y: 74, distance: 8.2
click at [809, 65] on li at bounding box center [810, 57] width 35 height 35
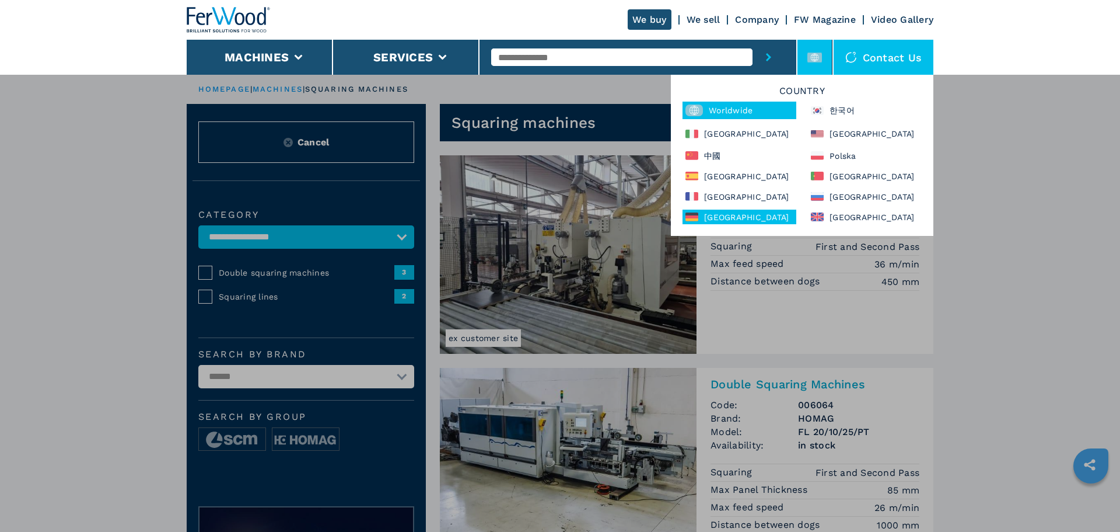
click at [727, 214] on div "[GEOGRAPHIC_DATA]" at bounding box center [740, 216] width 114 height 15
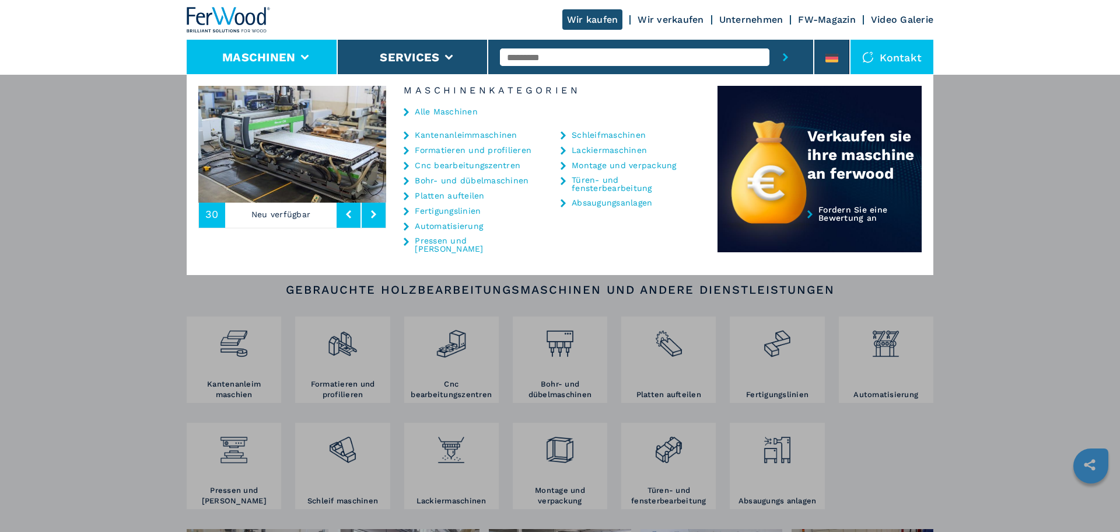
click at [460, 153] on link "Formatieren und profilieren" at bounding box center [473, 150] width 117 height 8
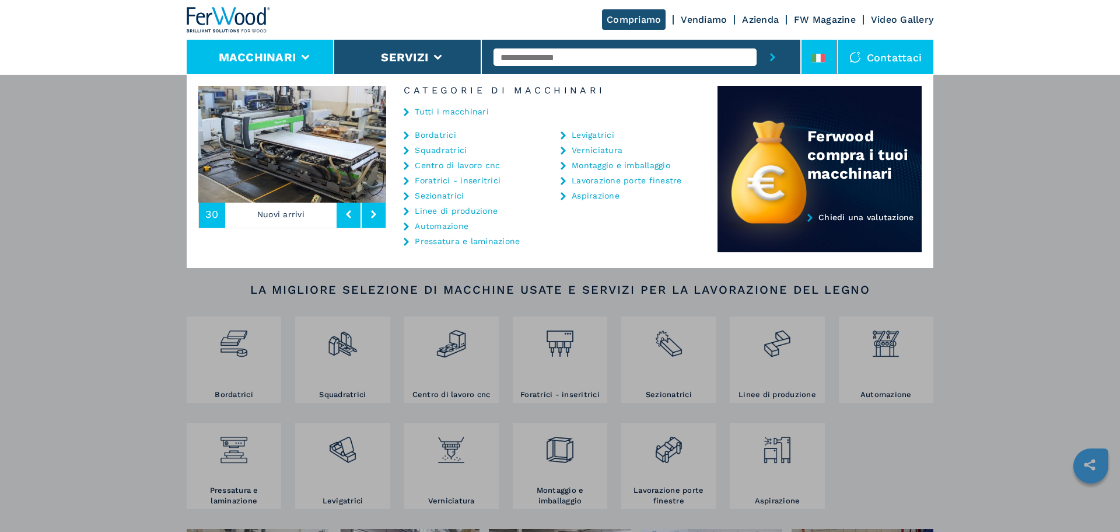
click at [810, 54] on li at bounding box center [819, 57] width 35 height 35
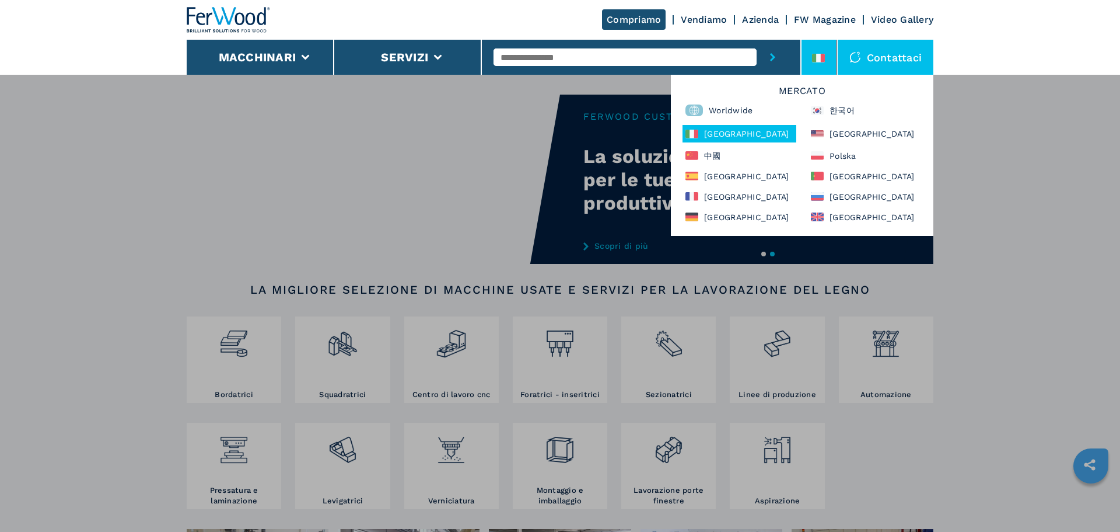
click at [851, 186] on div "Mercato Worldwide 한국어 Italia North America 中國 Polska España Portugal France Рос…" at bounding box center [802, 155] width 263 height 161
click at [855, 191] on div "[GEOGRAPHIC_DATA]" at bounding box center [865, 196] width 114 height 15
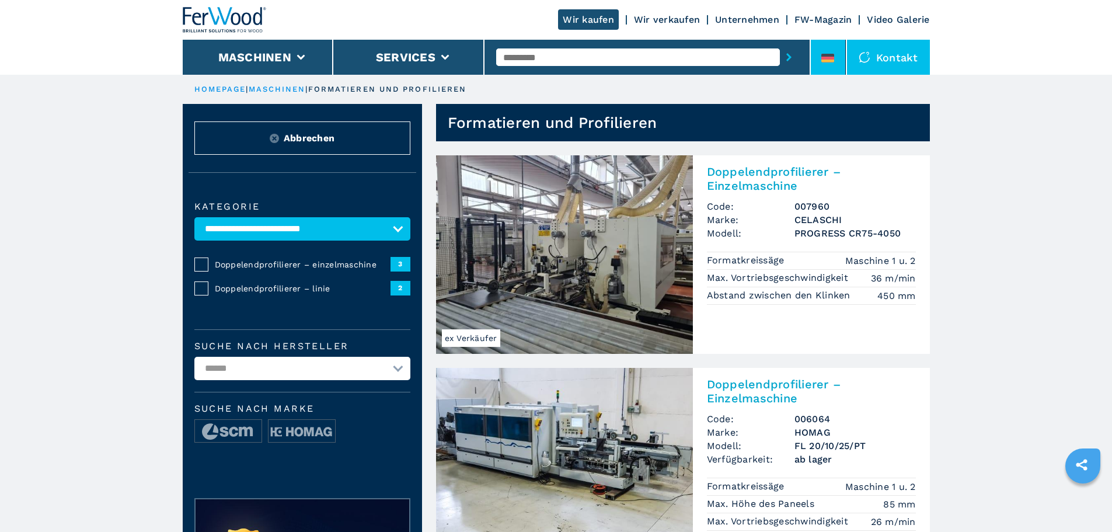
click at [824, 68] on li at bounding box center [827, 57] width 35 height 35
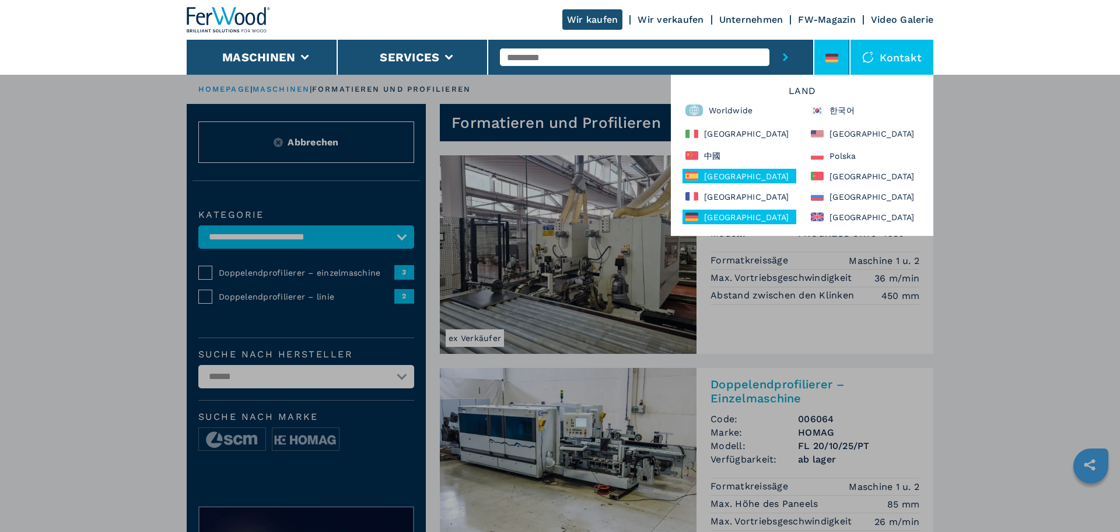
click at [750, 176] on div "[GEOGRAPHIC_DATA]" at bounding box center [740, 176] width 114 height 15
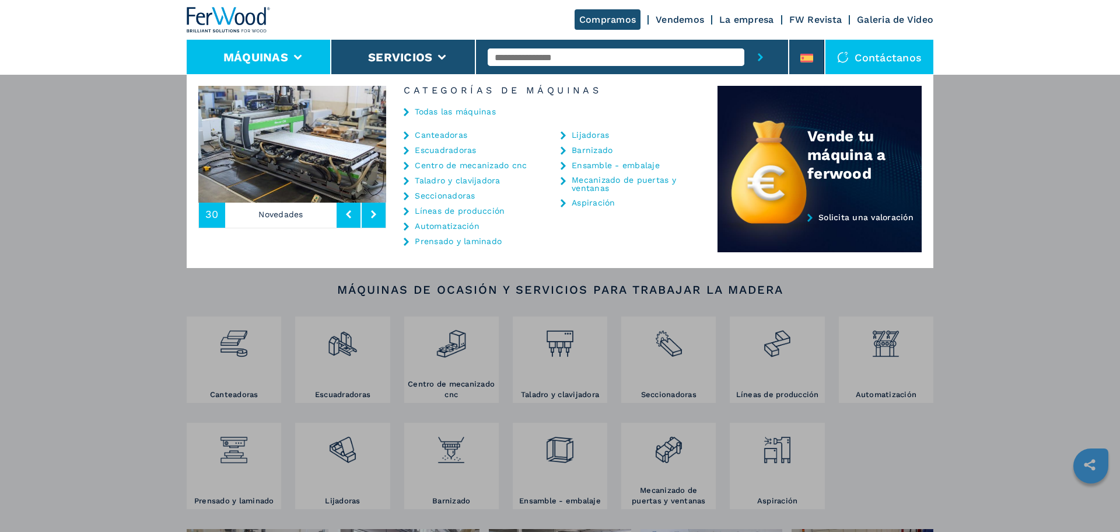
click at [430, 150] on link "Escuadradoras" at bounding box center [445, 150] width 61 height 8
click at [424, 150] on link "Escuadradoras" at bounding box center [445, 150] width 61 height 8
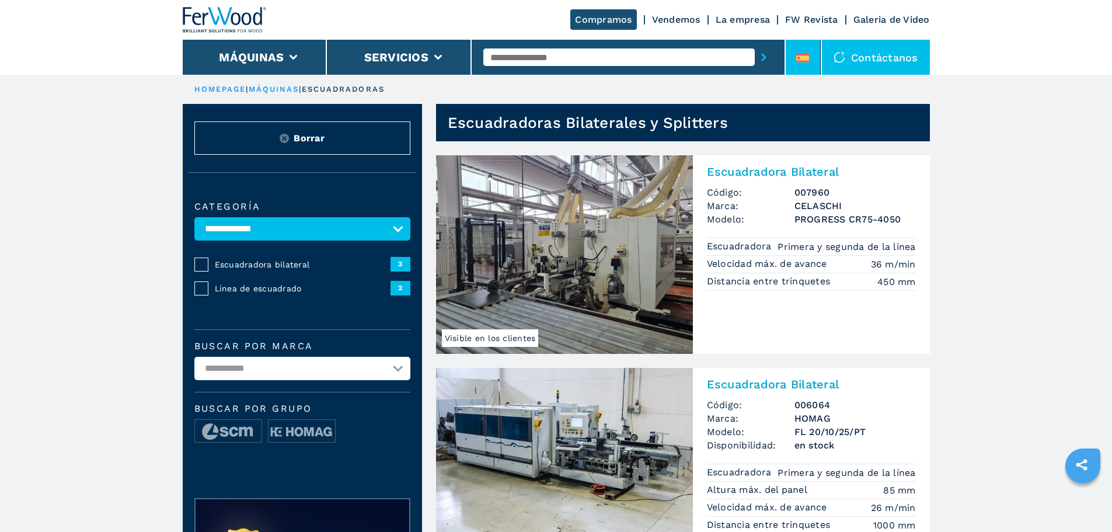
click at [805, 64] on div at bounding box center [802, 60] width 13 height 13
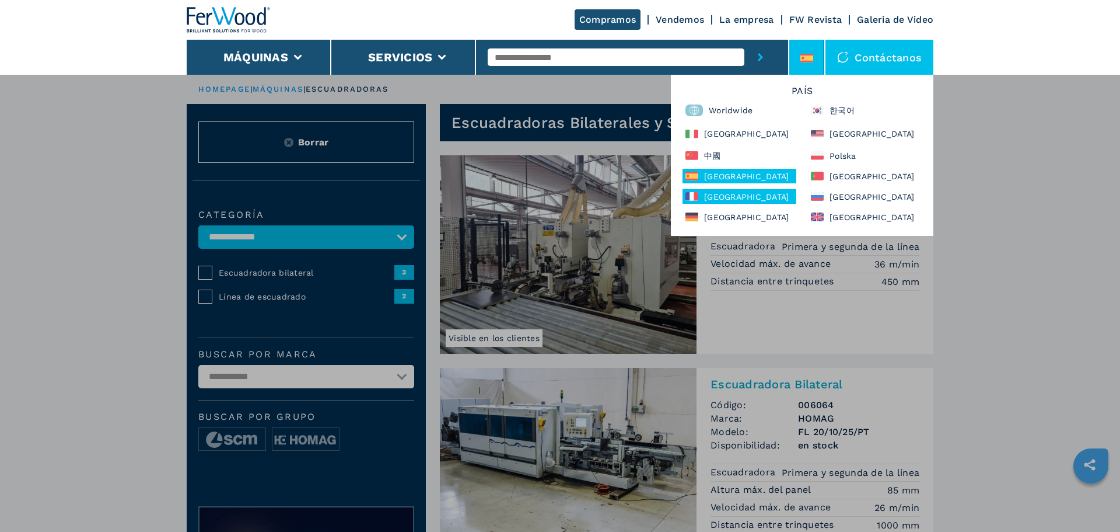
click at [731, 190] on div "[GEOGRAPHIC_DATA]" at bounding box center [740, 196] width 114 height 15
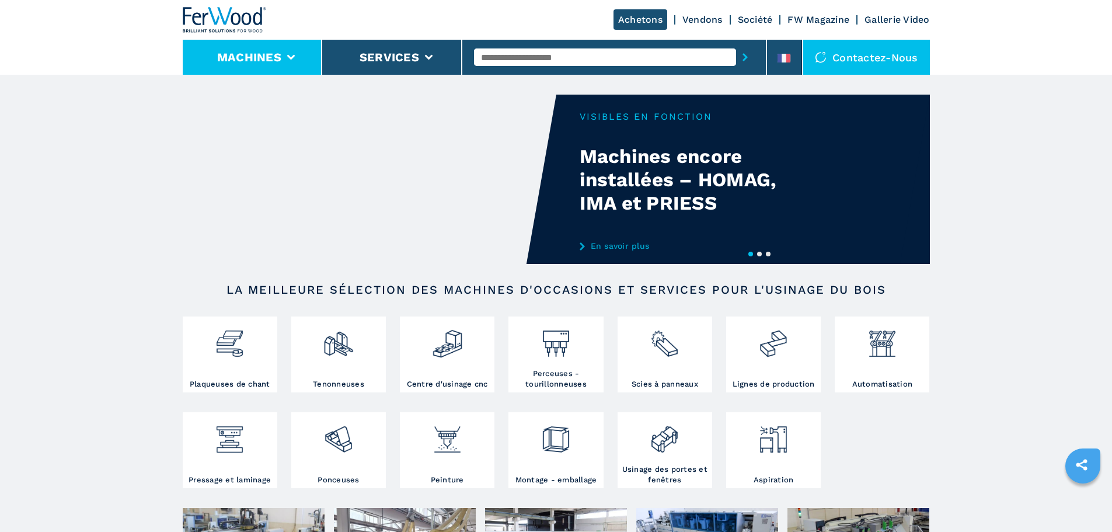
click at [291, 59] on icon at bounding box center [291, 57] width 8 height 5
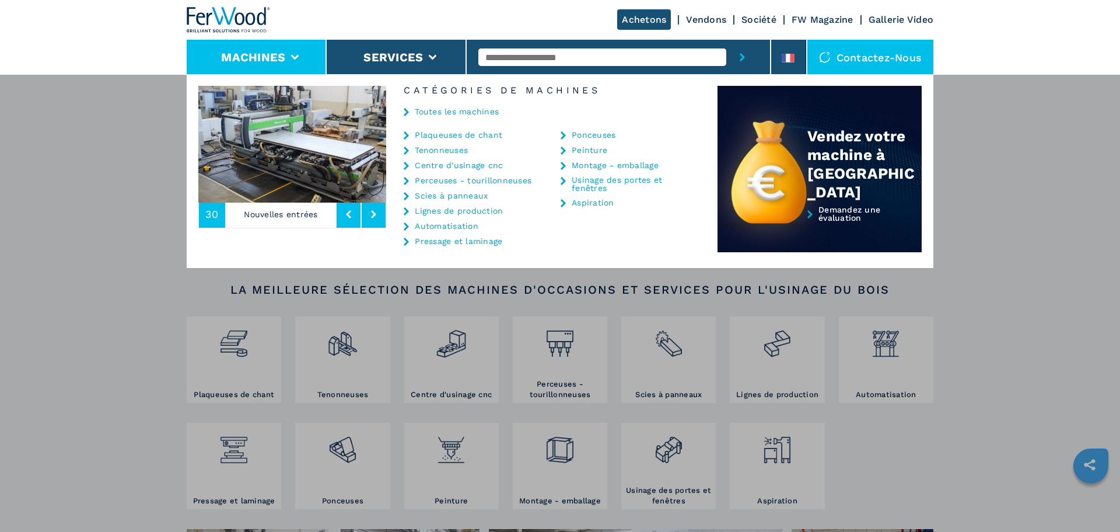
click at [428, 151] on link "Tenonneuses" at bounding box center [441, 150] width 53 height 8
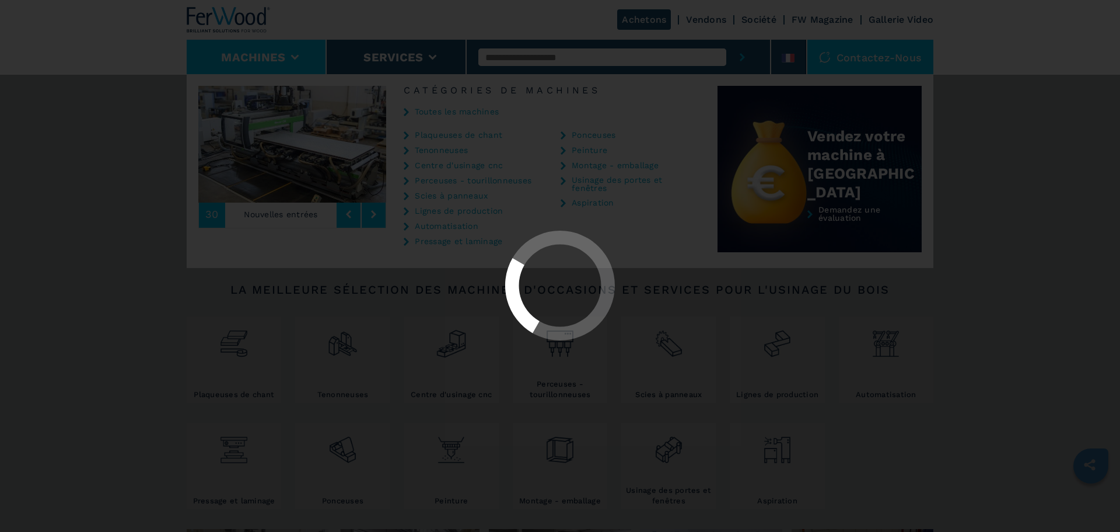
select select "**********"
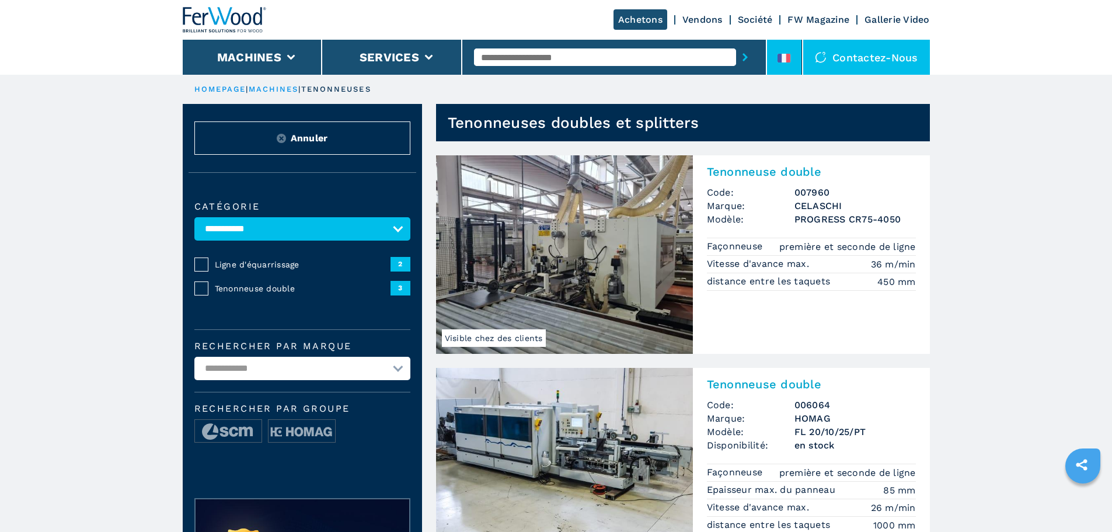
click at [789, 61] on icon at bounding box center [788, 58] width 5 height 9
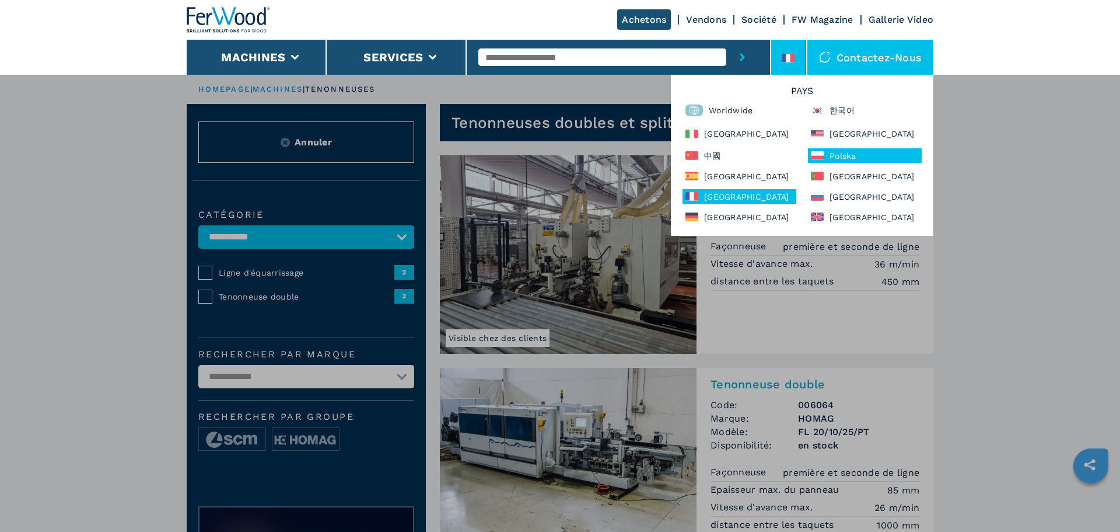
click at [865, 156] on div "Polska" at bounding box center [865, 155] width 114 height 15
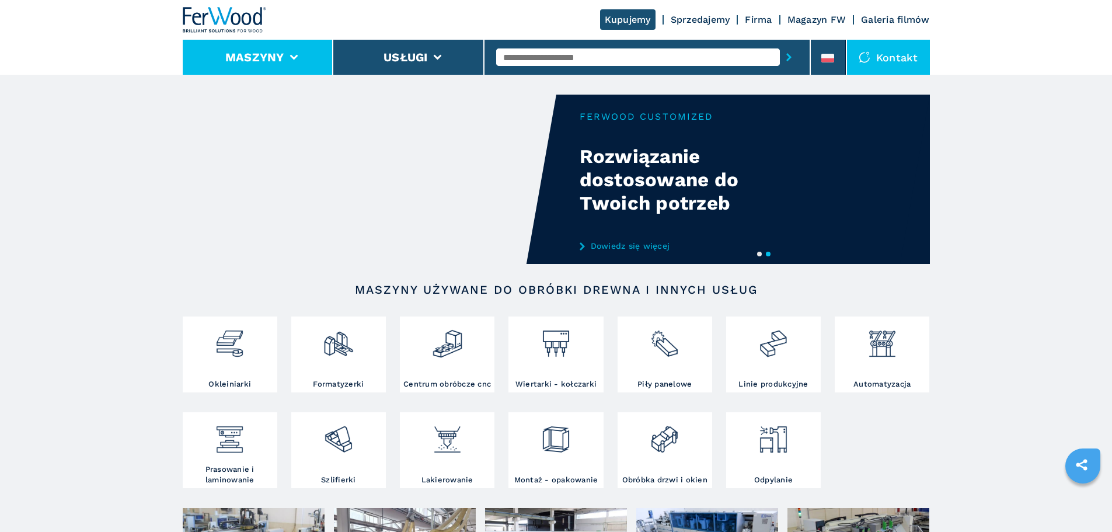
click at [287, 55] on li "Maszyny" at bounding box center [258, 57] width 151 height 35
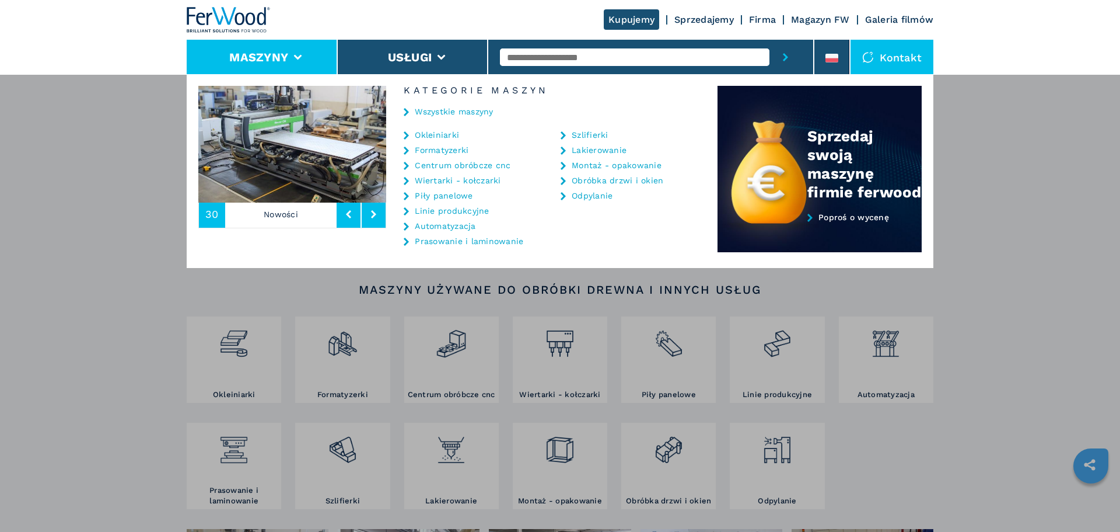
click at [427, 153] on link "Formatyzerki" at bounding box center [442, 150] width 54 height 8
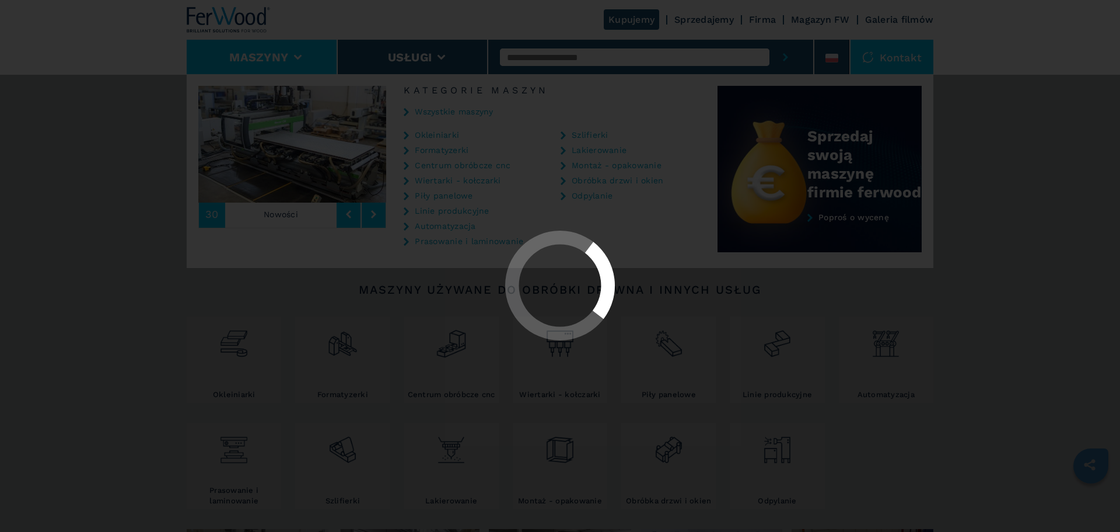
select select "**********"
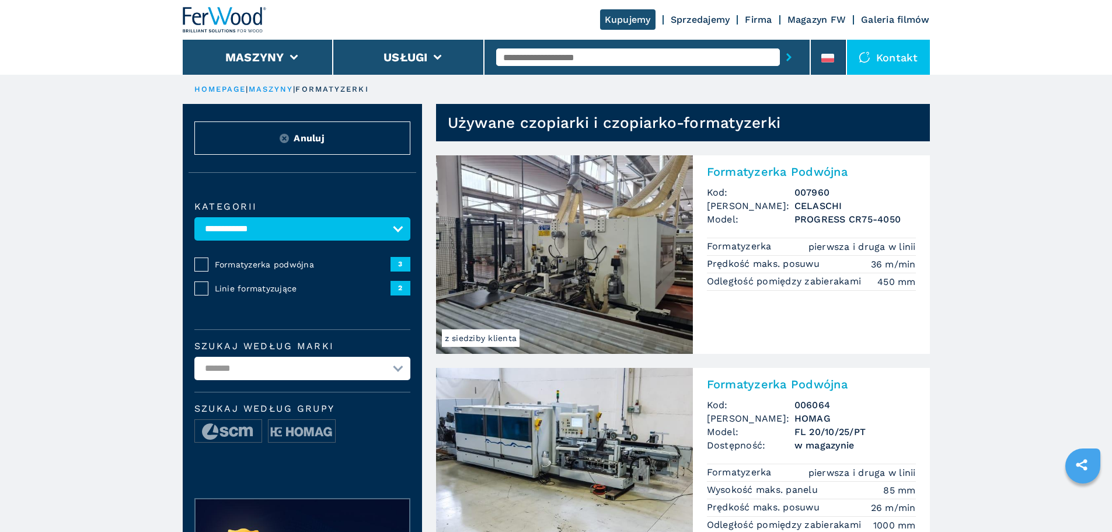
click at [824, 55] on icon at bounding box center [827, 58] width 13 height 9
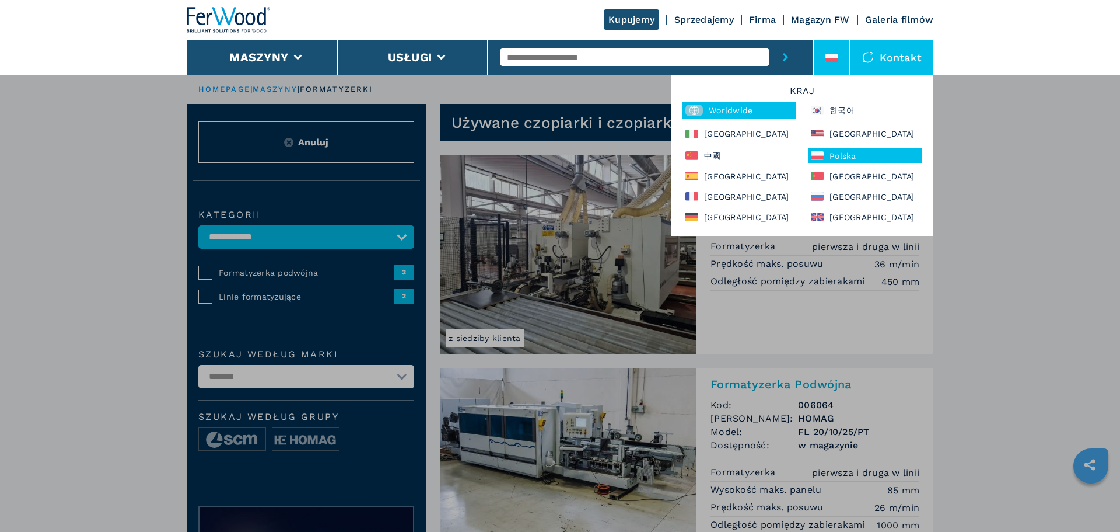
click at [746, 112] on div "Worldwide" at bounding box center [740, 111] width 114 height 18
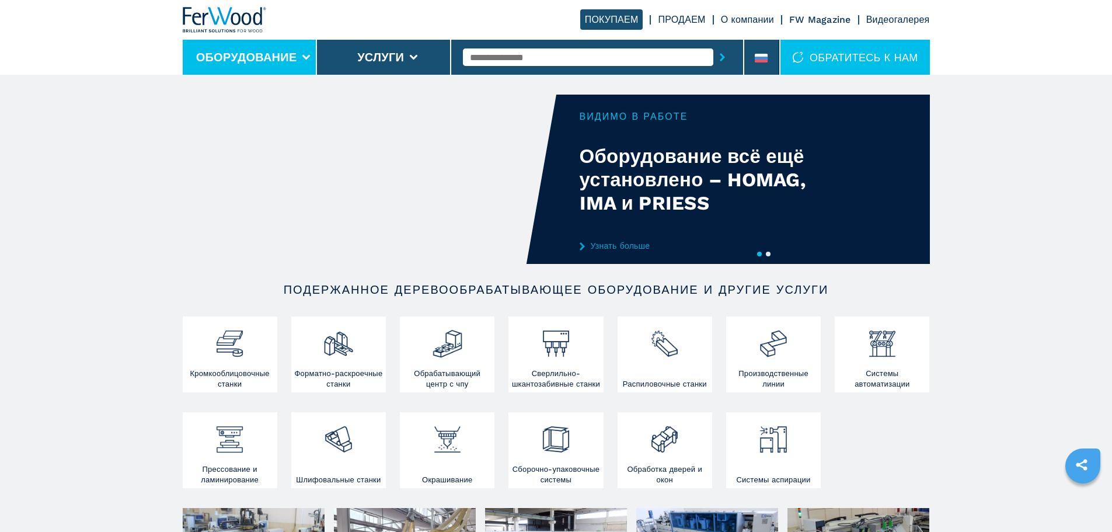
click at [307, 61] on li "Оборудование" at bounding box center [250, 57] width 134 height 35
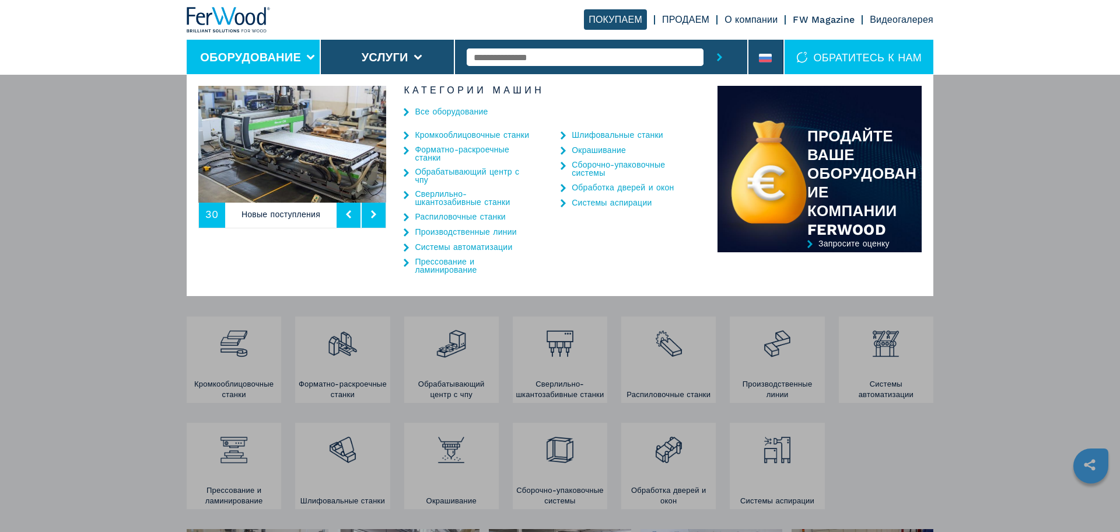
click at [436, 149] on link "Форматно-раскроечные станки" at bounding box center [473, 153] width 117 height 16
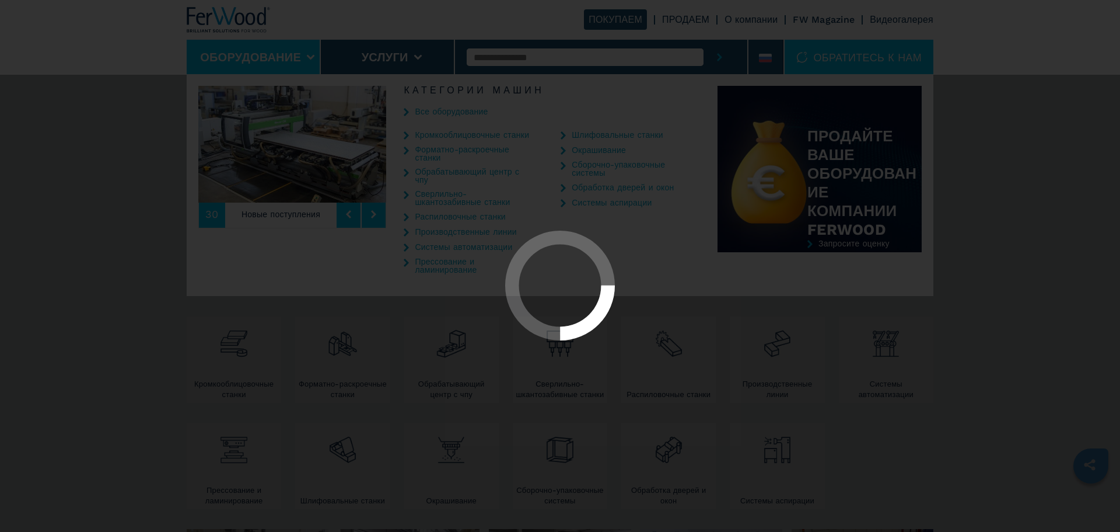
select select "**********"
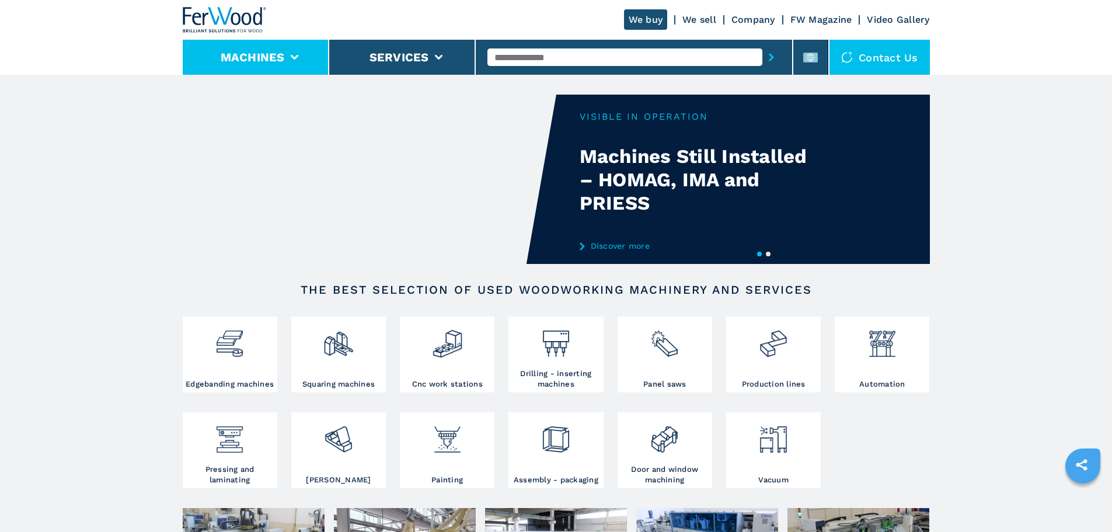
click at [299, 62] on li "Machines" at bounding box center [256, 57] width 146 height 35
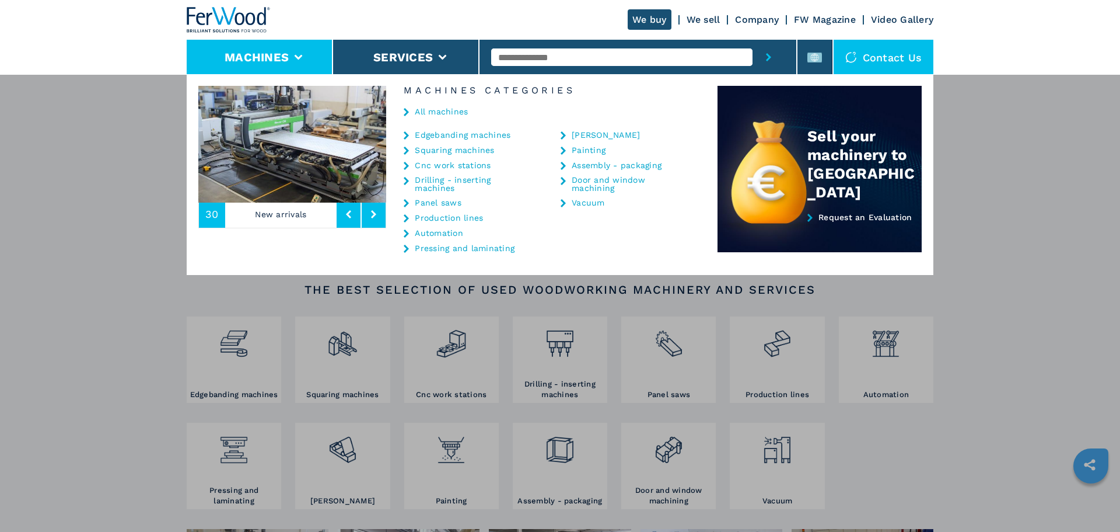
click at [482, 138] on link "Edgebanding machines" at bounding box center [463, 135] width 96 height 8
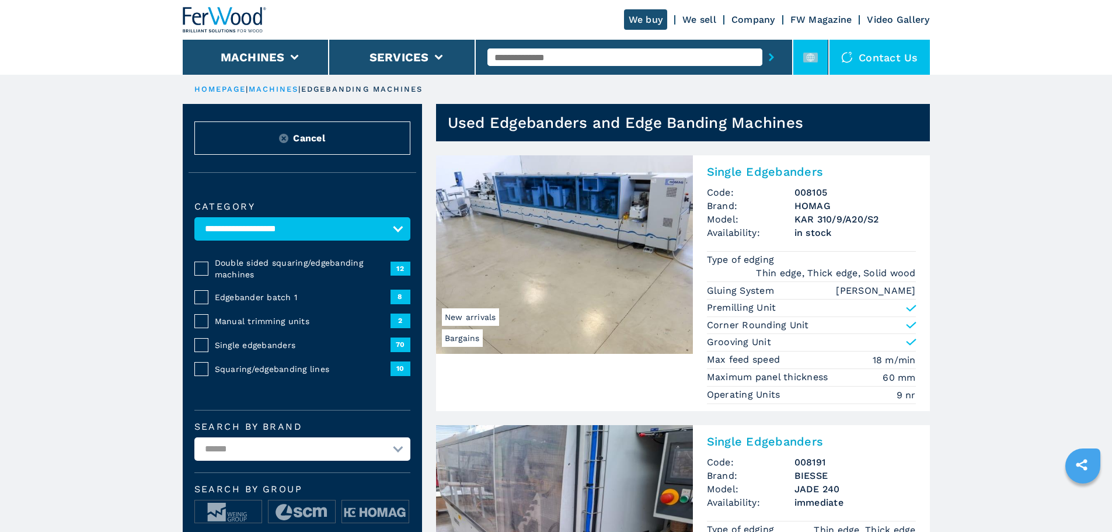
click at [811, 58] on icon at bounding box center [810, 57] width 8 height 8
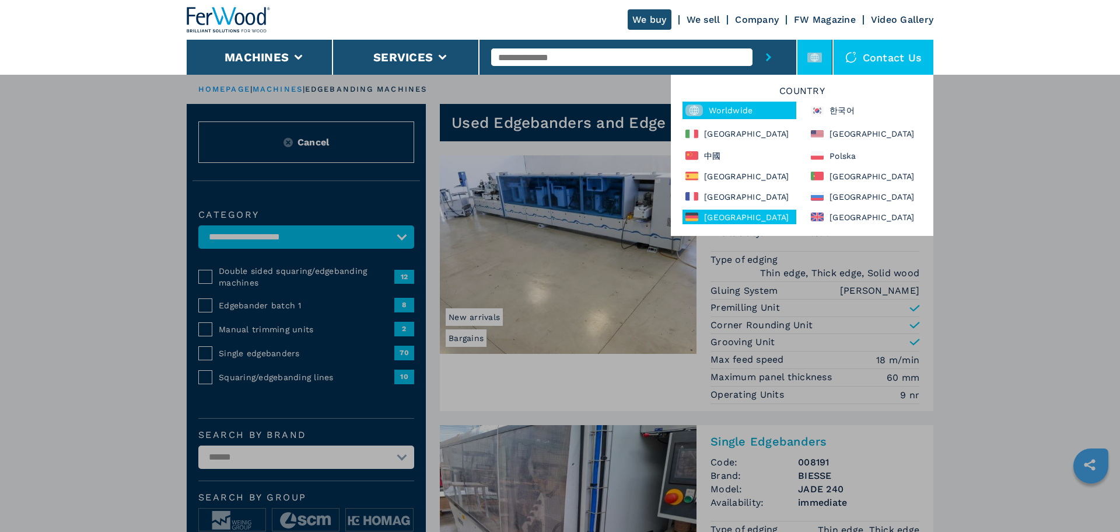
click at [722, 220] on div "[GEOGRAPHIC_DATA]" at bounding box center [740, 216] width 114 height 15
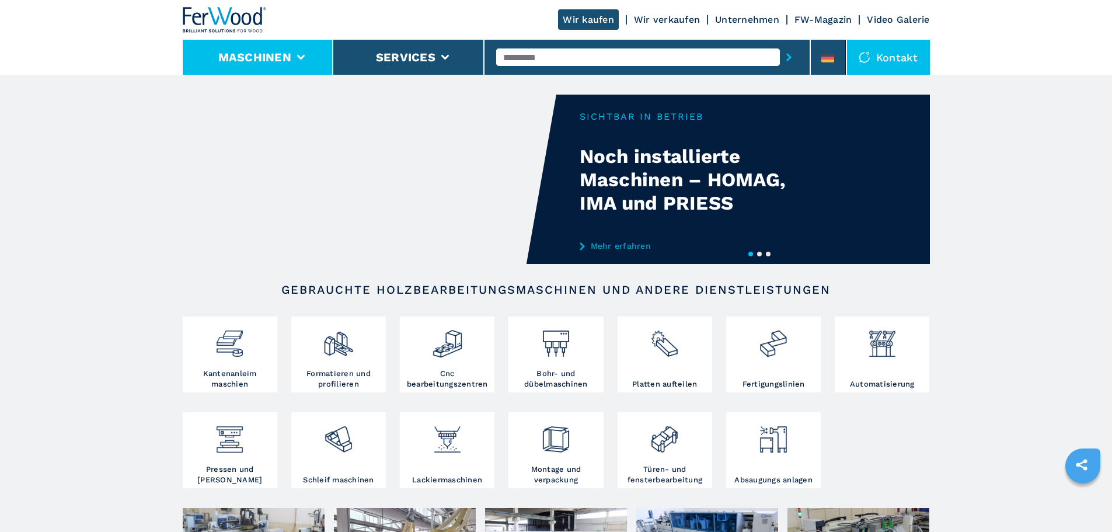
click at [285, 64] on button "Maschinen" at bounding box center [254, 57] width 73 height 14
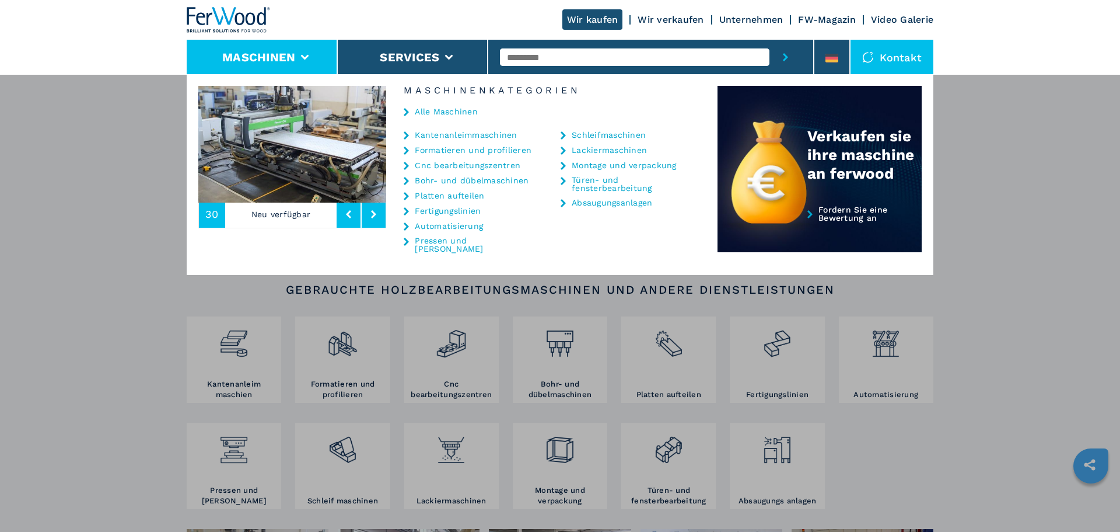
click at [451, 146] on link "Formatieren und profilieren" at bounding box center [473, 150] width 117 height 8
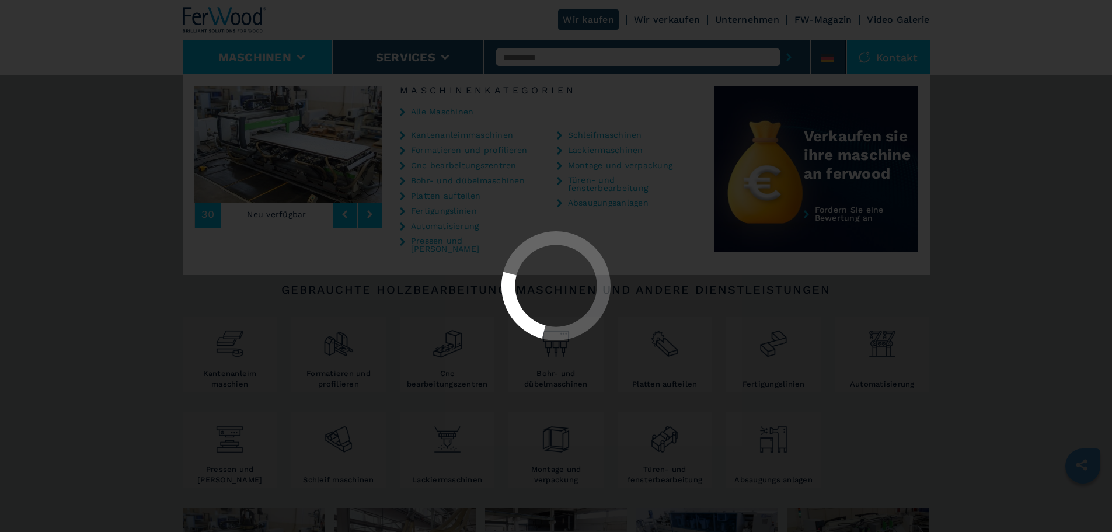
select select "**********"
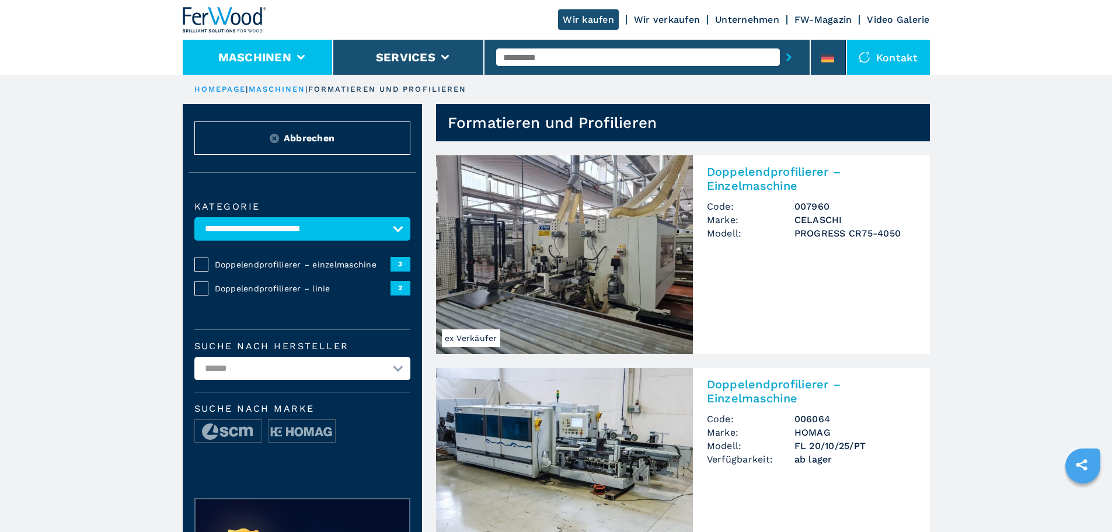
click at [271, 57] on button "Maschinen" at bounding box center [254, 57] width 73 height 14
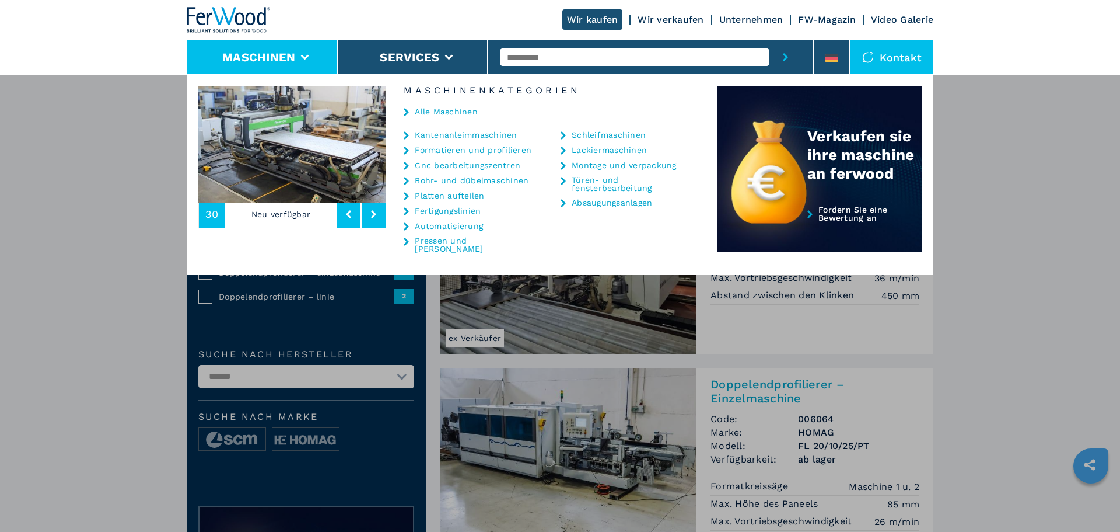
click at [459, 131] on link "Kantenanleimmaschinen" at bounding box center [466, 135] width 102 height 8
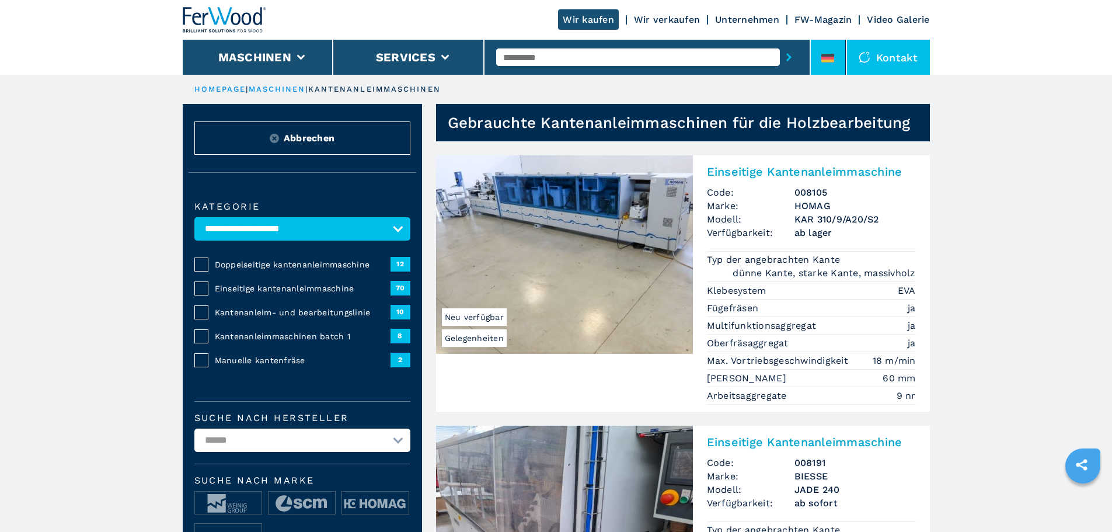
click at [834, 65] on div at bounding box center [827, 60] width 13 height 13
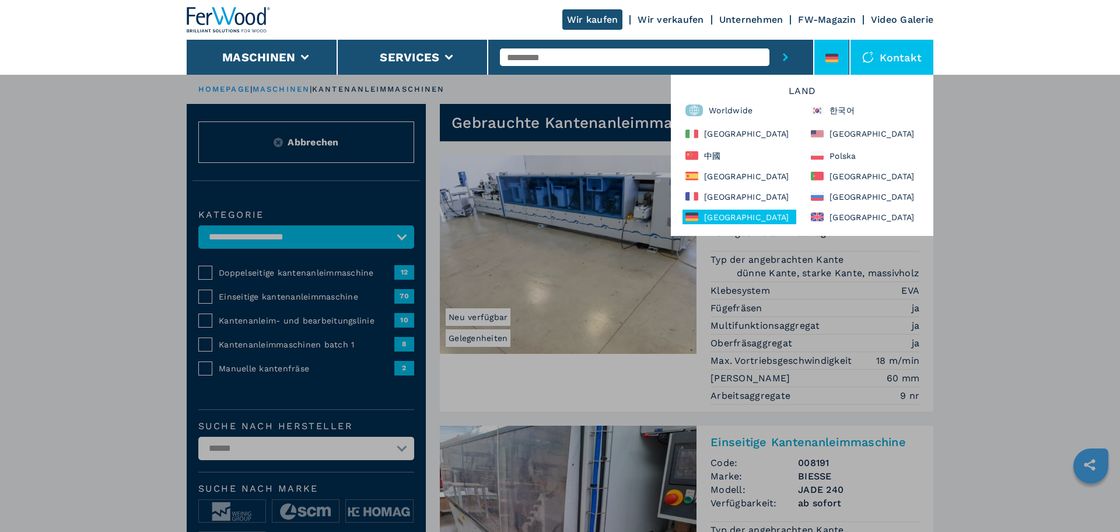
click at [761, 184] on div "Land Worldwide 한국어 Italia North America 中國 Polska España Portugal France Россия…" at bounding box center [802, 155] width 263 height 161
click at [762, 182] on div "[GEOGRAPHIC_DATA]" at bounding box center [740, 176] width 114 height 15
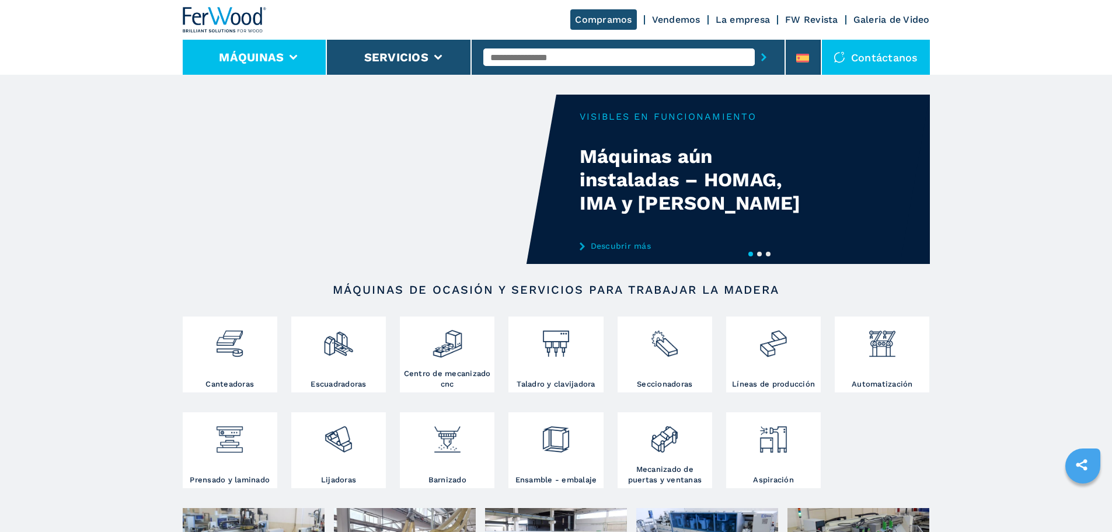
click at [301, 52] on li "Máquinas" at bounding box center [255, 57] width 145 height 35
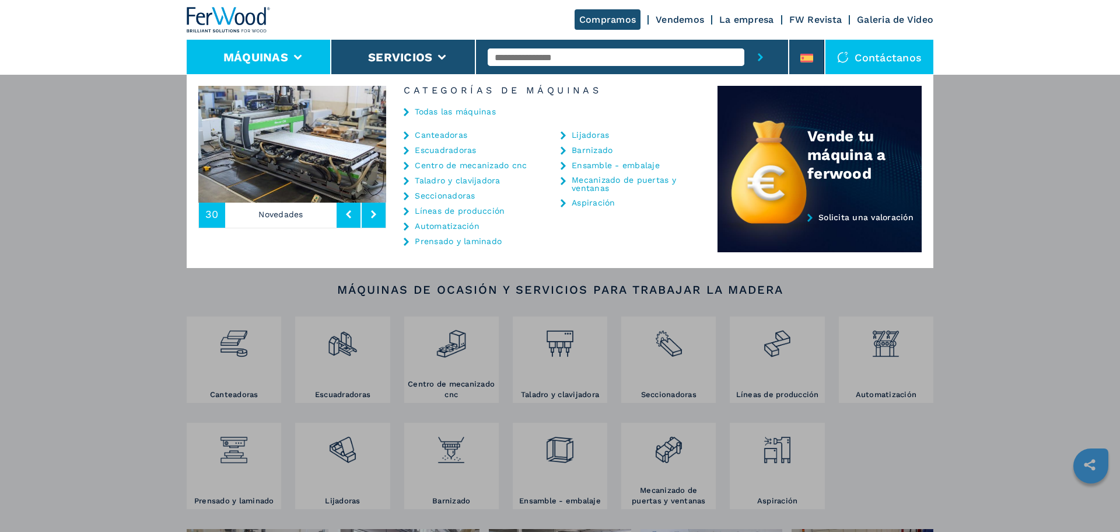
click at [449, 135] on link "Canteadoras" at bounding box center [441, 135] width 53 height 8
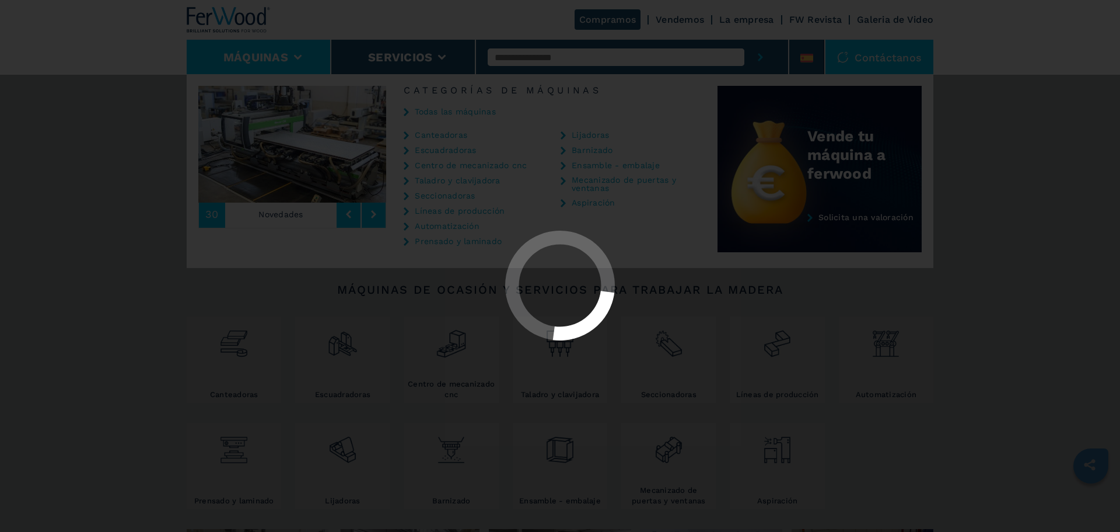
select select "**********"
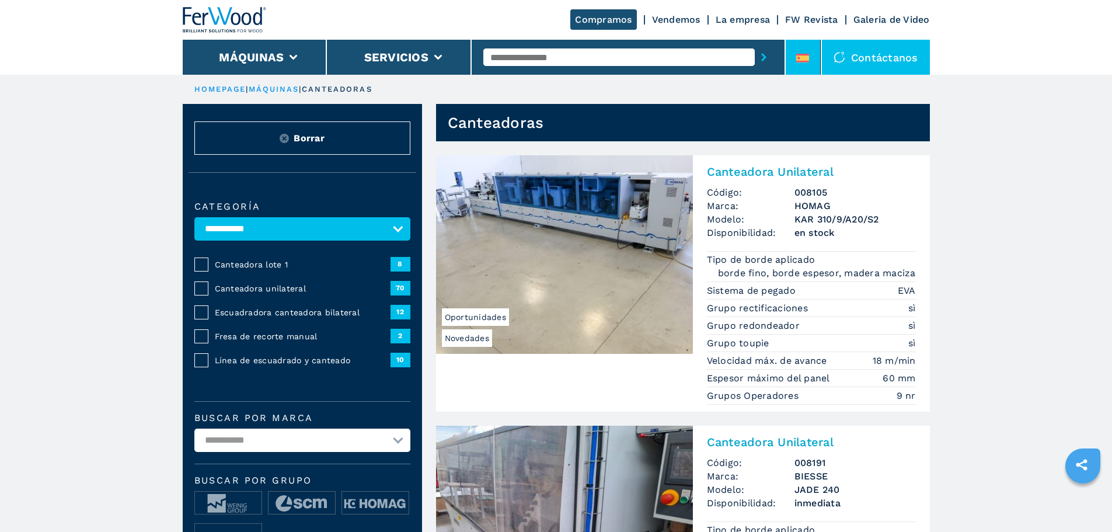
click at [796, 63] on div at bounding box center [802, 60] width 13 height 13
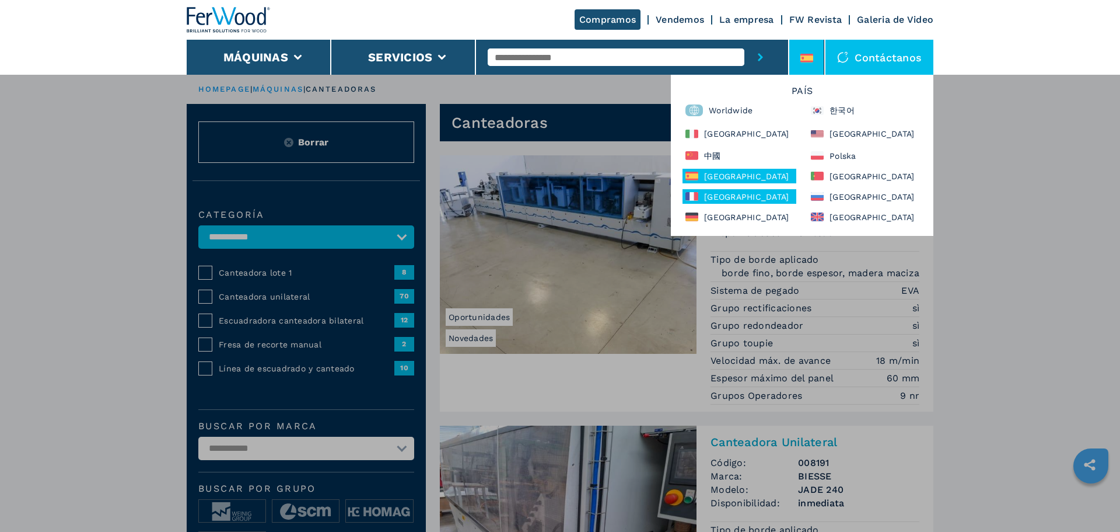
click at [720, 190] on div "[GEOGRAPHIC_DATA]" at bounding box center [740, 196] width 114 height 15
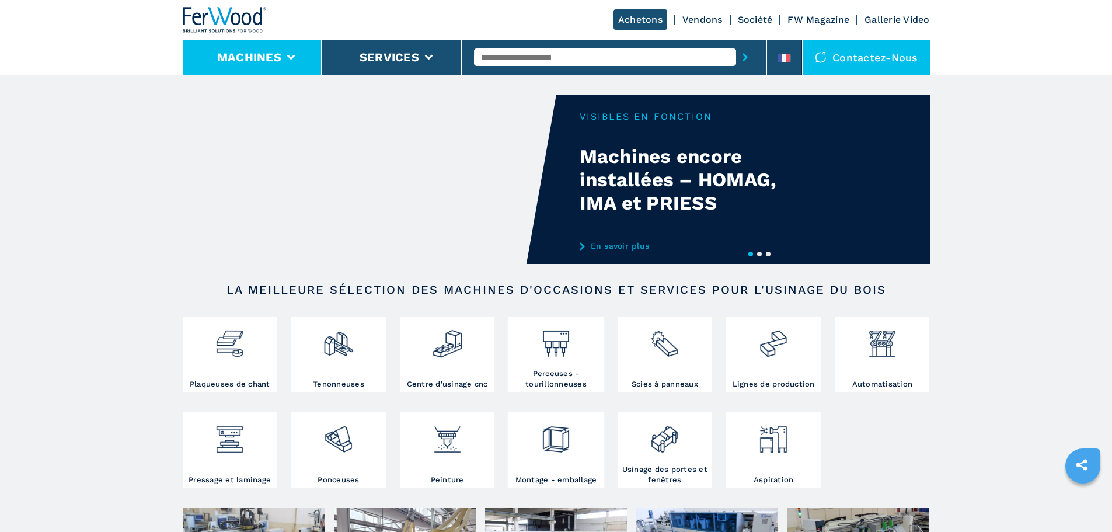
drag, startPoint x: 0, startPoint y: 0, endPoint x: 288, endPoint y: 56, distance: 293.6
click at [288, 56] on icon at bounding box center [291, 57] width 8 height 5
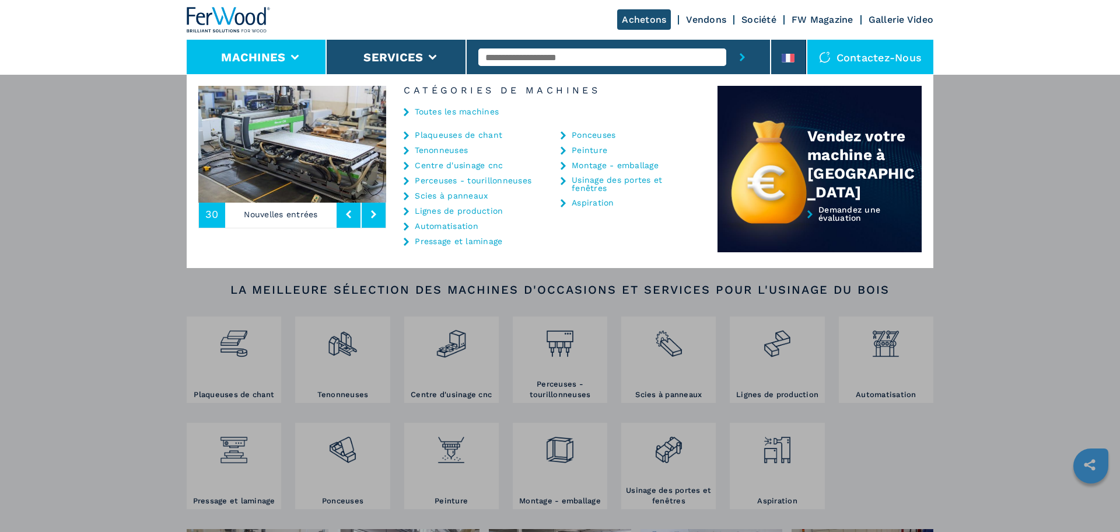
click at [437, 134] on link "Plaqueuses de chant" at bounding box center [459, 135] width 88 height 8
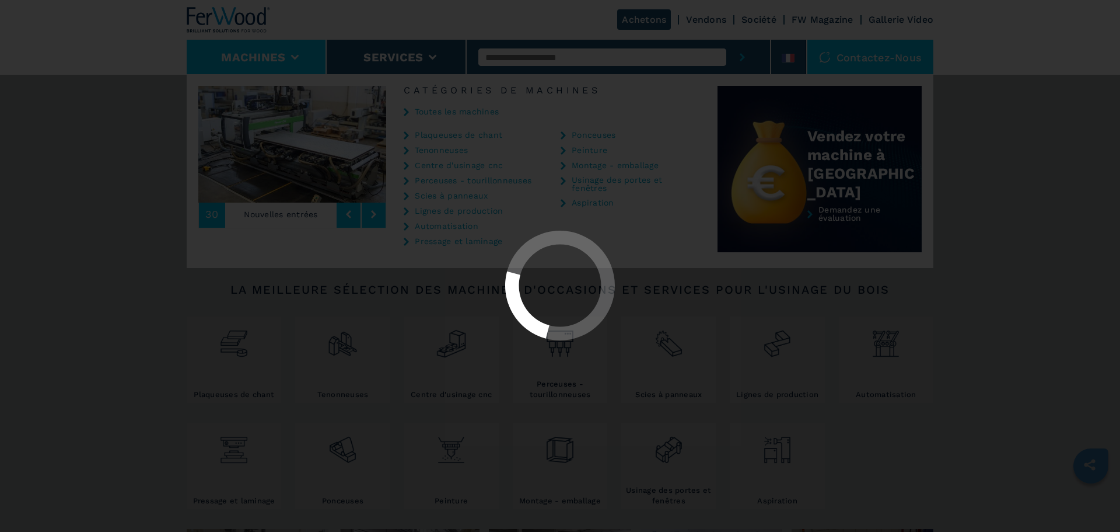
select select "**********"
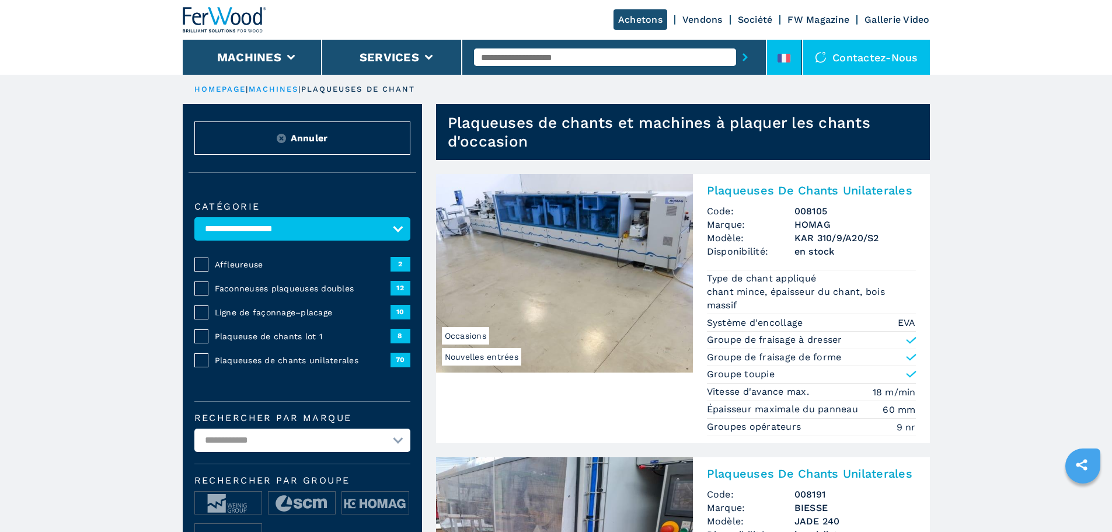
click at [788, 62] on icon at bounding box center [788, 58] width 5 height 9
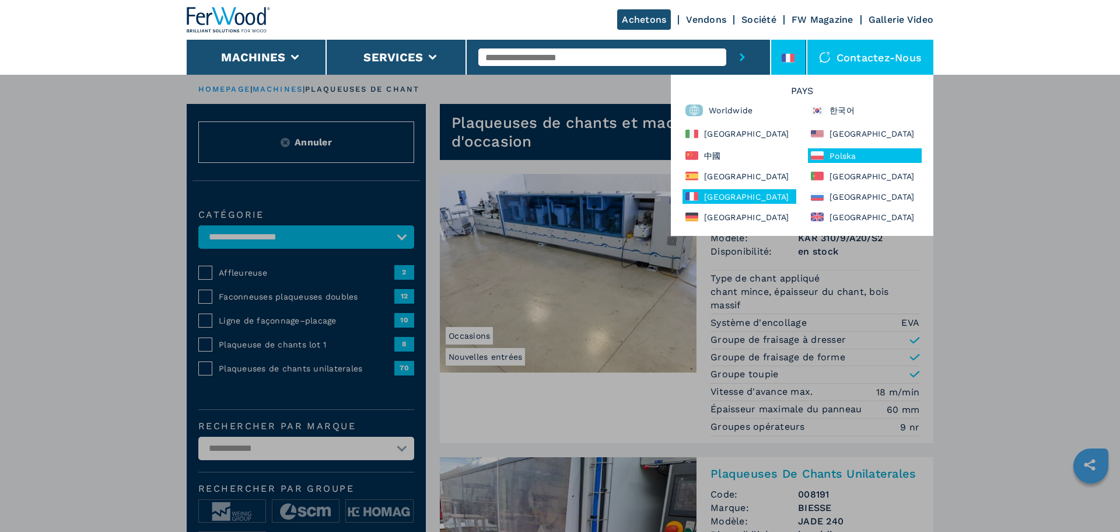
click at [840, 158] on div "Polska" at bounding box center [865, 155] width 114 height 15
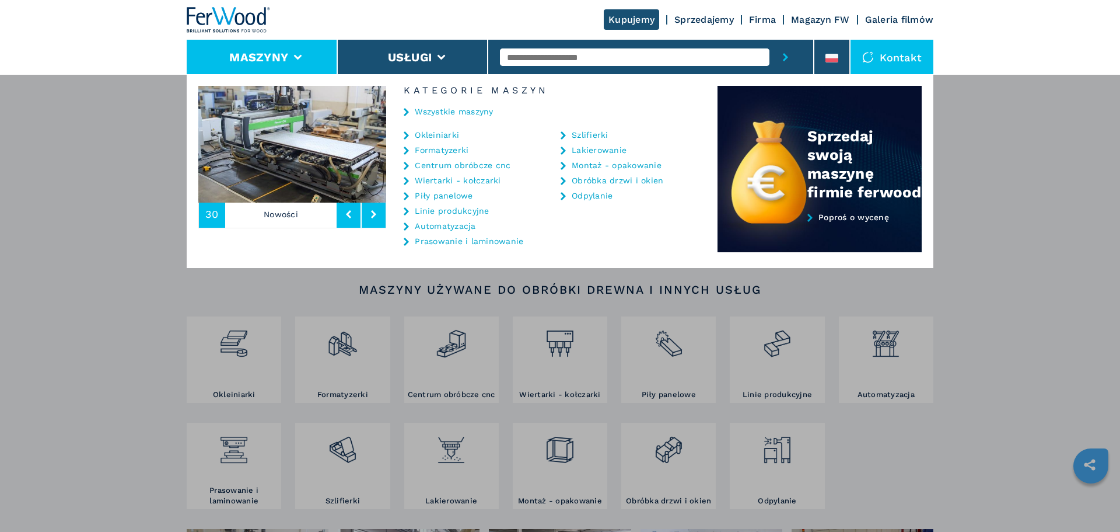
click at [452, 135] on link "Okleiniarki" at bounding box center [437, 135] width 44 height 8
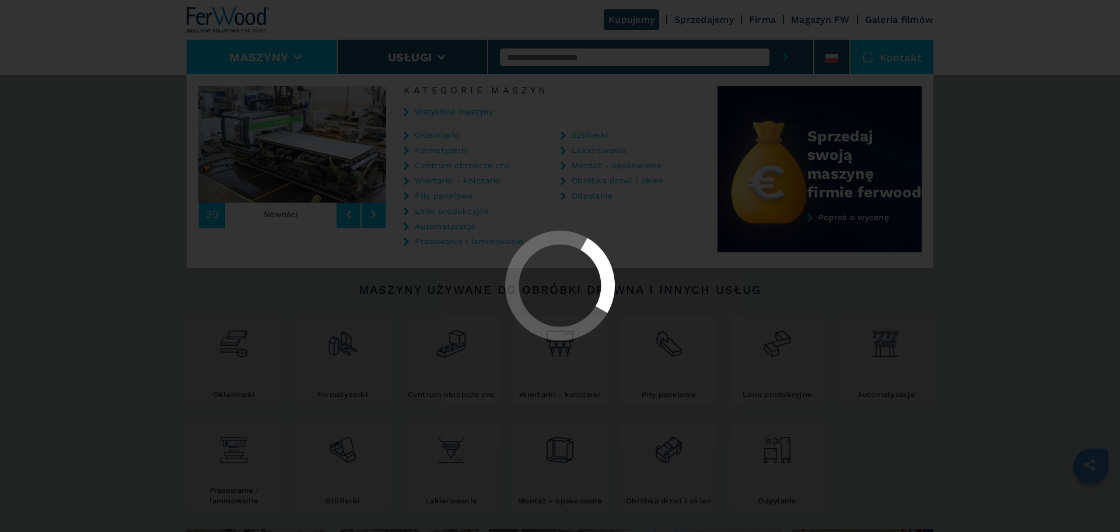
select select "**********"
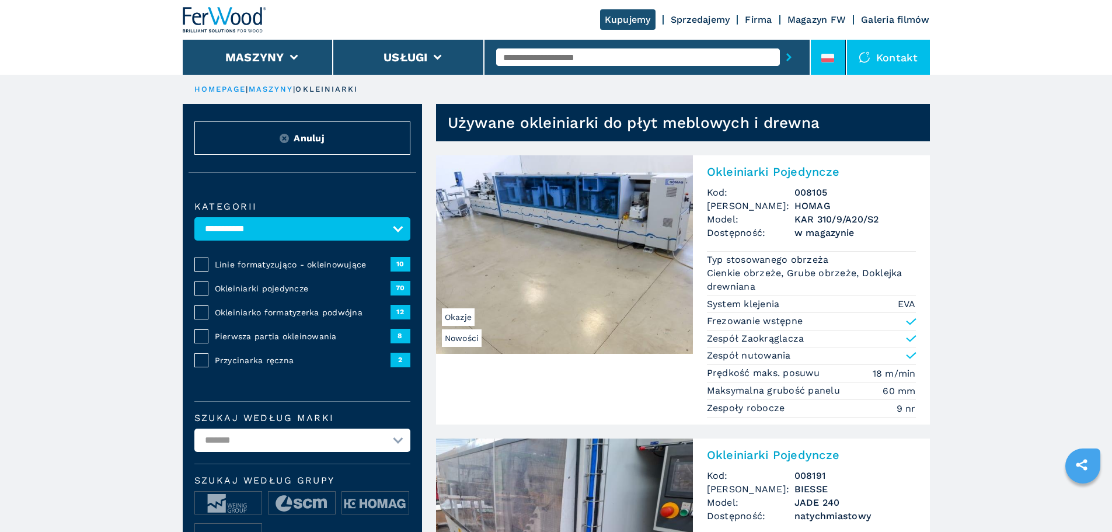
click at [832, 61] on icon at bounding box center [827, 60] width 13 height 4
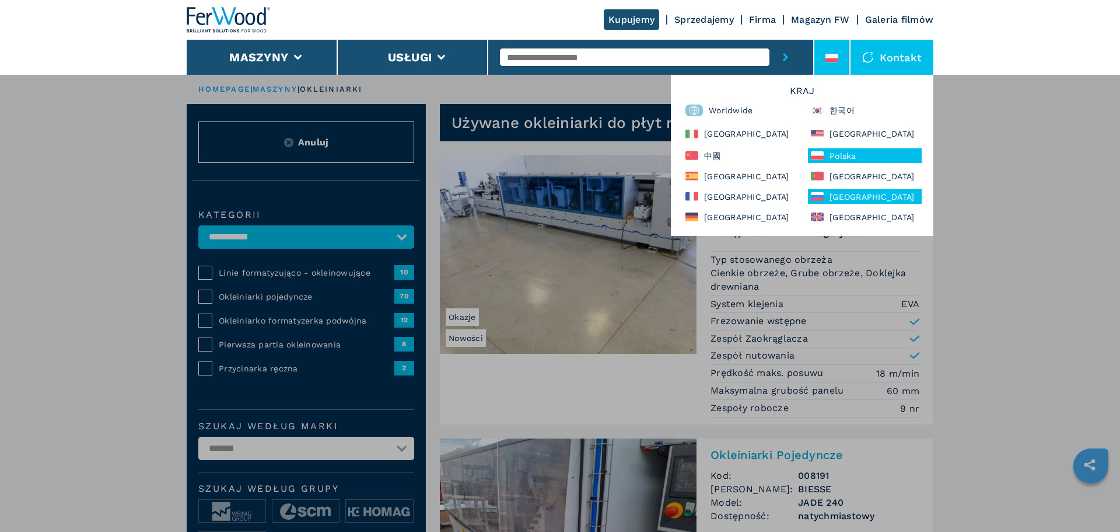
click at [843, 193] on div "[GEOGRAPHIC_DATA]" at bounding box center [865, 196] width 114 height 15
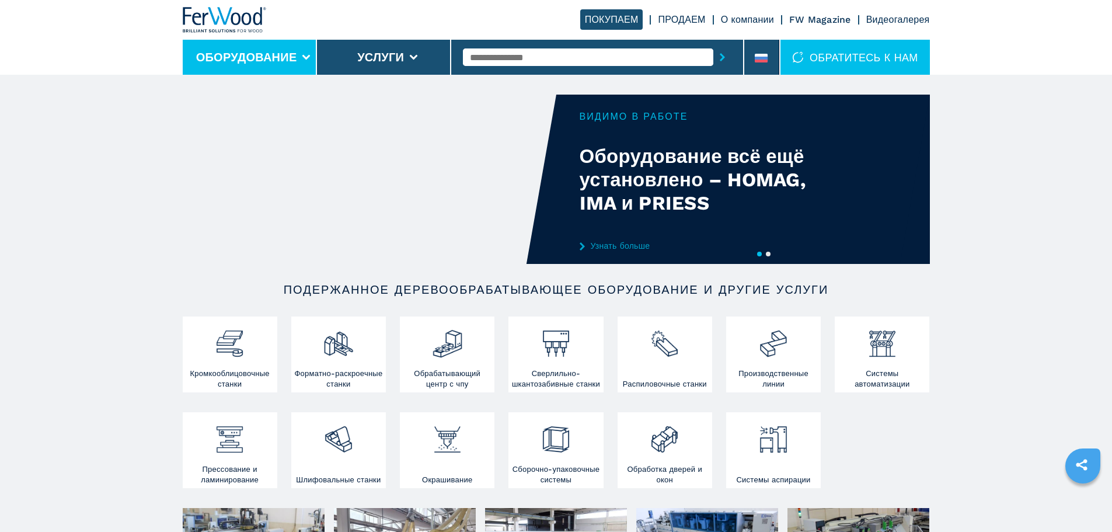
click at [302, 54] on li "Оборудование" at bounding box center [250, 57] width 134 height 35
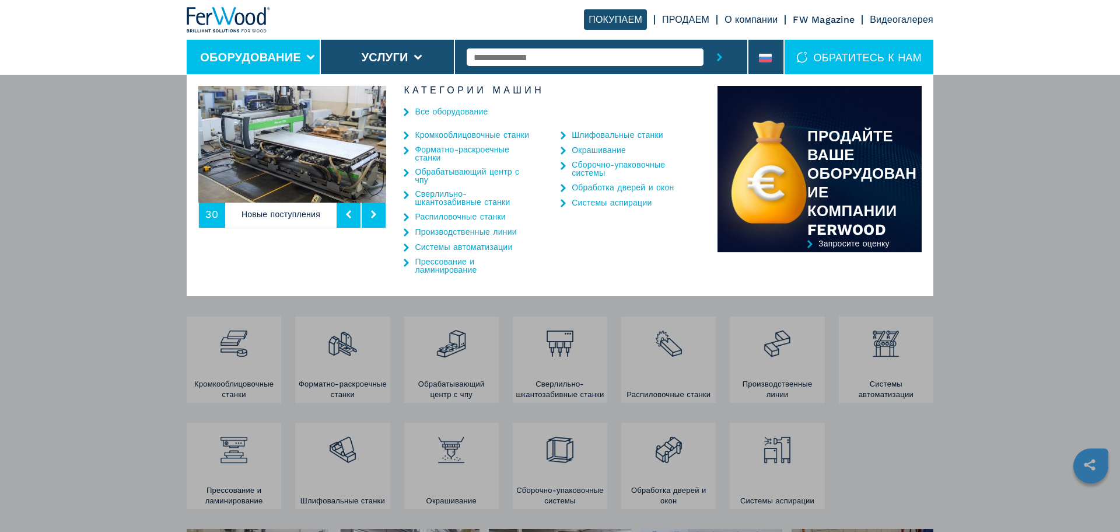
click at [453, 136] on link "Кромкооблицовочные станки" at bounding box center [472, 135] width 114 height 8
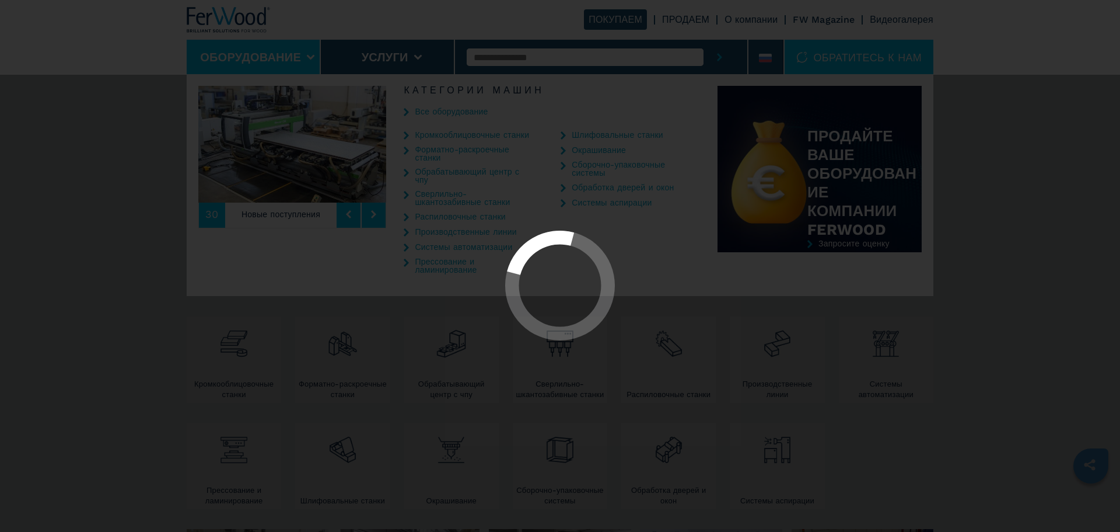
select select "**********"
